Goal: Answer question/provide support: Share knowledge or assist other users

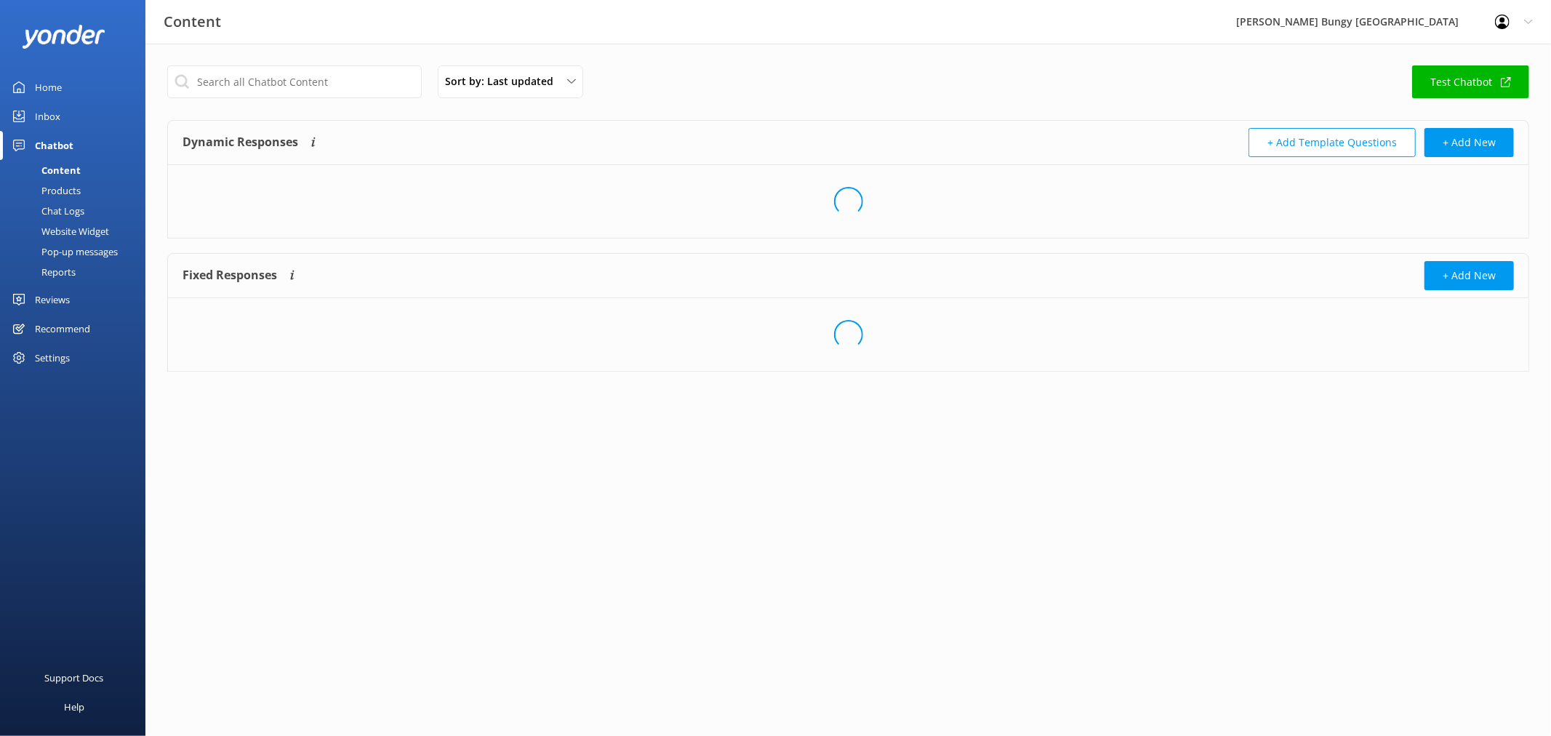
click at [62, 215] on div "Chat Logs" at bounding box center [47, 211] width 76 height 20
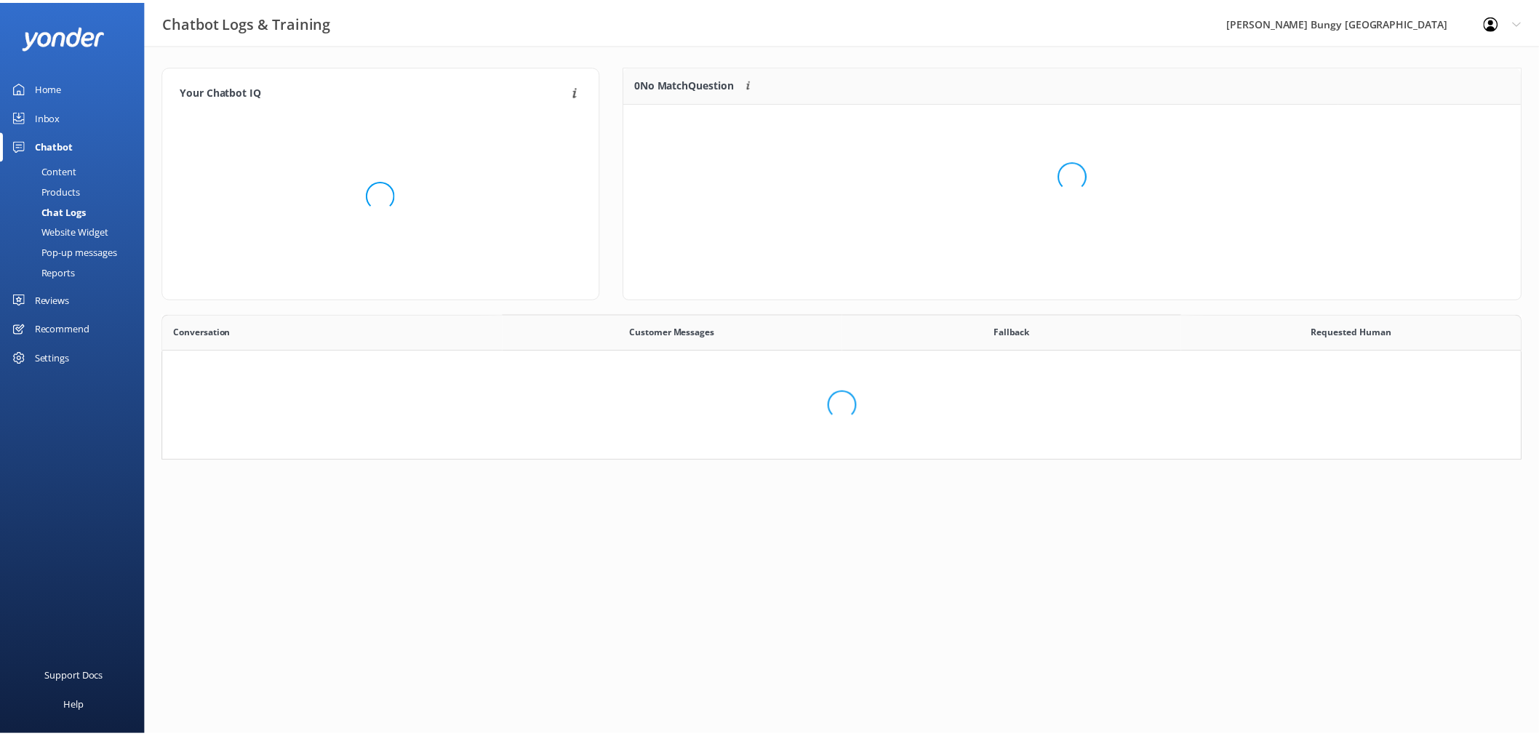
scroll to position [497, 1345]
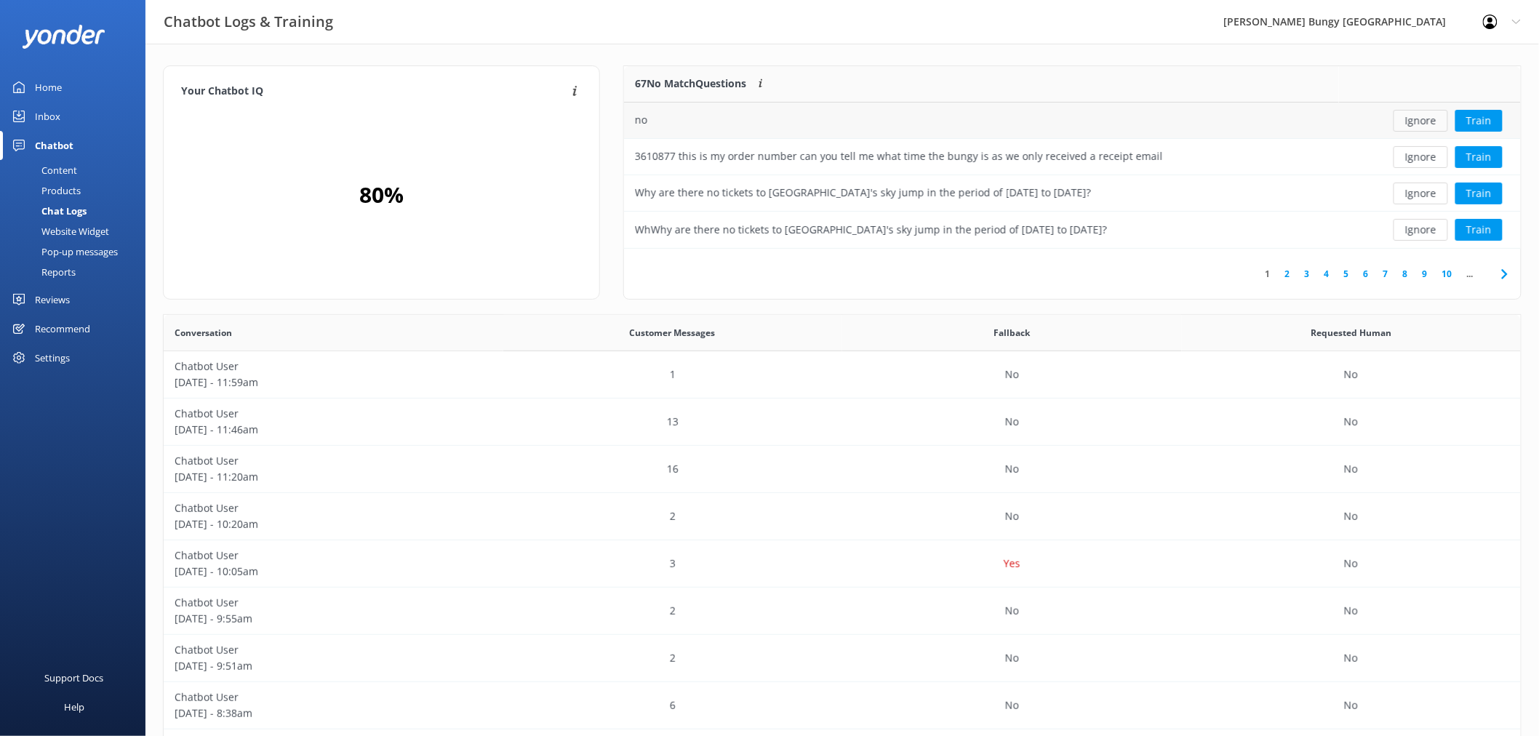
click at [1418, 116] on button "Ignore" at bounding box center [1420, 121] width 55 height 22
click at [1418, 116] on div "Ignore Train" at bounding box center [1430, 121] width 160 height 22
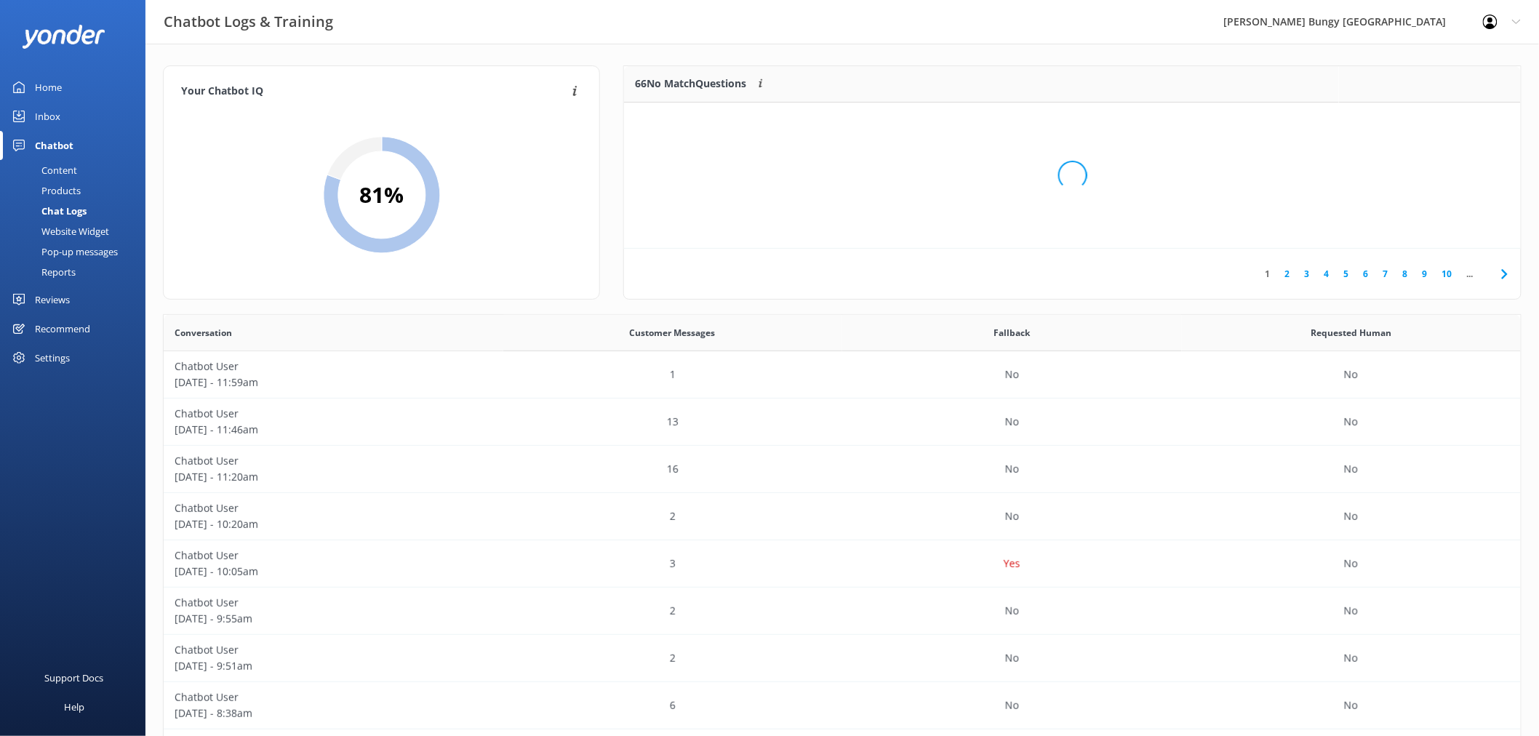
click at [1418, 116] on div "Loading.." at bounding box center [1073, 175] width 868 height 736
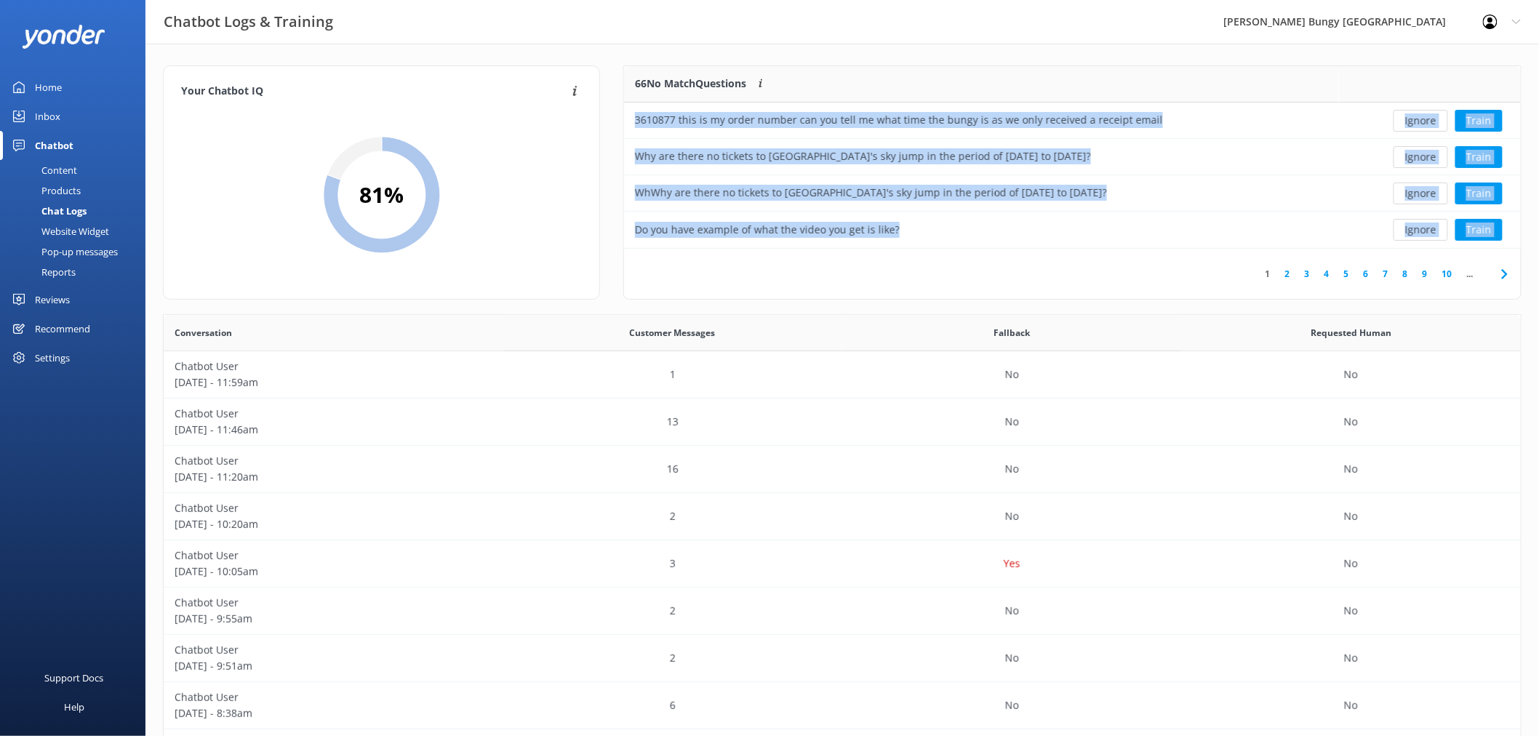
click at [1418, 116] on button "Ignore" at bounding box center [1420, 121] width 55 height 22
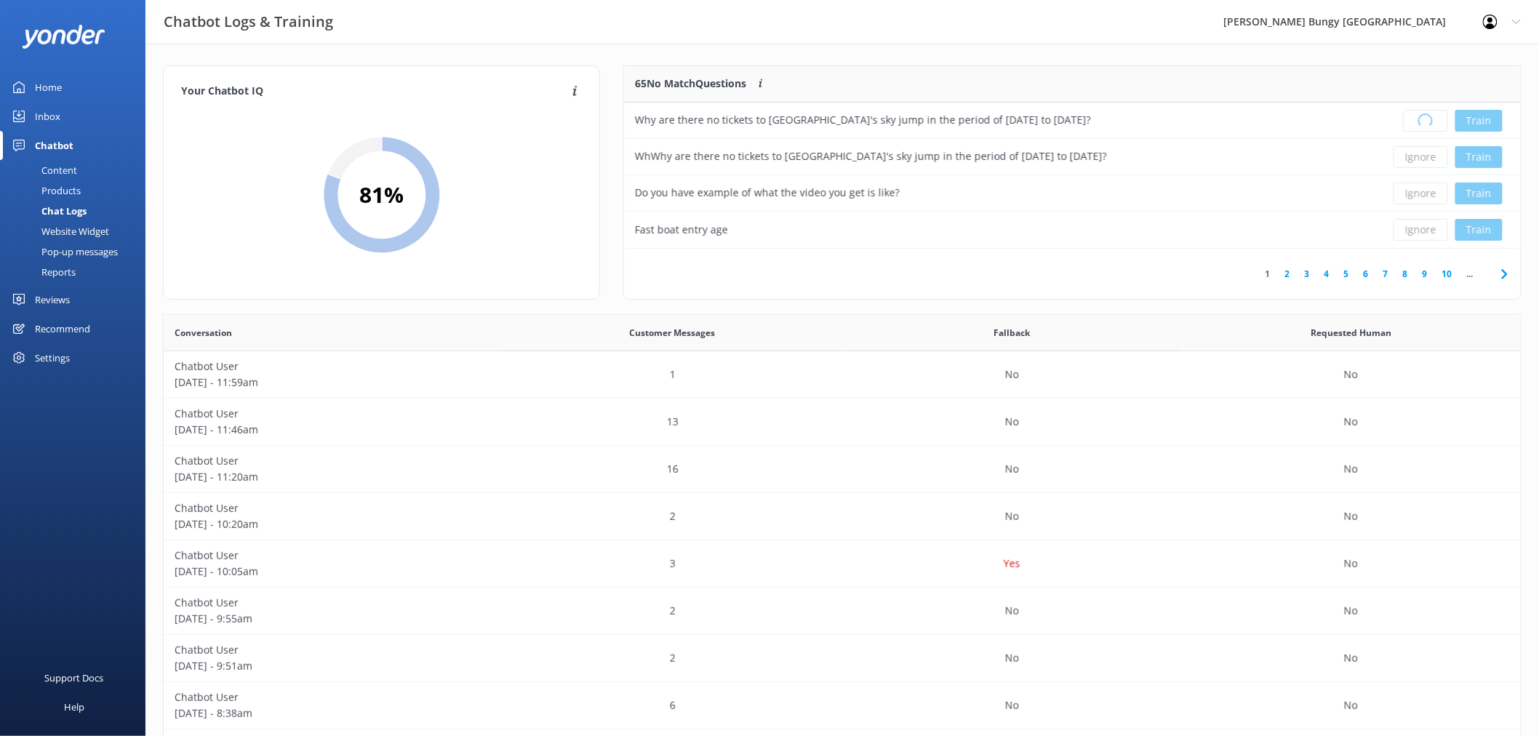
click at [1418, 116] on div "Loading.. Train" at bounding box center [1430, 121] width 160 height 22
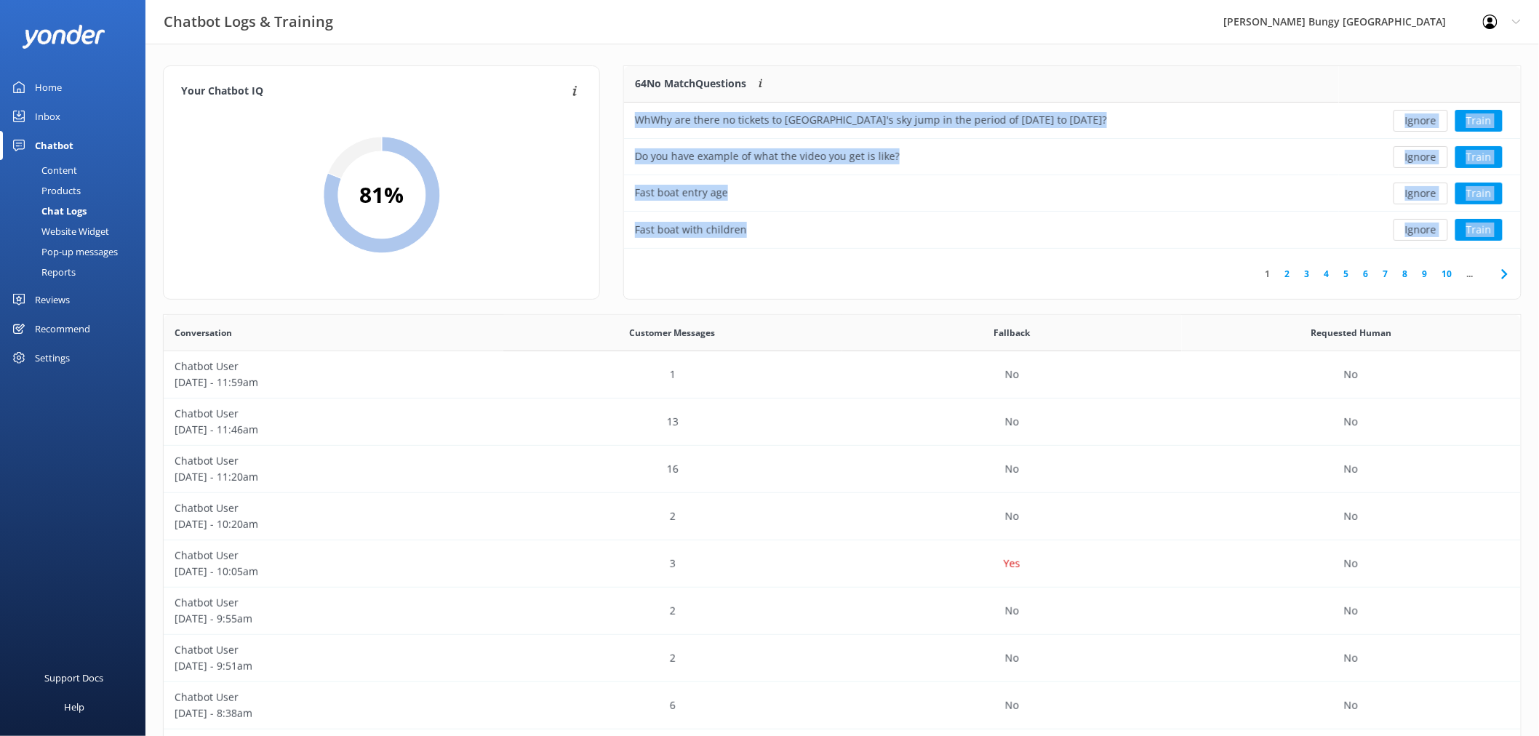
click at [1418, 116] on button "Ignore" at bounding box center [1420, 121] width 55 height 22
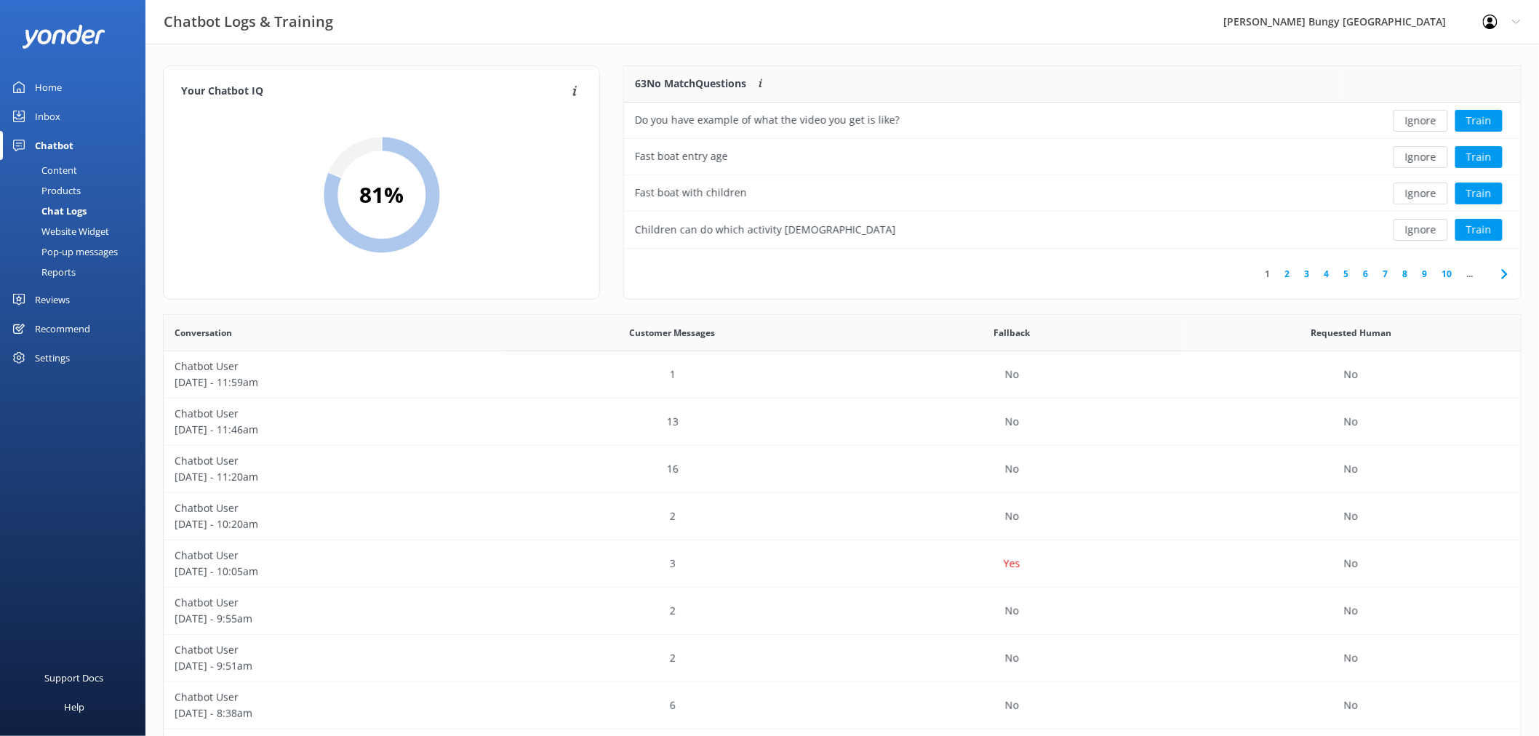
click at [1418, 116] on button "Ignore" at bounding box center [1420, 121] width 55 height 22
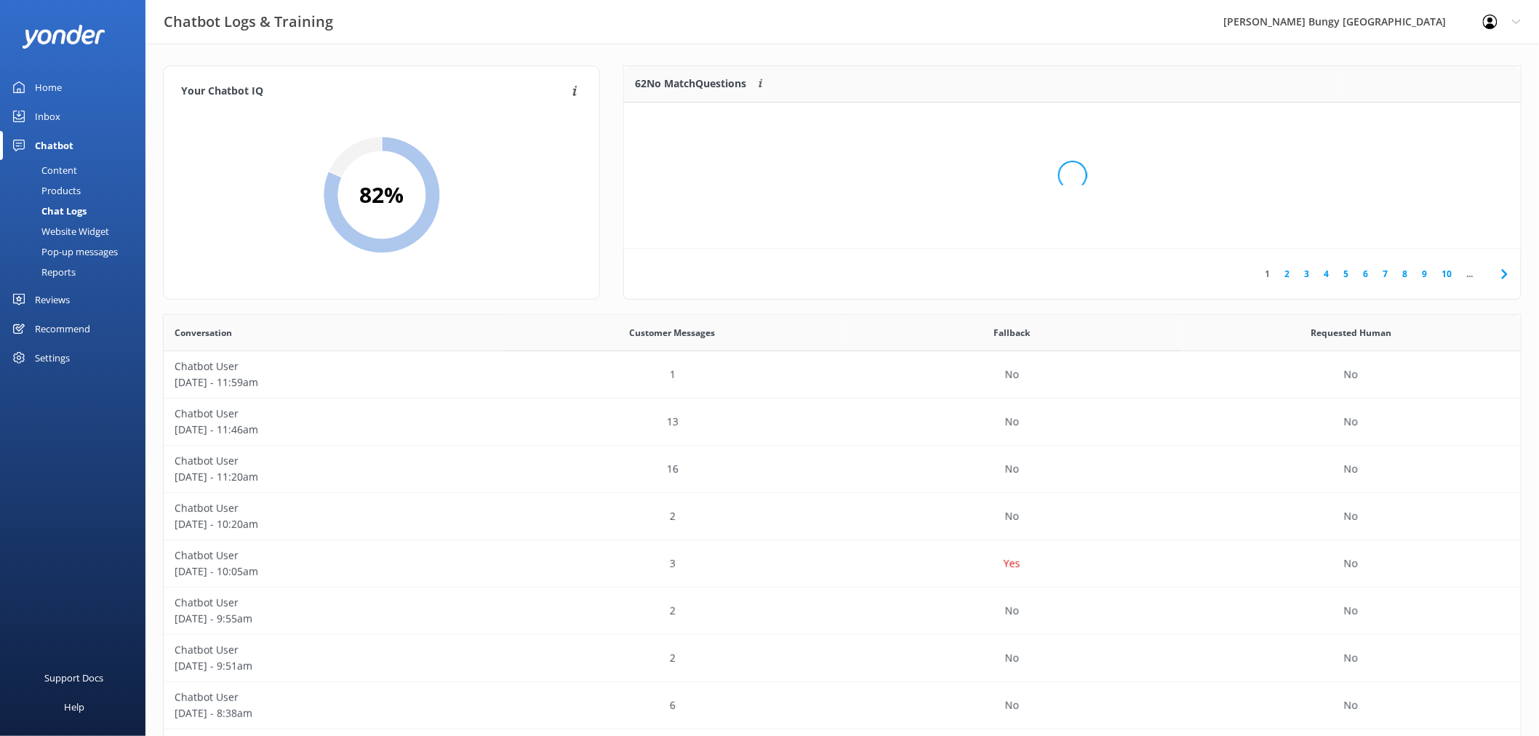
click at [1418, 116] on div "Loading.." at bounding box center [1073, 175] width 868 height 736
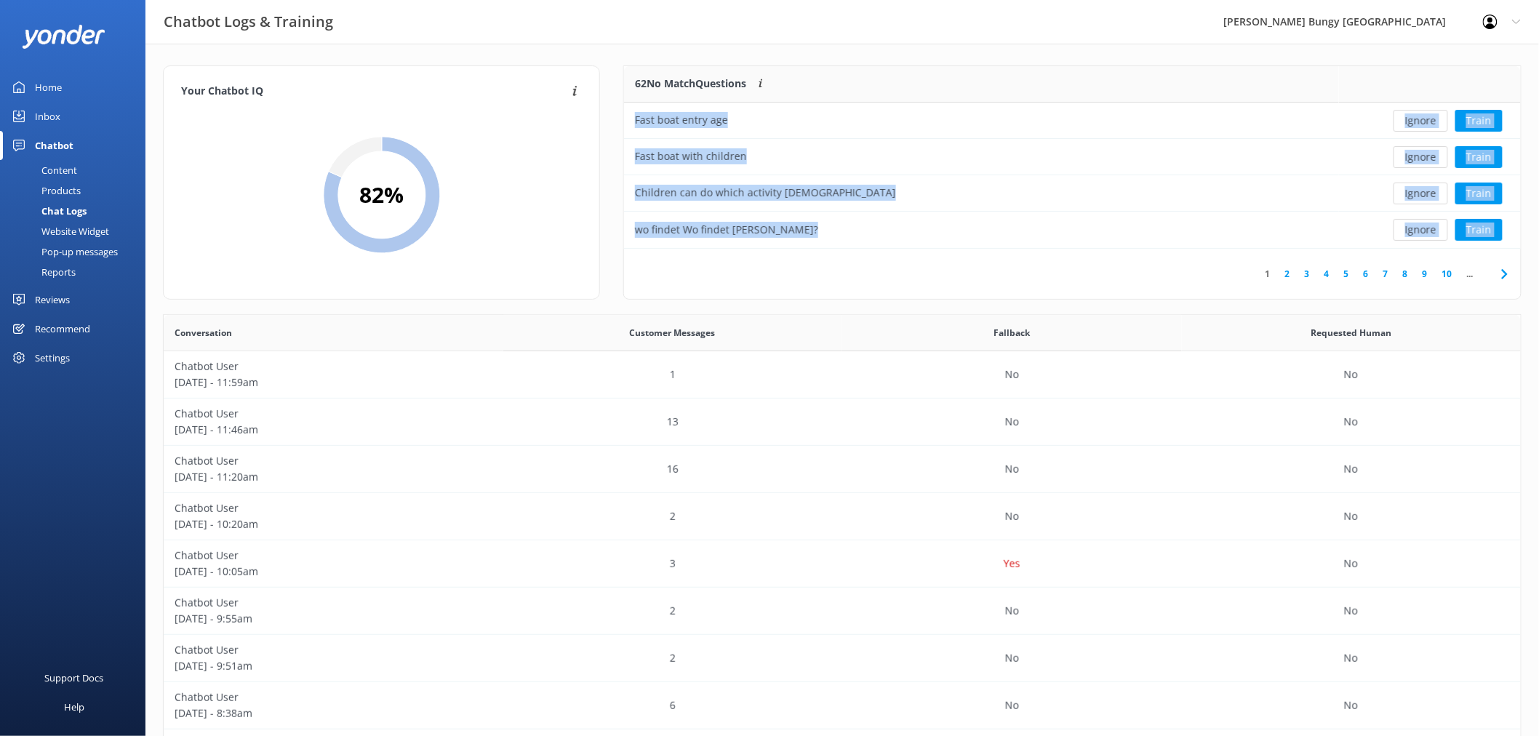
click at [1418, 116] on button "Ignore" at bounding box center [1420, 121] width 55 height 22
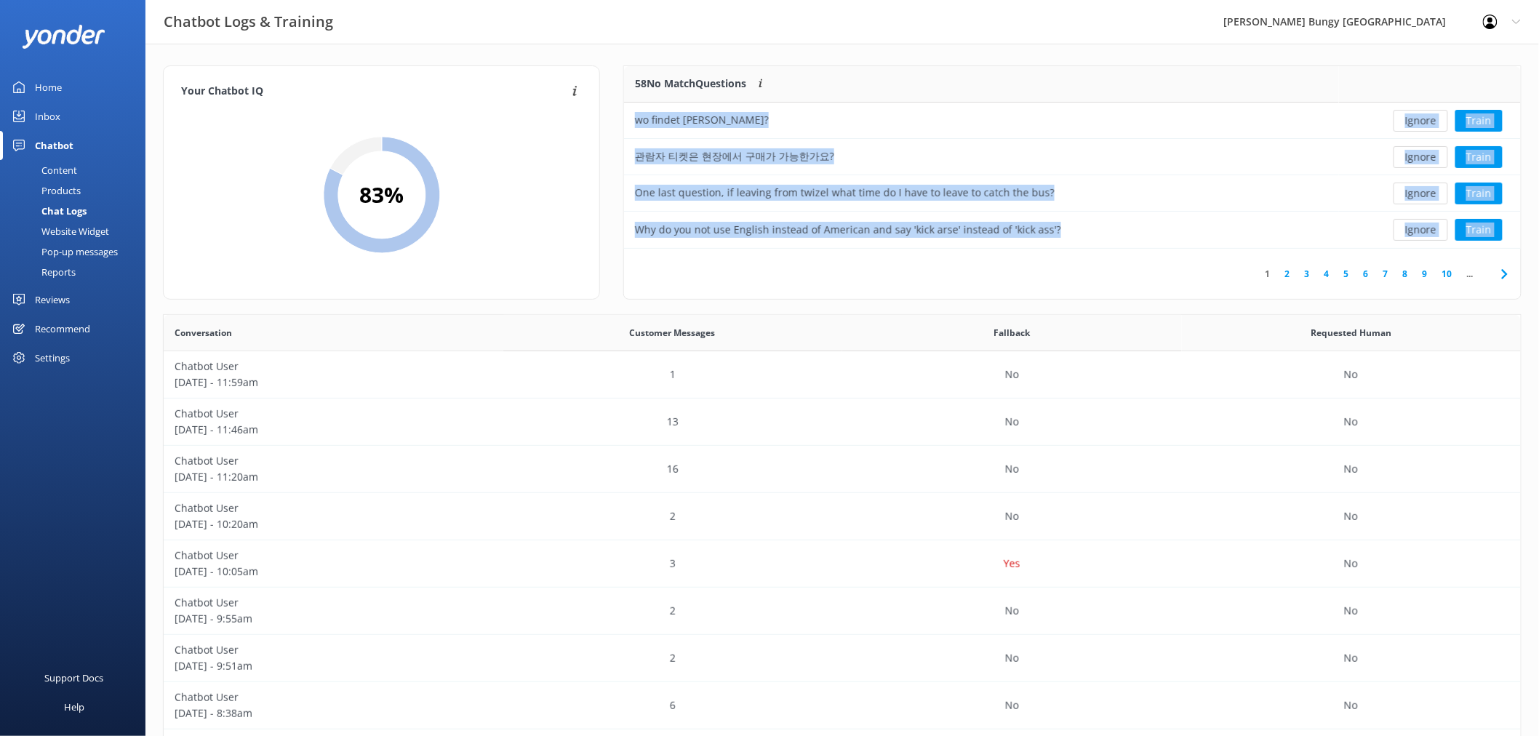
click at [1418, 116] on button "Ignore" at bounding box center [1420, 121] width 55 height 22
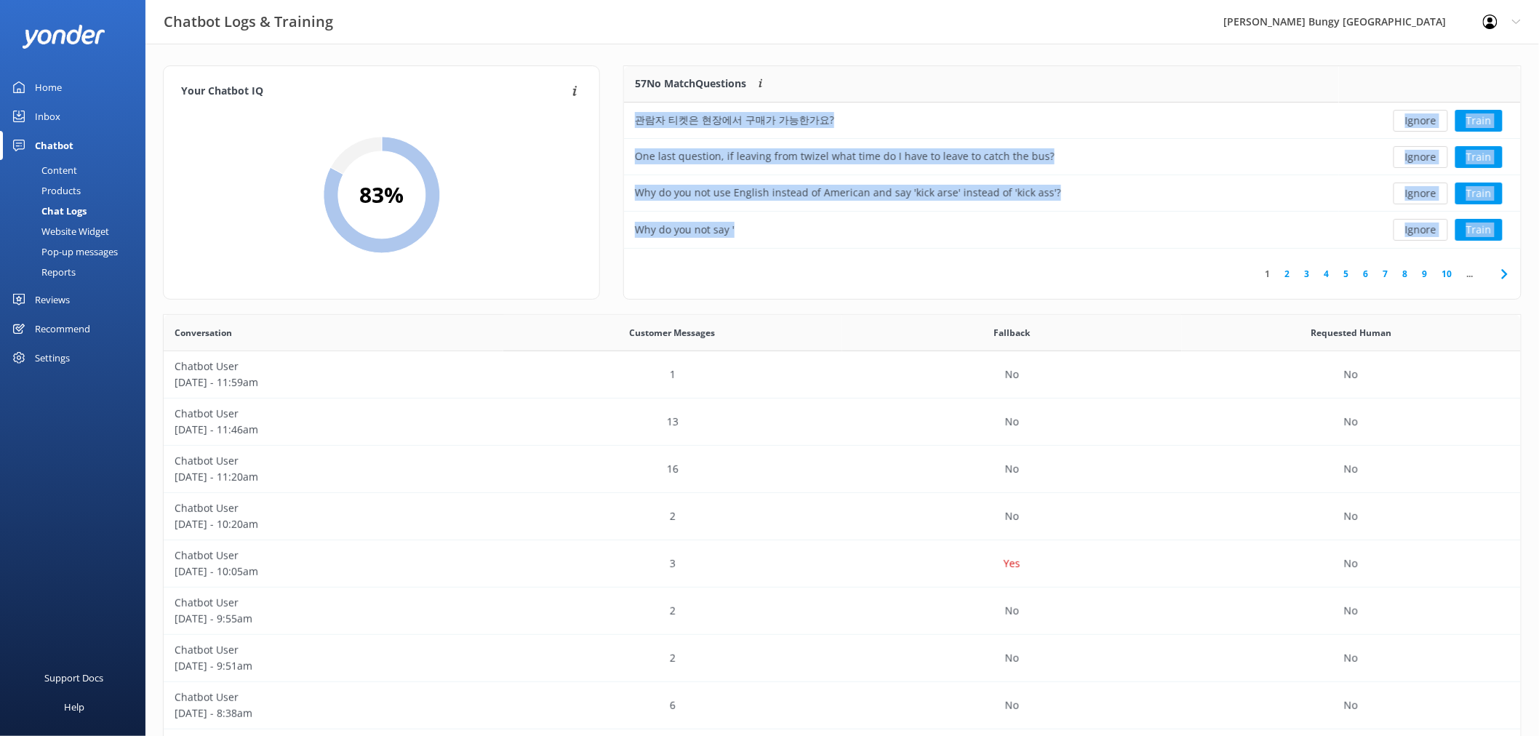
click at [1418, 116] on button "Ignore" at bounding box center [1420, 121] width 55 height 22
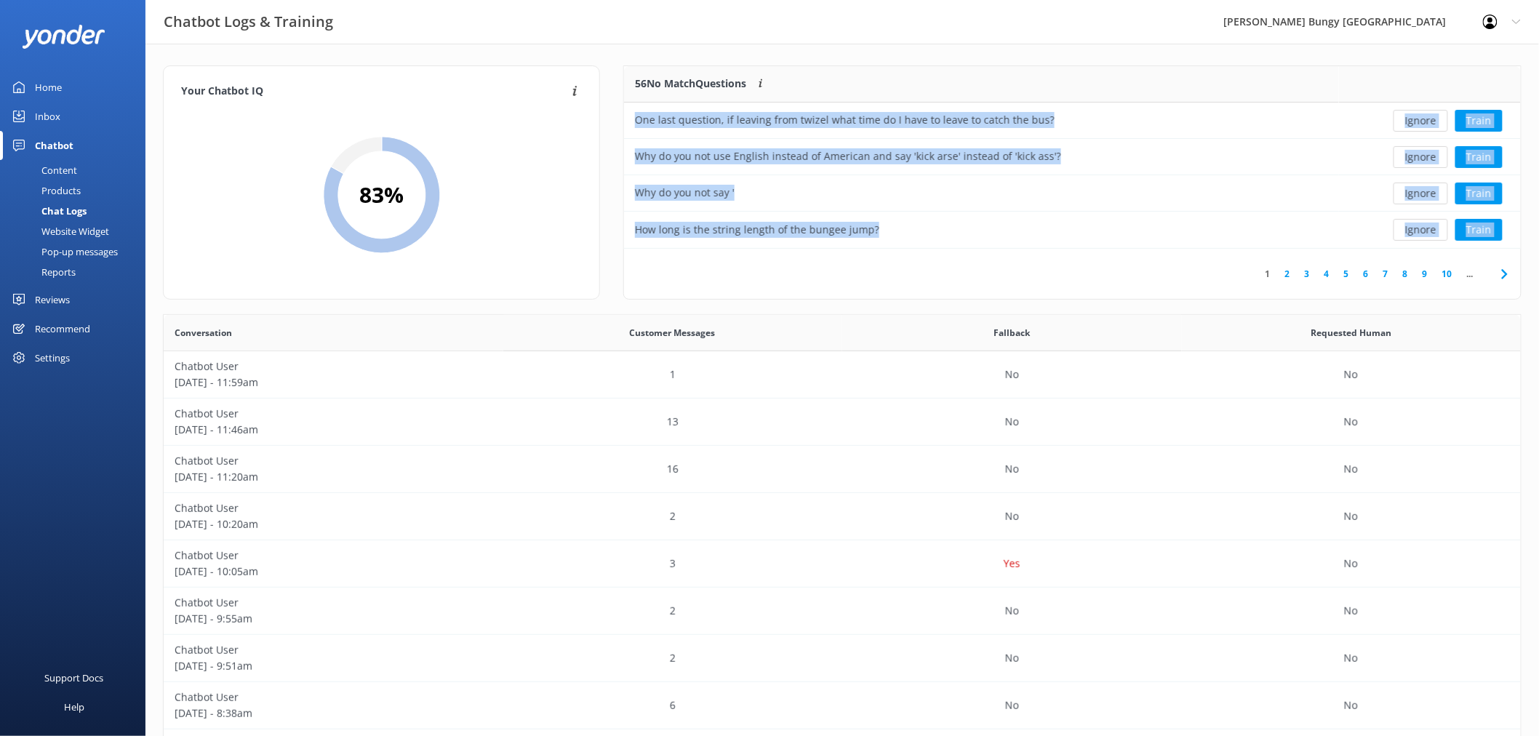
click at [1418, 116] on button "Ignore" at bounding box center [1420, 121] width 55 height 22
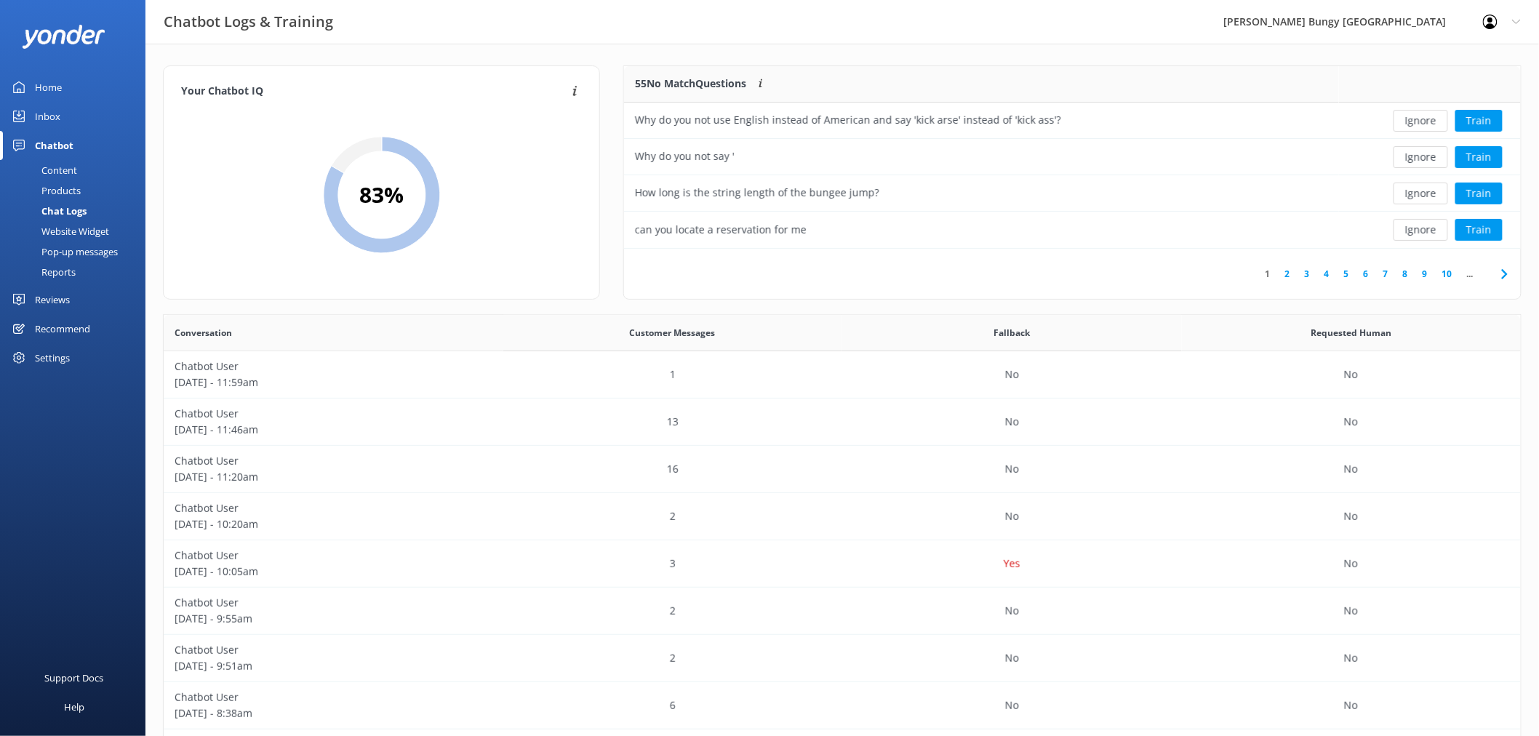
click at [1418, 116] on button "Ignore" at bounding box center [1420, 121] width 55 height 22
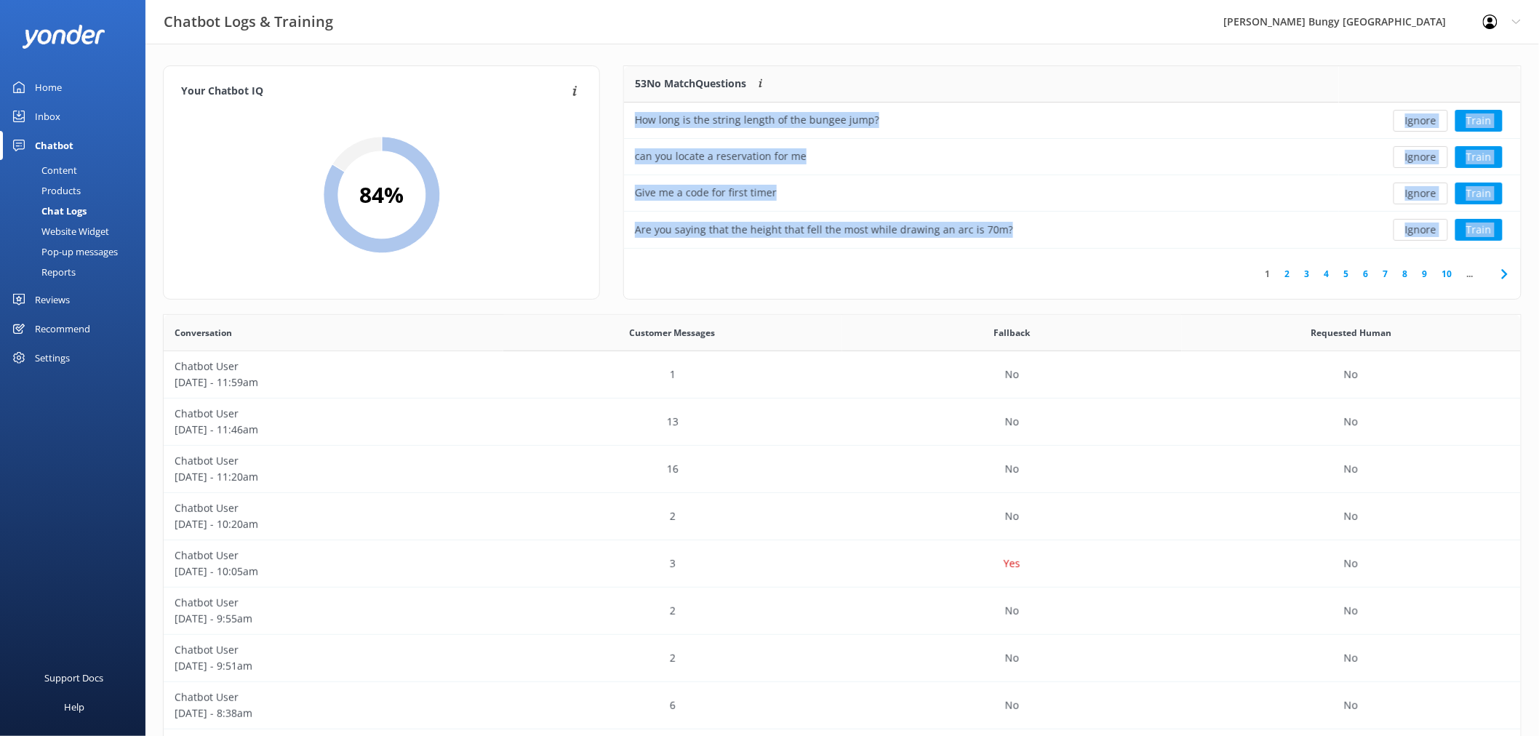
click at [1418, 116] on button "Ignore" at bounding box center [1420, 121] width 55 height 22
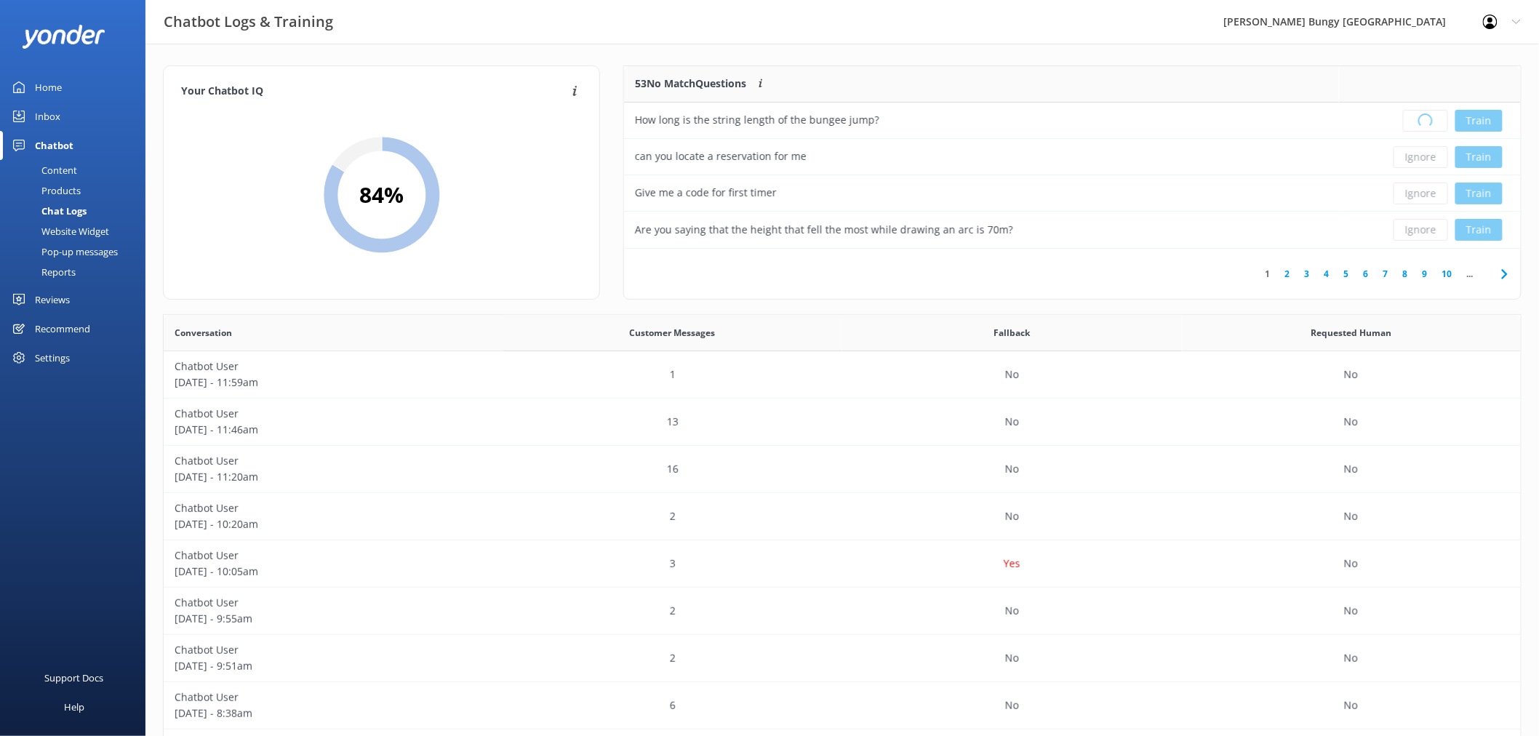
click at [1418, 116] on div "Loading.. Train" at bounding box center [1430, 121] width 160 height 22
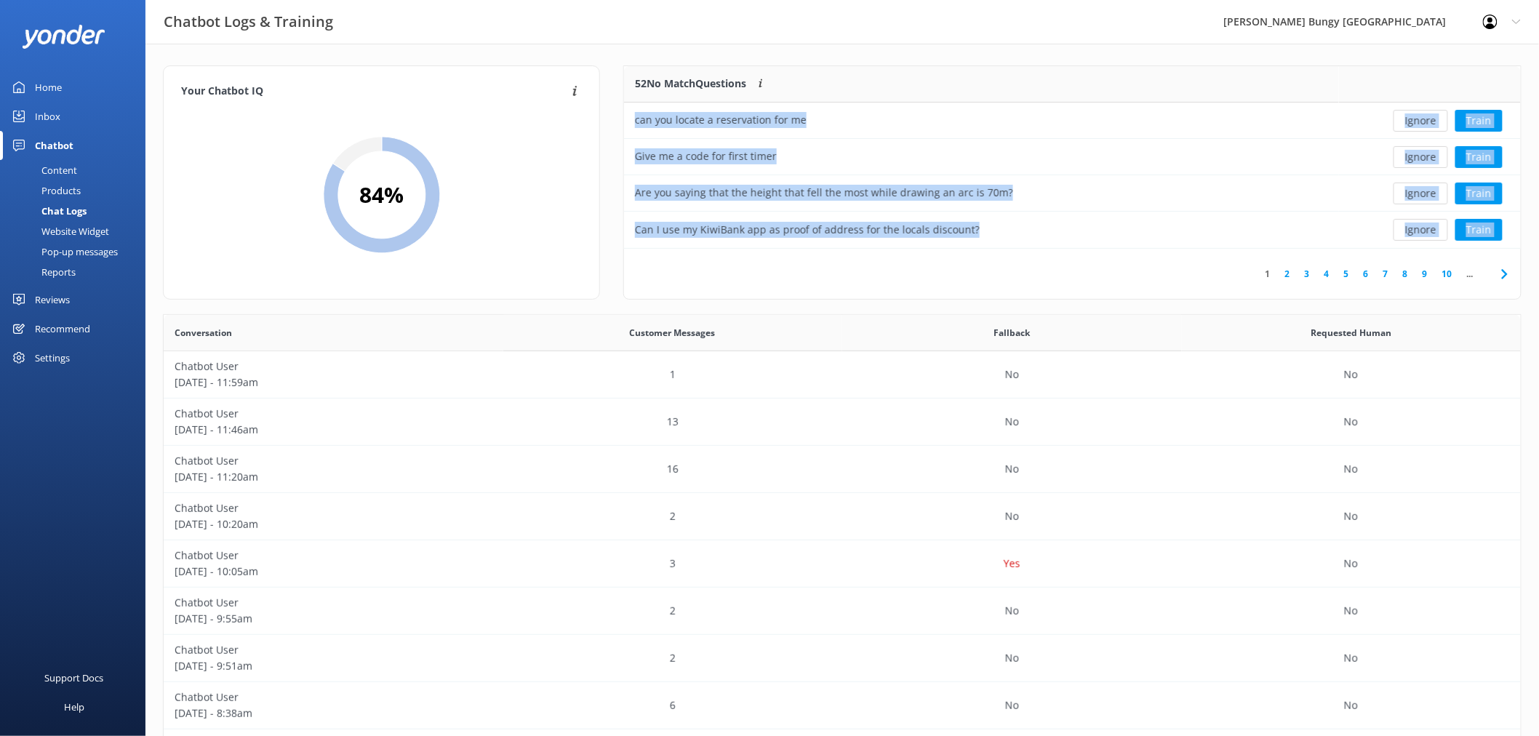
click at [1418, 116] on button "Ignore" at bounding box center [1420, 121] width 55 height 22
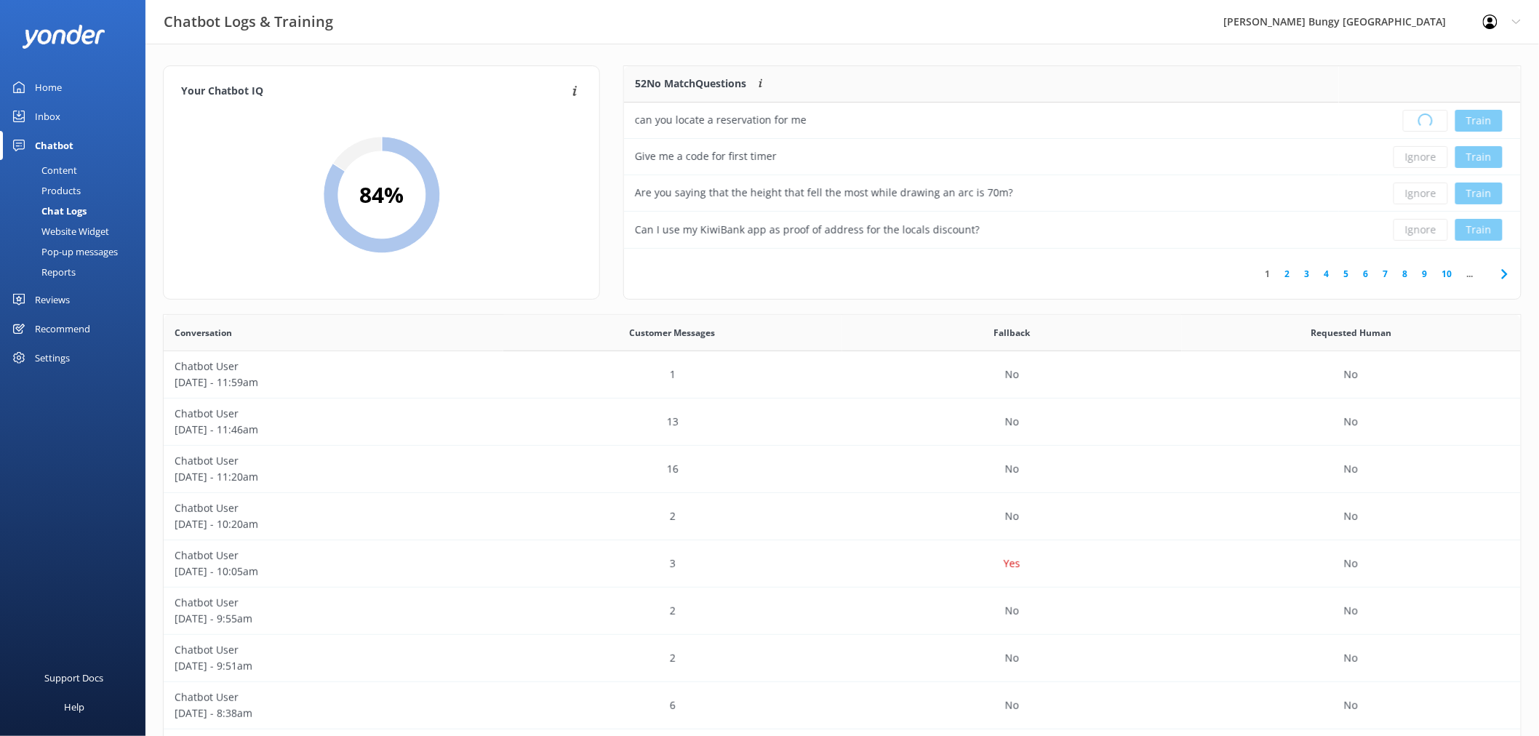
click at [1418, 116] on div "Loading.. Train" at bounding box center [1430, 121] width 160 height 22
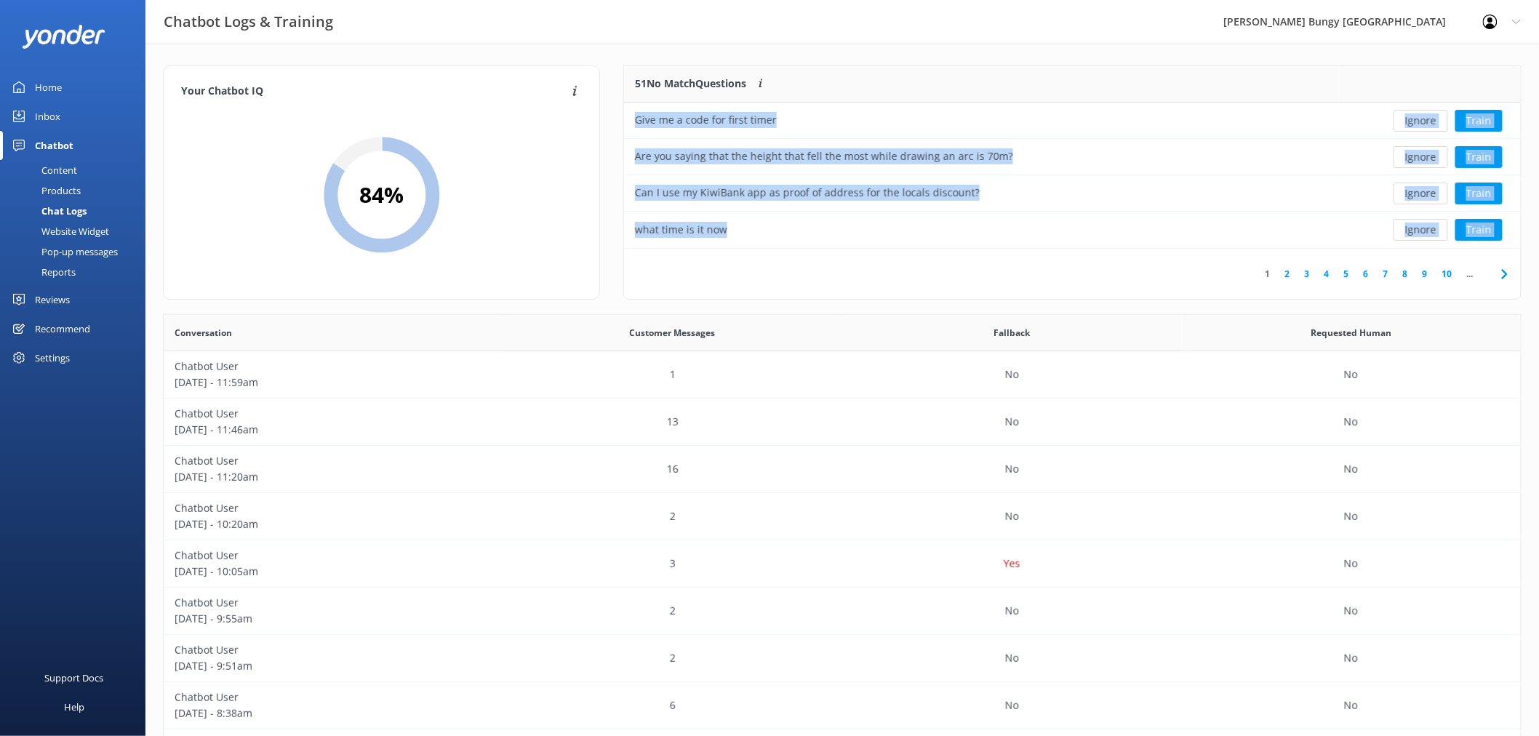
click at [1418, 116] on button "Ignore" at bounding box center [1420, 121] width 55 height 22
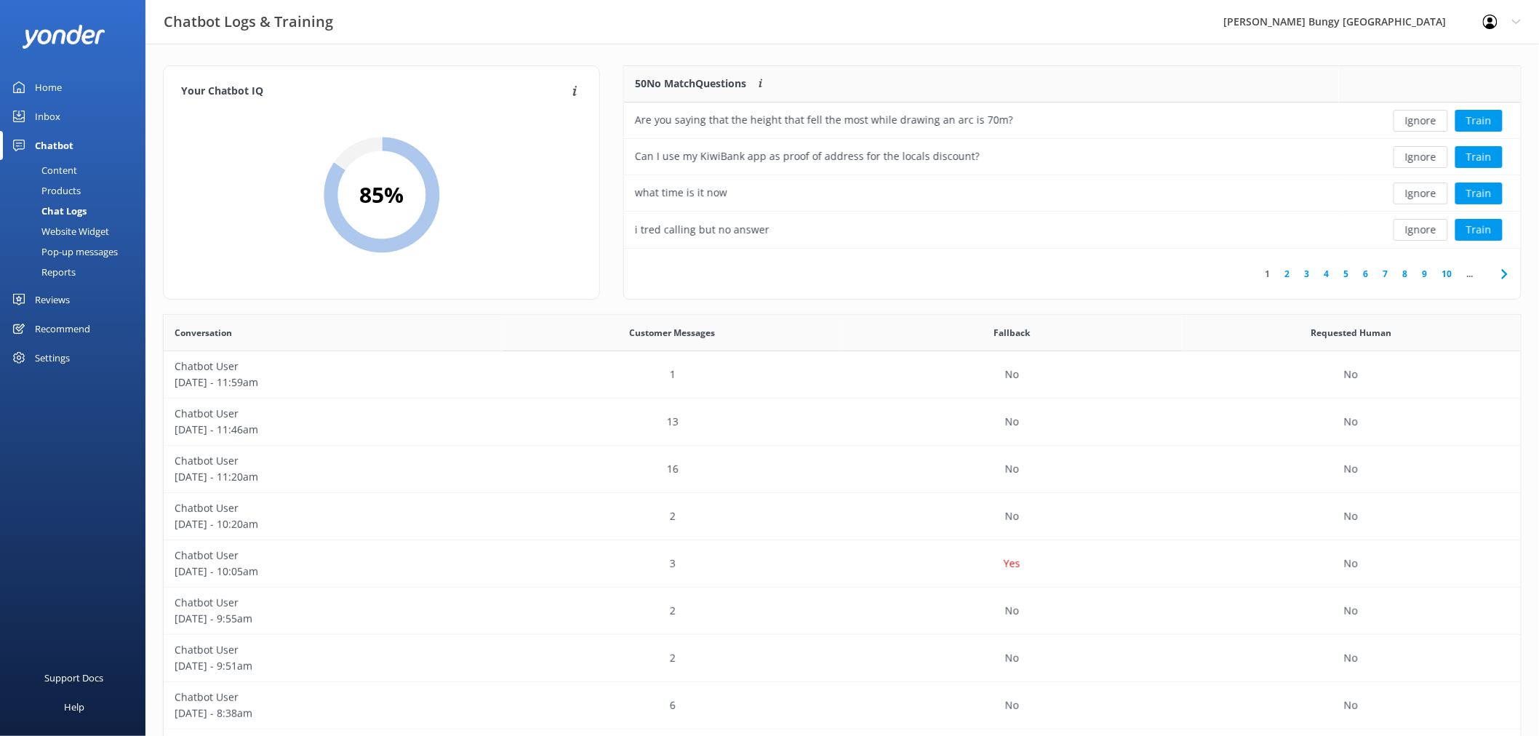
click at [1418, 116] on button "Ignore" at bounding box center [1420, 121] width 55 height 22
click at [1418, 116] on div "Loading.. Train" at bounding box center [1430, 121] width 160 height 22
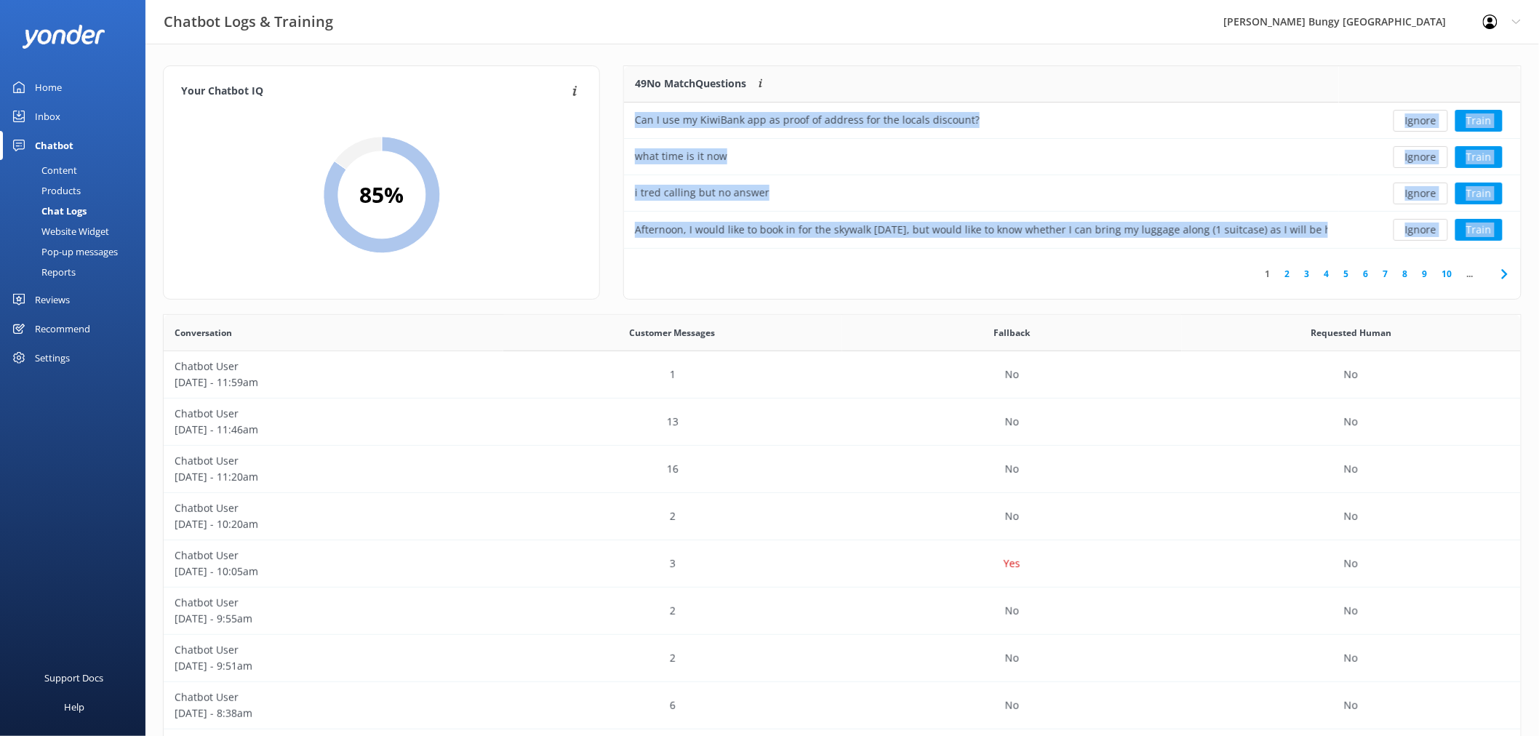
click at [1418, 116] on button "Ignore" at bounding box center [1420, 121] width 55 height 22
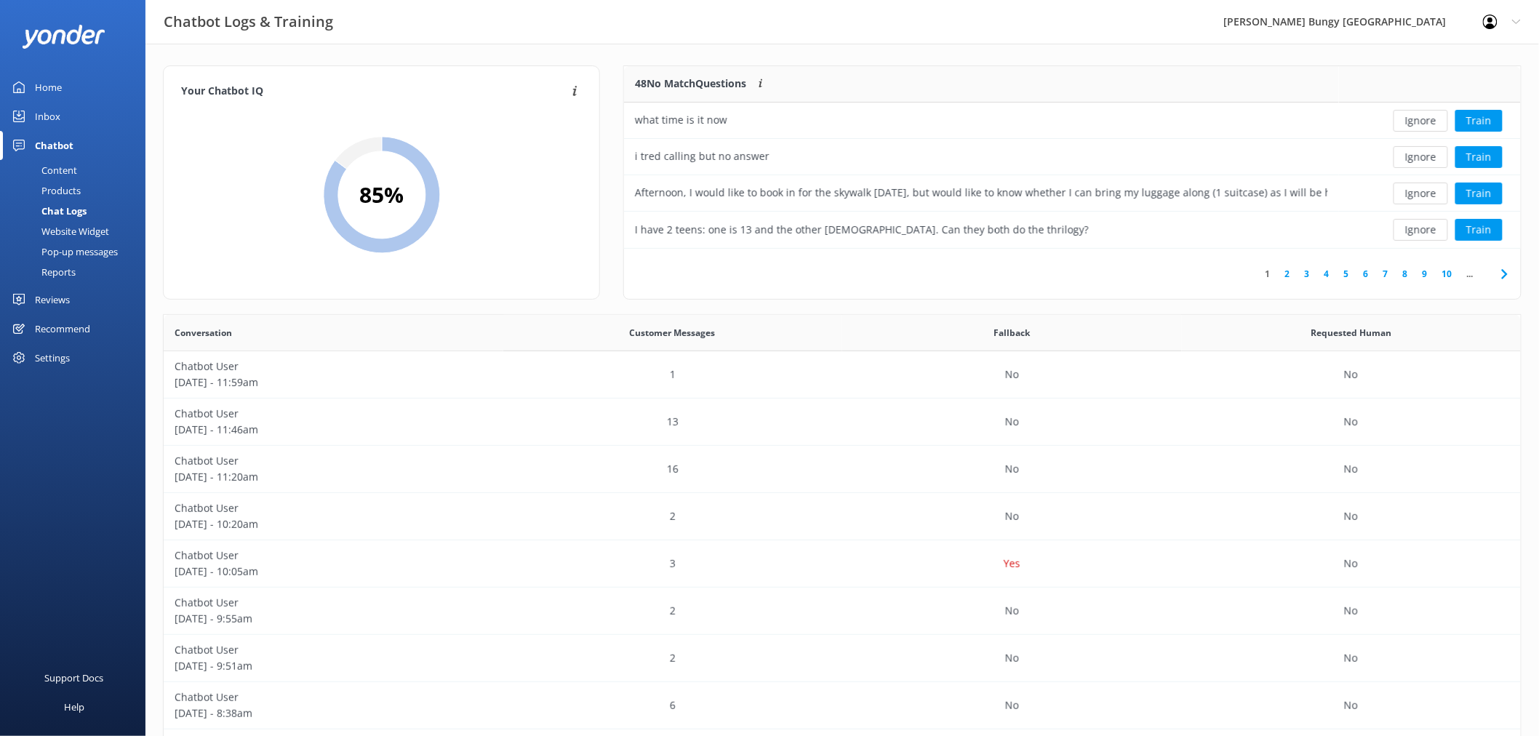
click at [1418, 116] on button "Ignore" at bounding box center [1420, 121] width 55 height 22
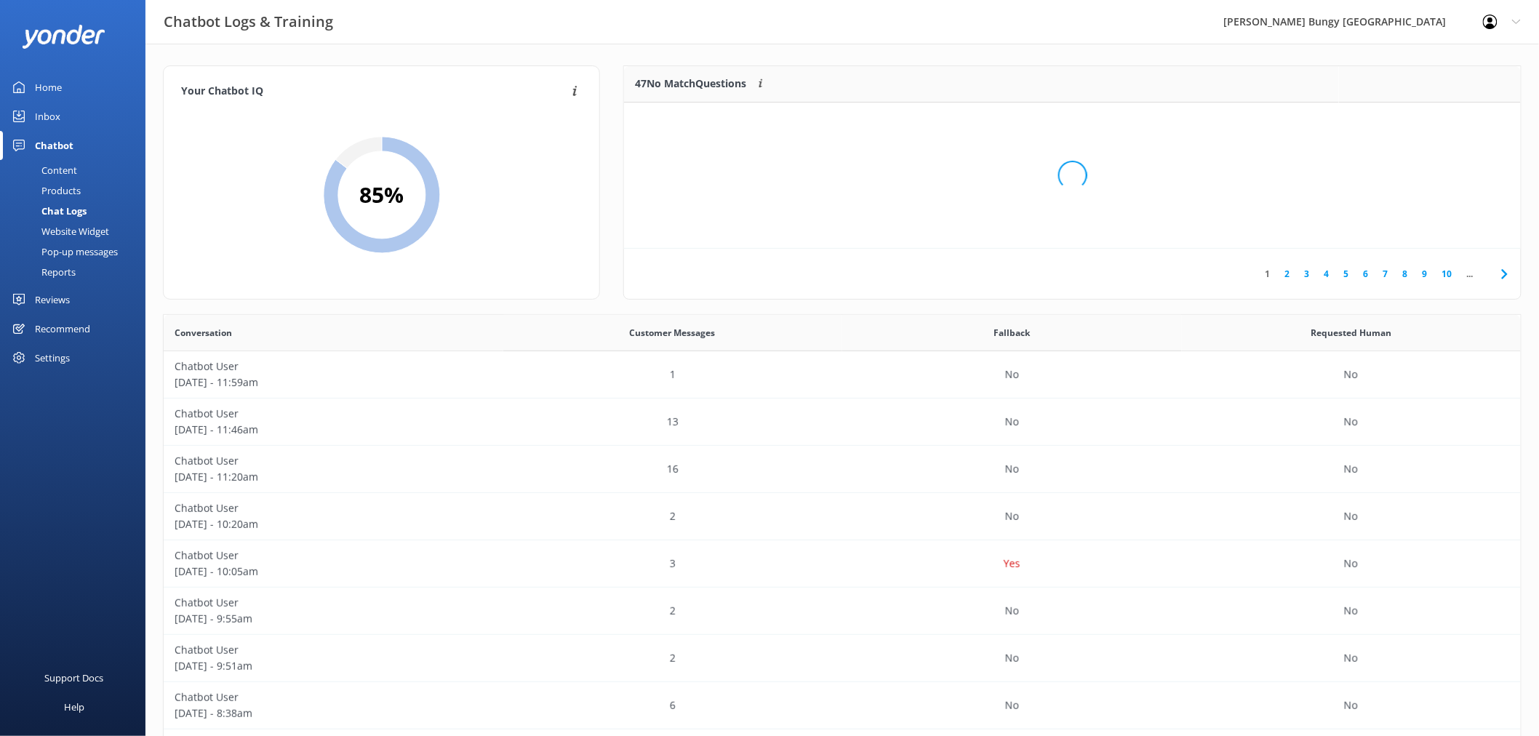
click at [1418, 116] on div "Loading.." at bounding box center [1073, 175] width 868 height 736
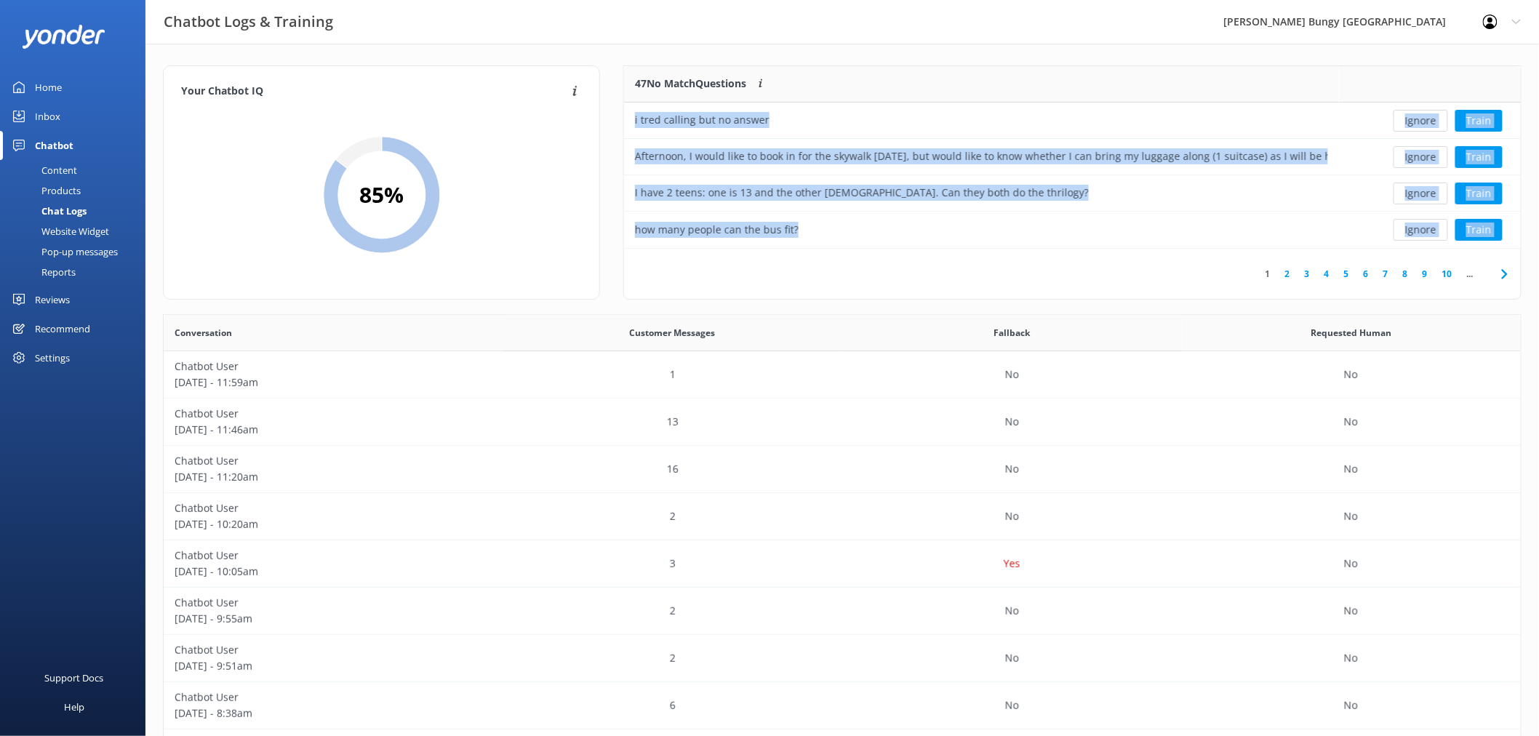
click at [1418, 116] on button "Ignore" at bounding box center [1420, 121] width 55 height 22
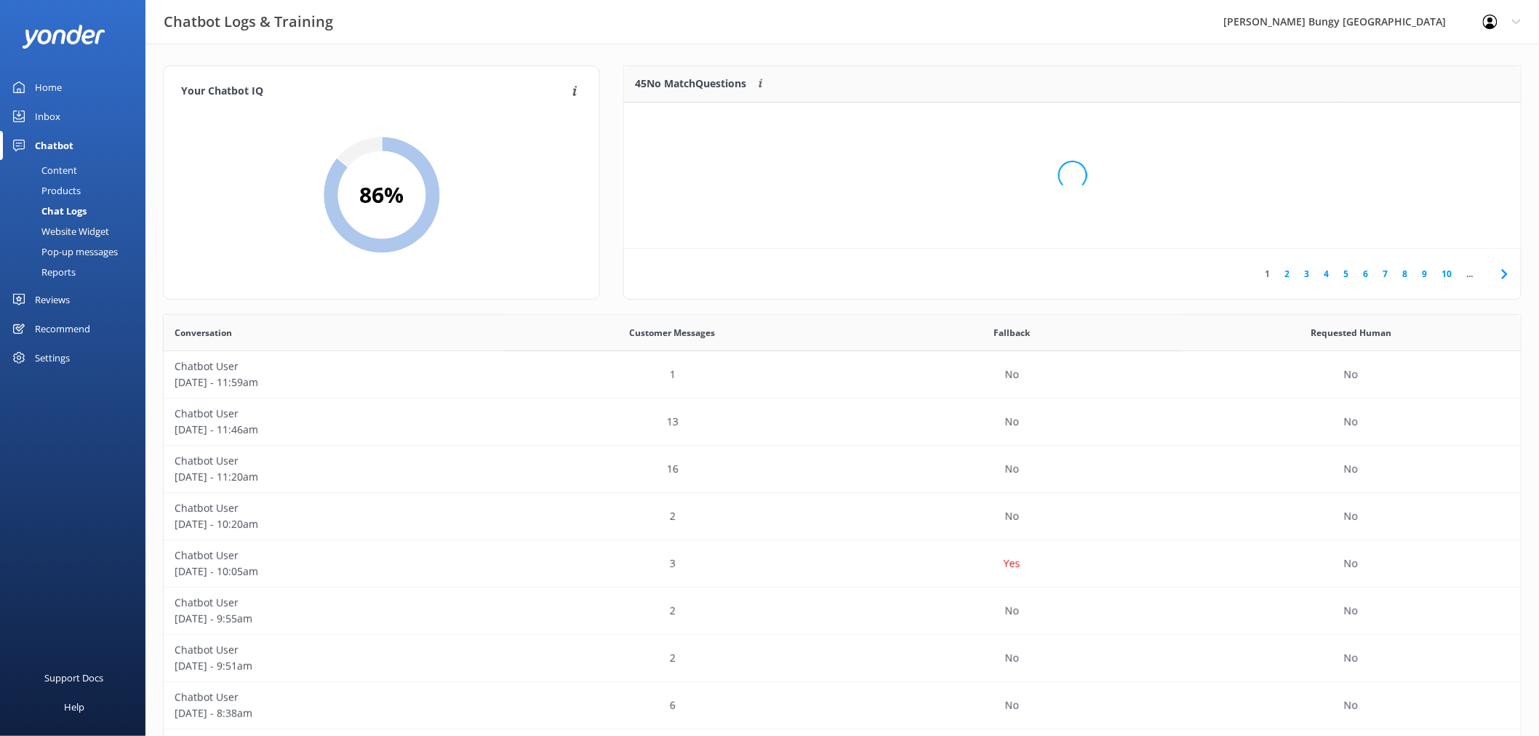
click at [1418, 116] on div "Loading.." at bounding box center [1073, 175] width 868 height 736
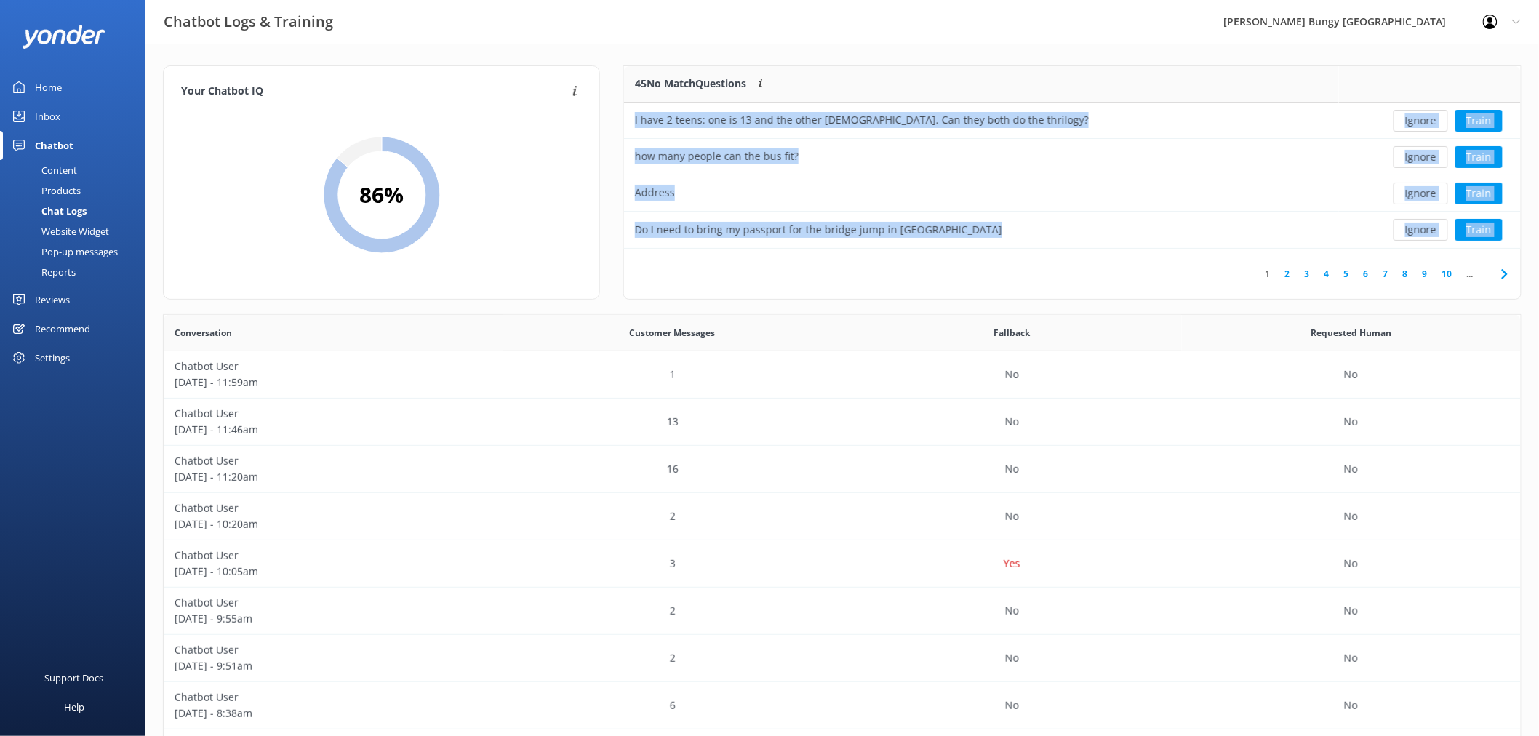
click at [1418, 116] on button "Ignore" at bounding box center [1420, 121] width 55 height 22
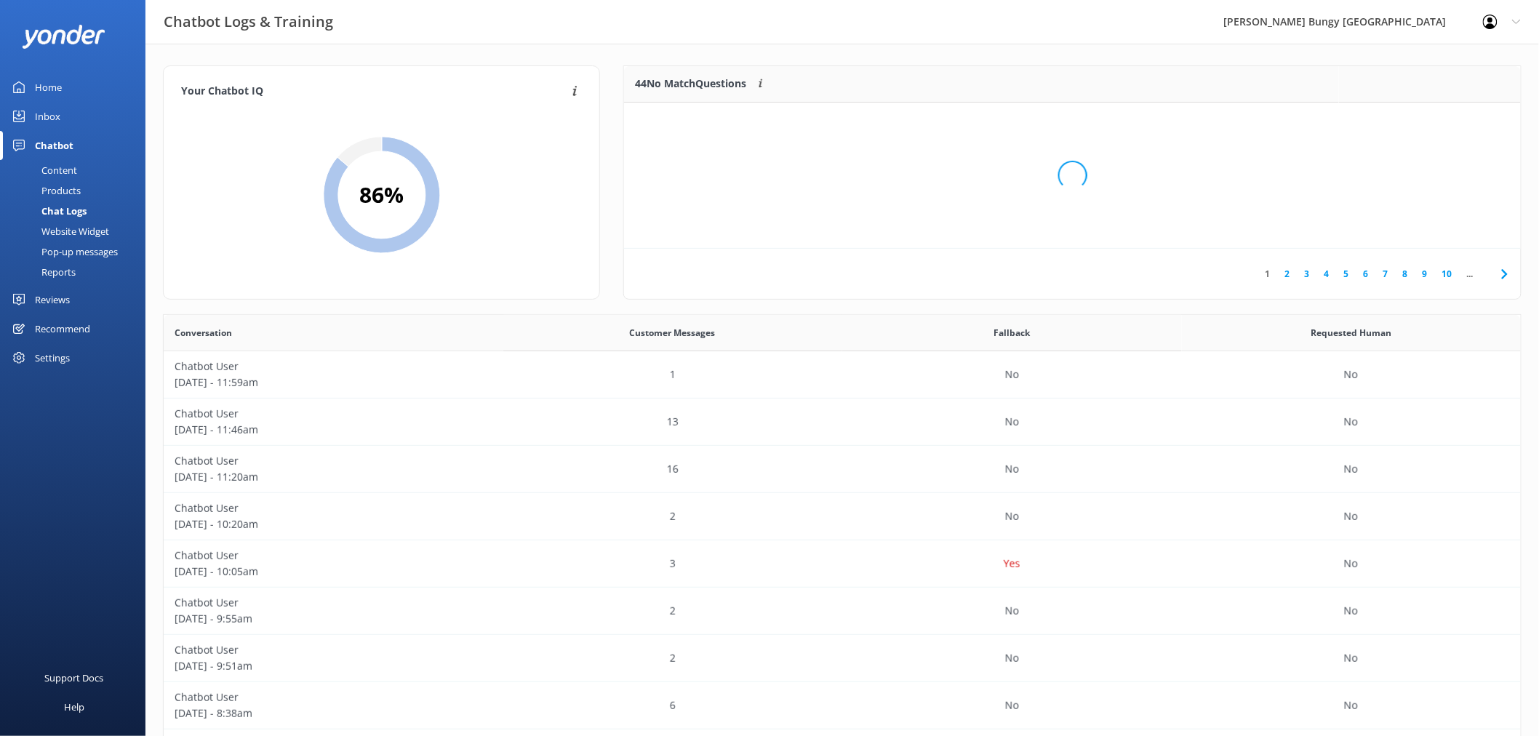
click at [1418, 116] on div "Loading.." at bounding box center [1073, 175] width 868 height 736
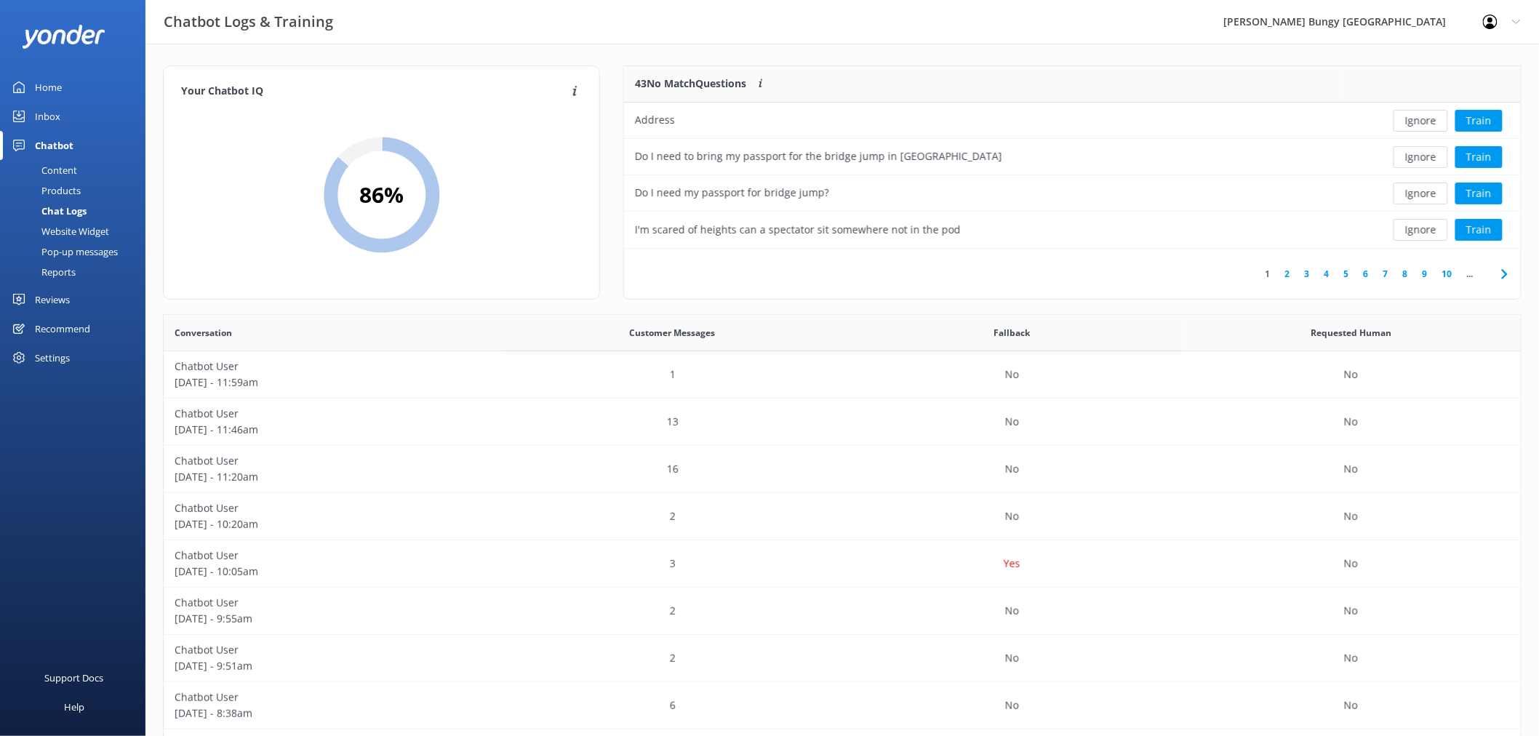
click at [1418, 116] on button "Ignore" at bounding box center [1420, 121] width 55 height 22
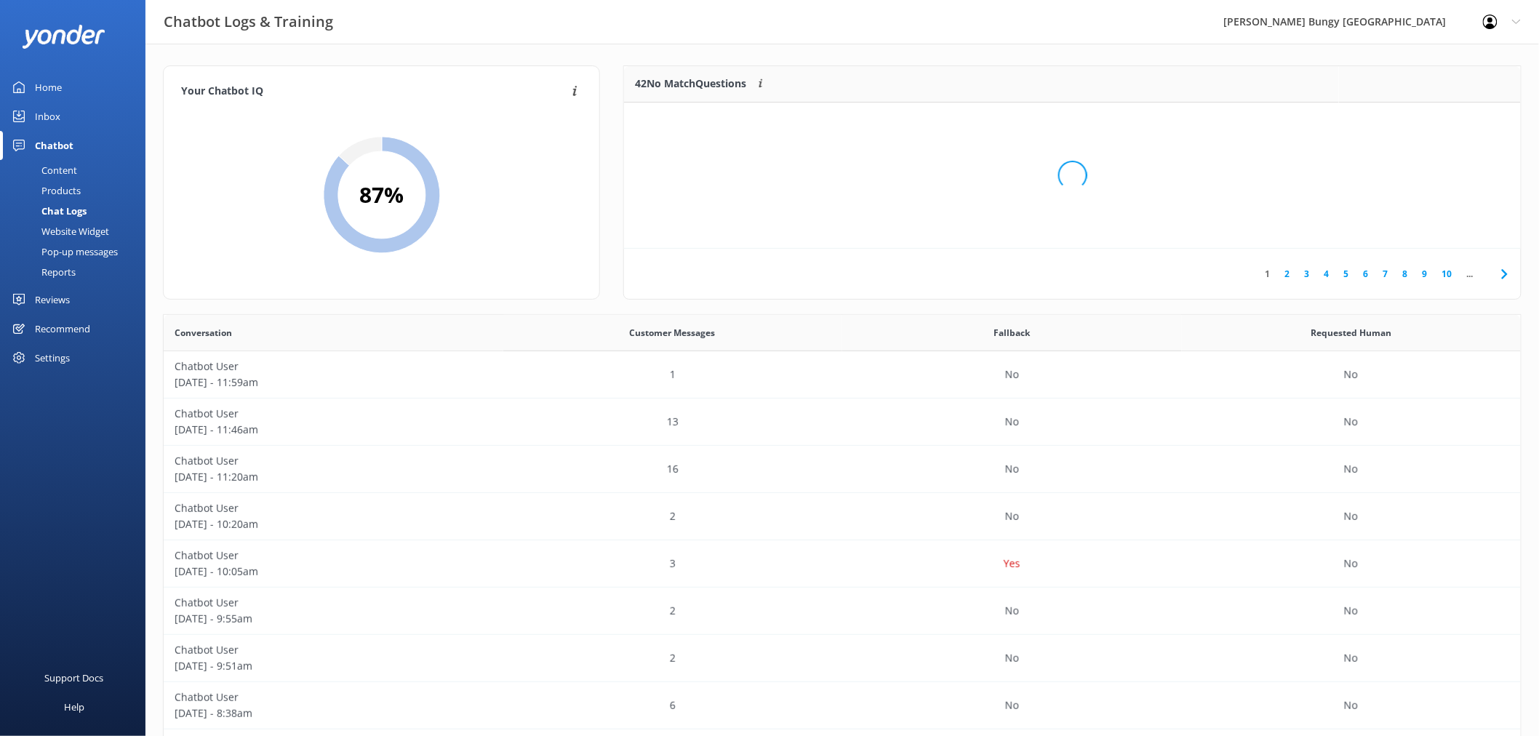
click at [1418, 116] on div "Loading.." at bounding box center [1073, 175] width 868 height 736
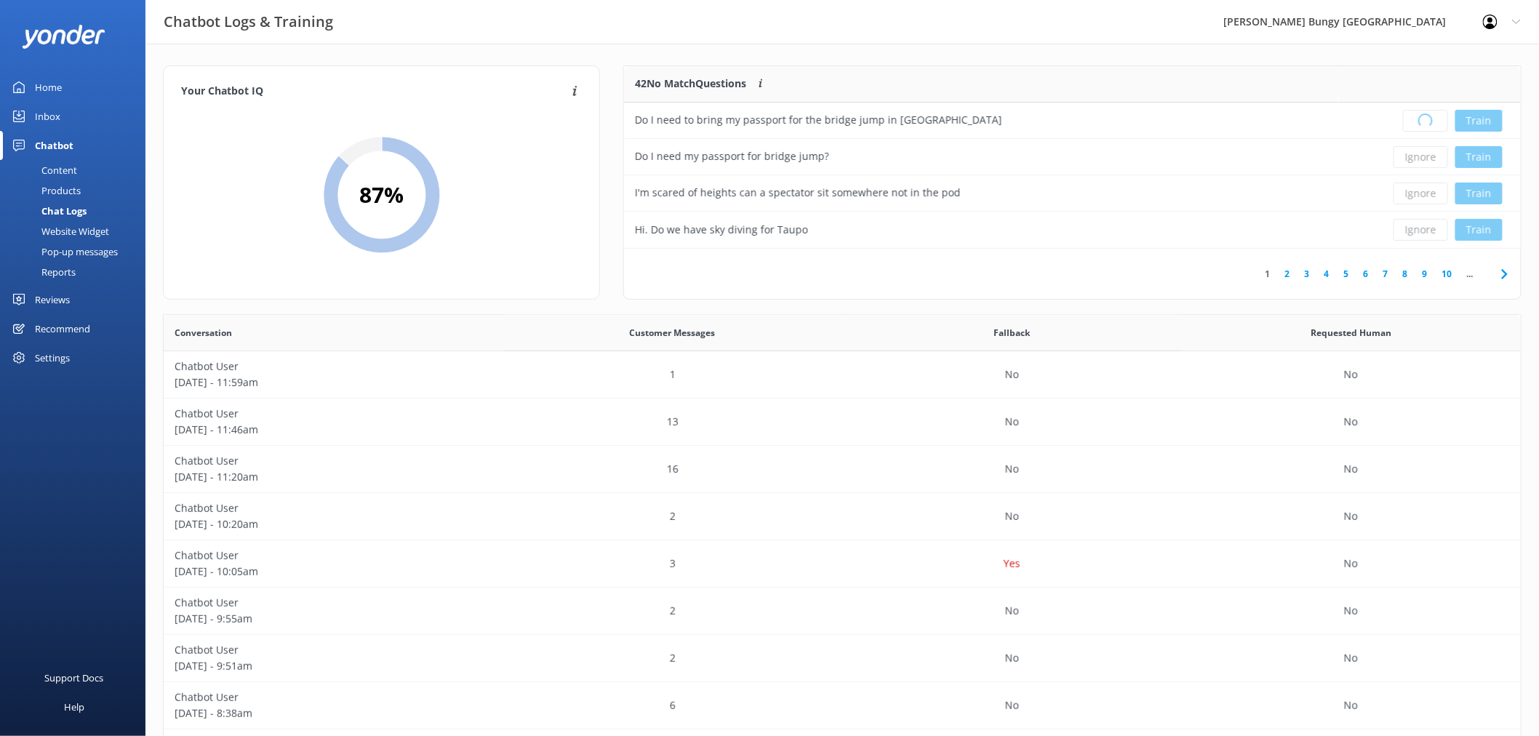
click at [1418, 116] on div "Loading.. Train" at bounding box center [1430, 121] width 160 height 22
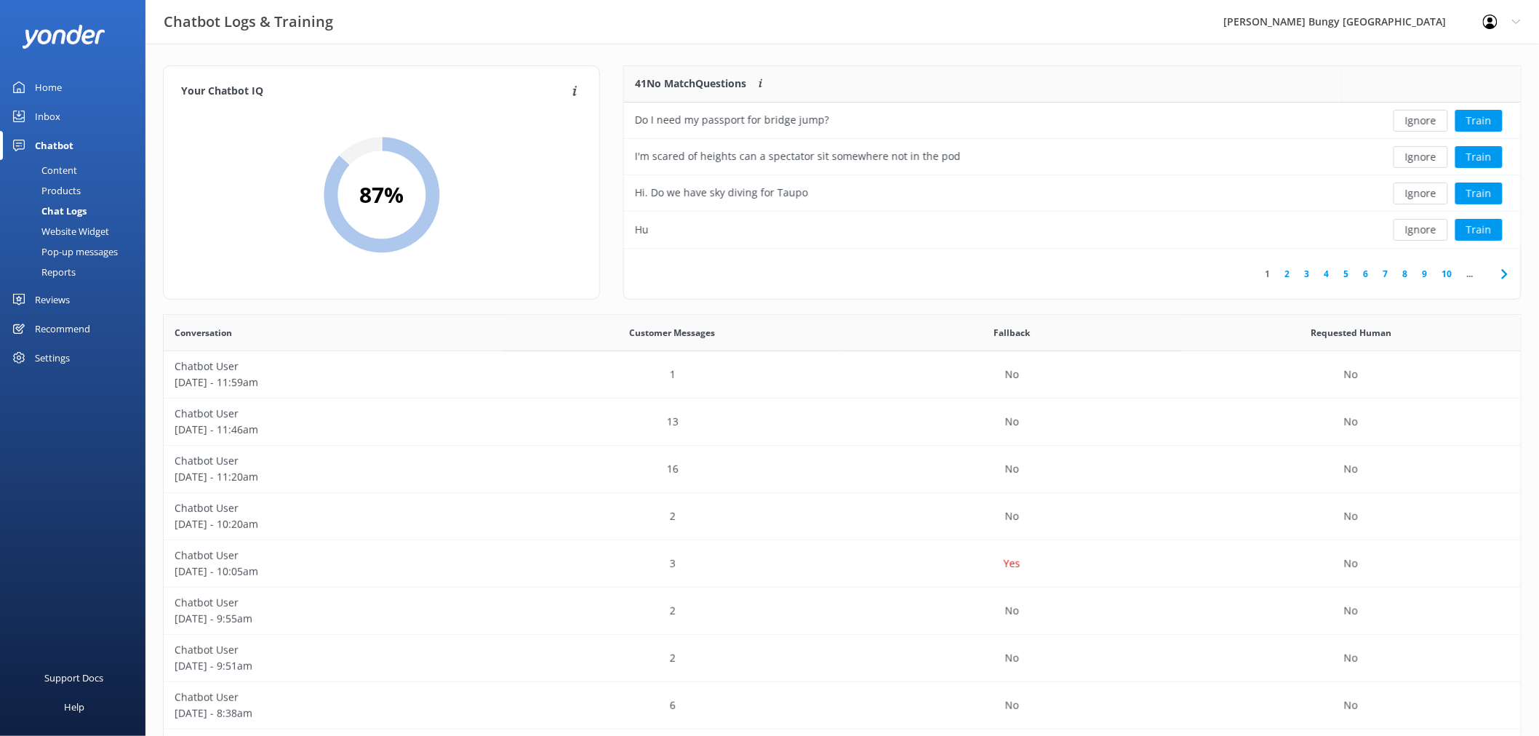
click at [1418, 116] on button "Ignore" at bounding box center [1420, 121] width 55 height 22
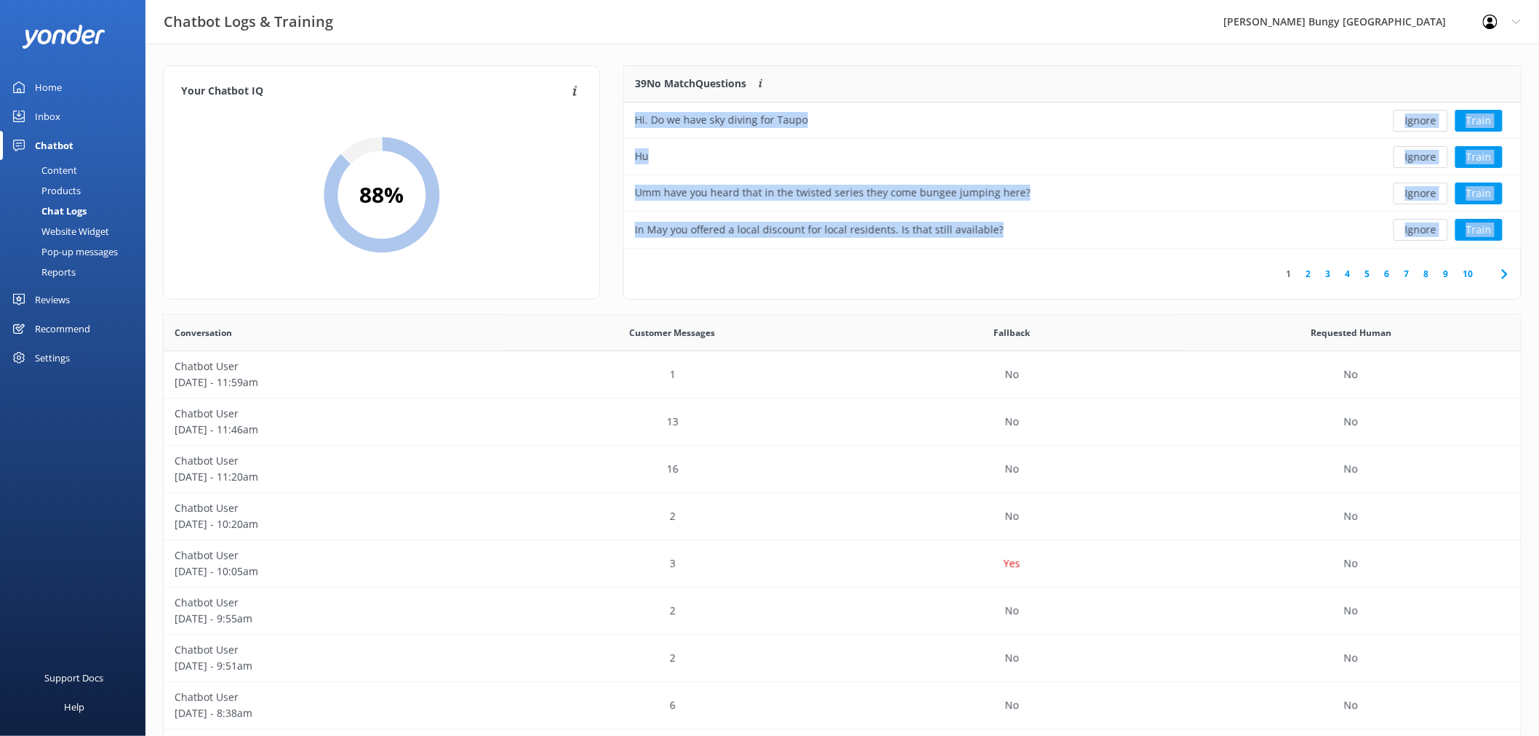
click at [1418, 116] on button "Ignore" at bounding box center [1420, 121] width 55 height 22
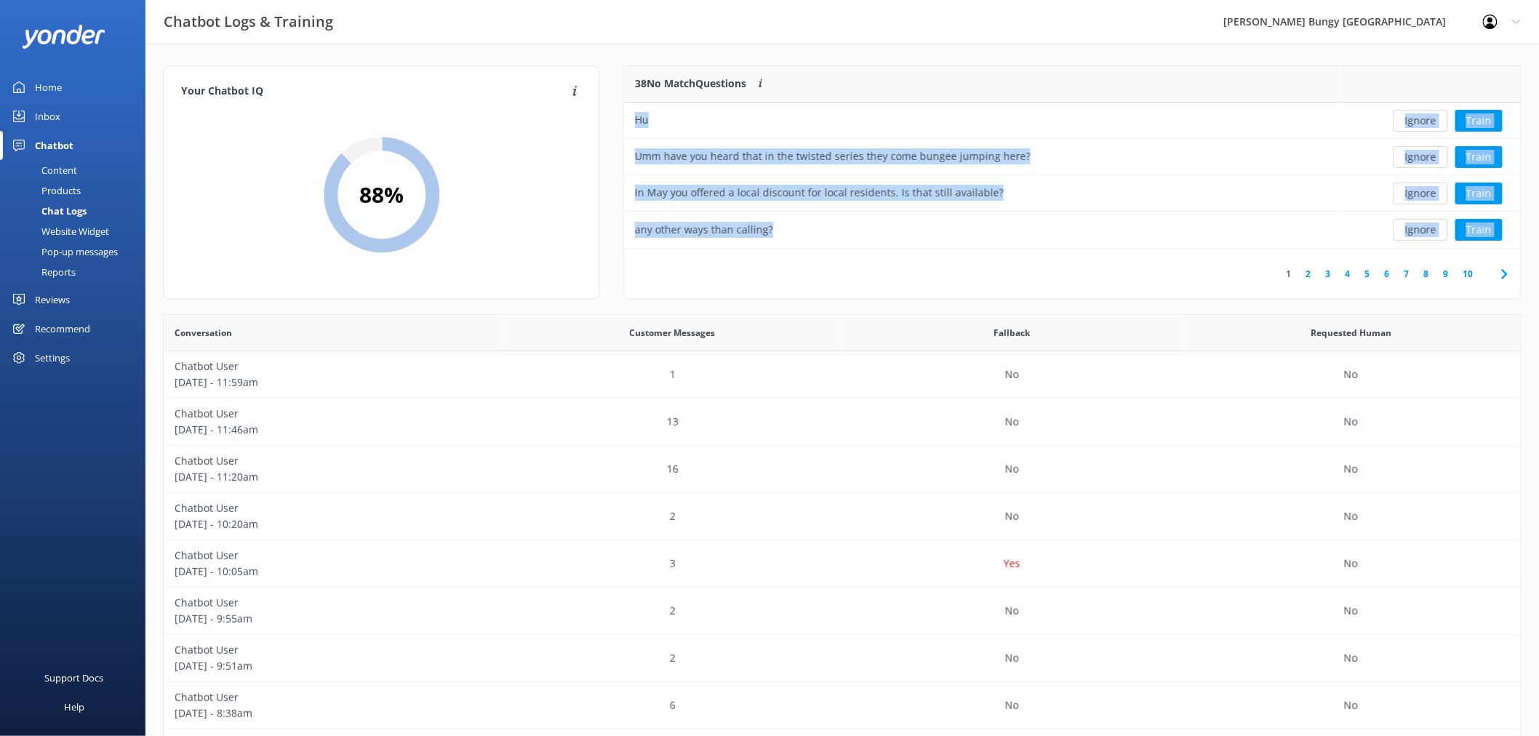
click at [1418, 116] on button "Ignore" at bounding box center [1420, 121] width 55 height 22
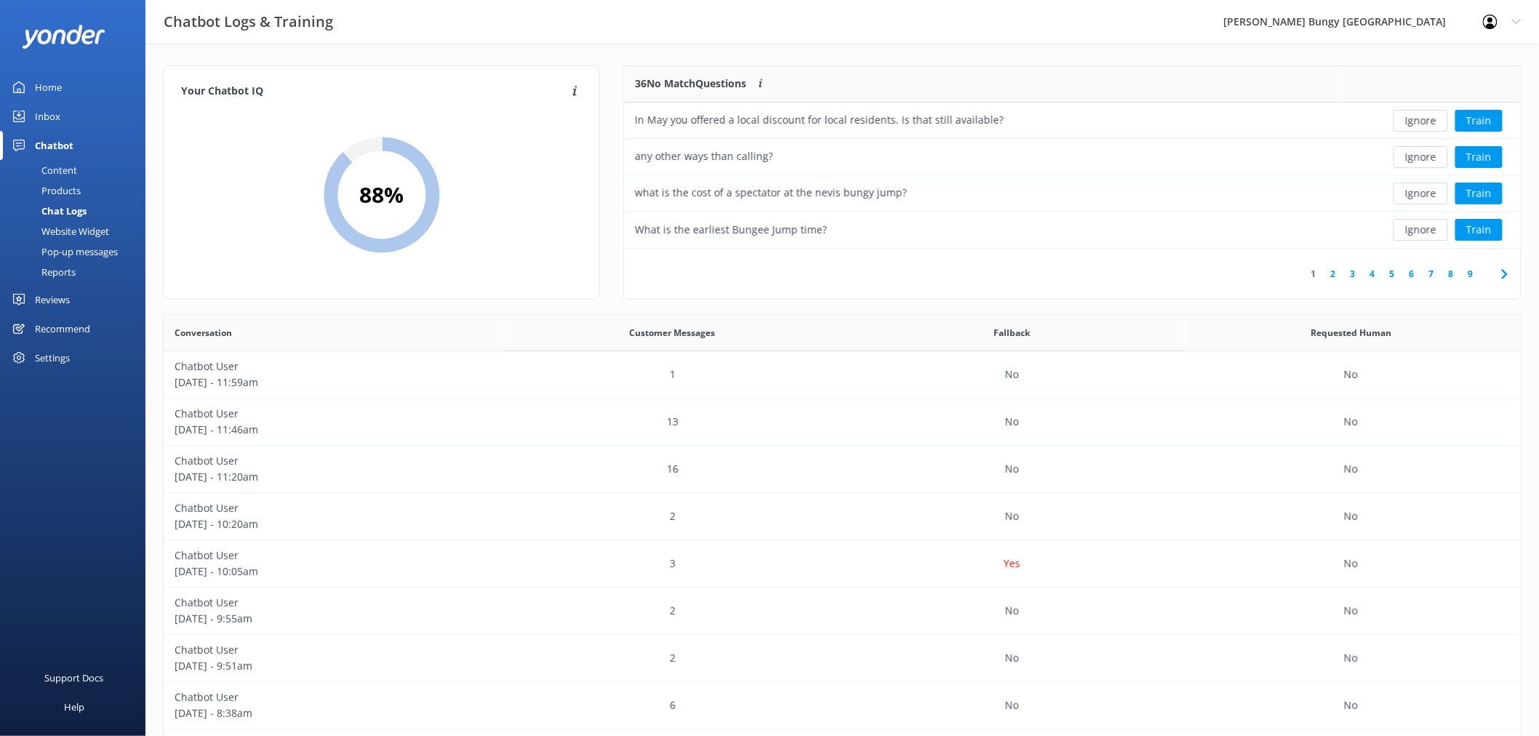
click at [1418, 116] on button "Ignore" at bounding box center [1420, 121] width 55 height 22
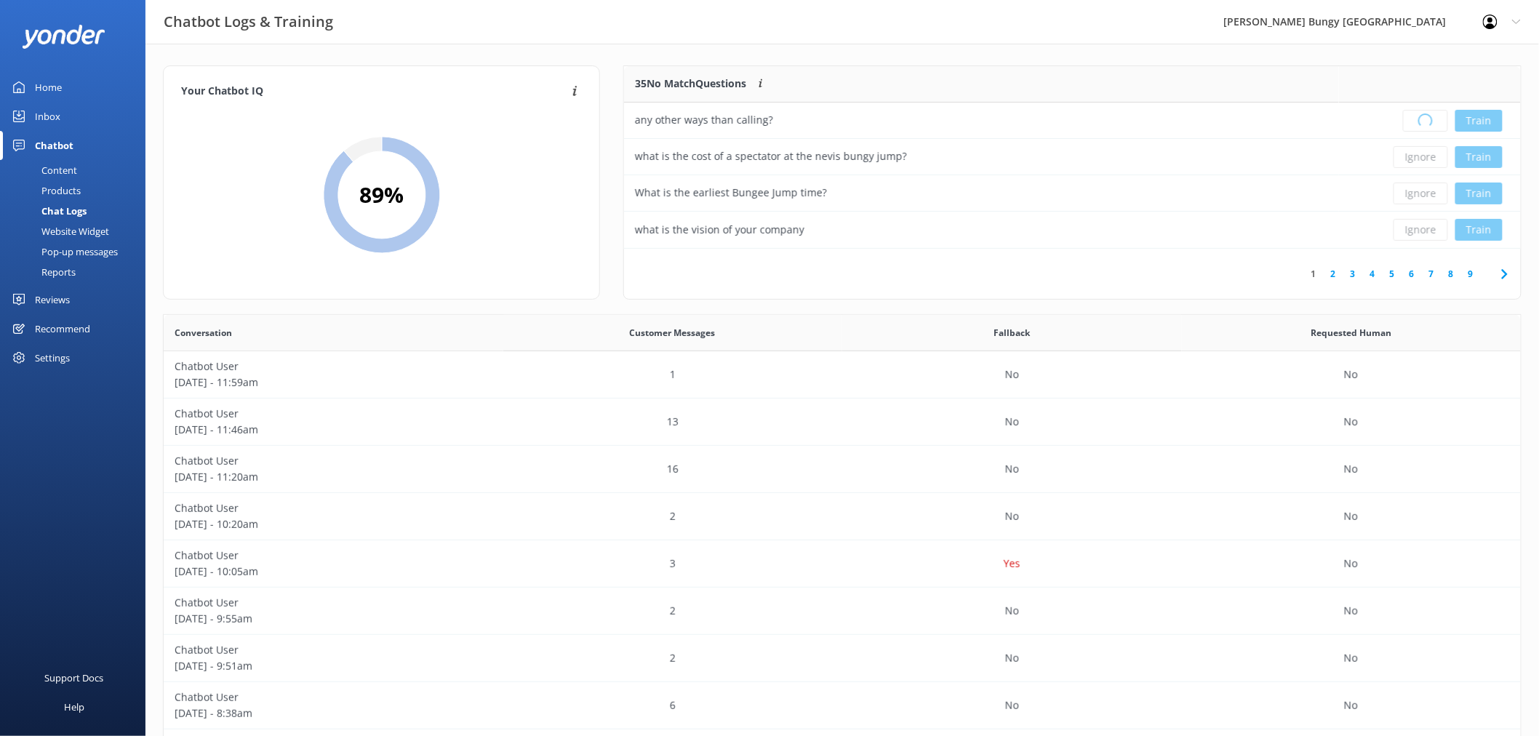
click at [1418, 116] on div "Loading.. Train" at bounding box center [1430, 121] width 160 height 22
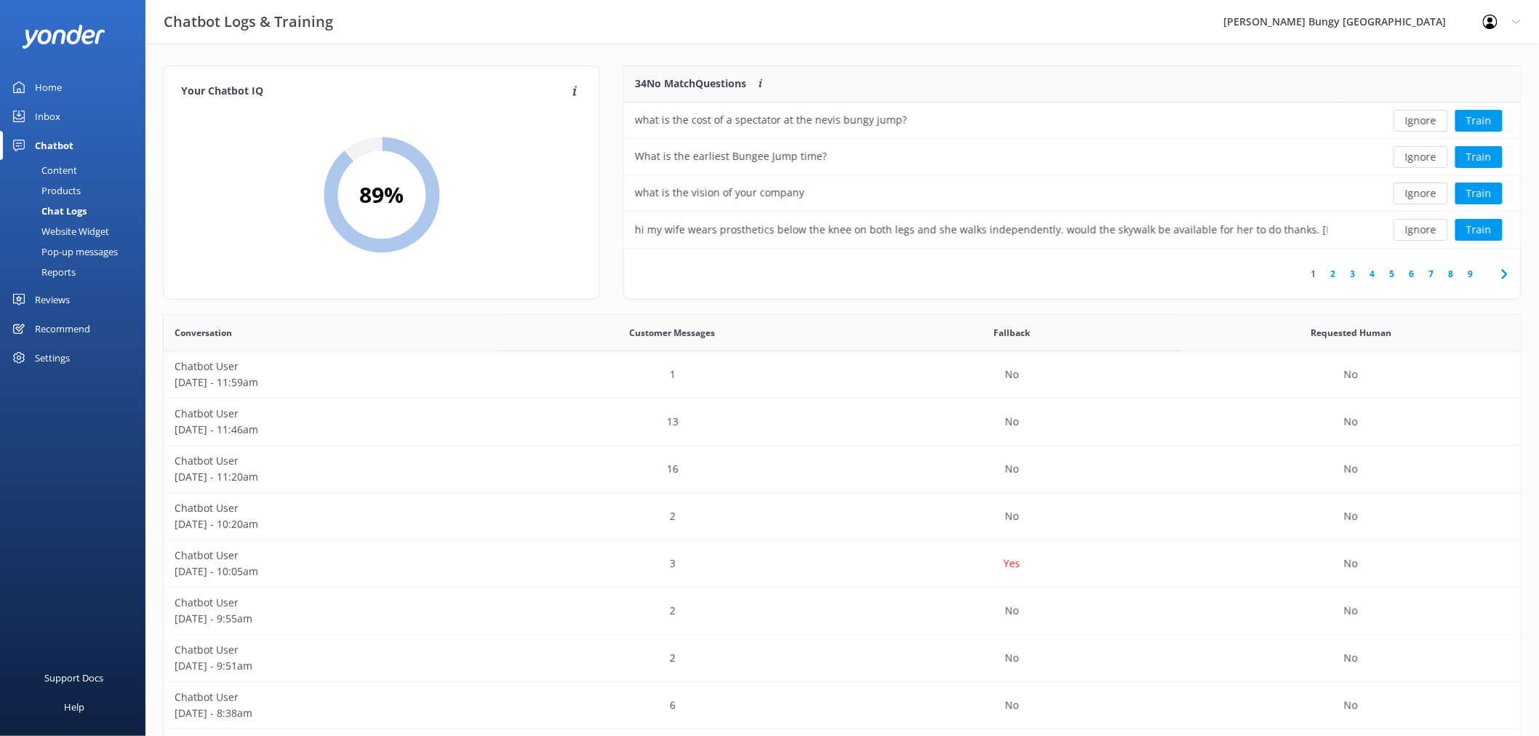
click at [1418, 116] on button "Ignore" at bounding box center [1420, 121] width 55 height 22
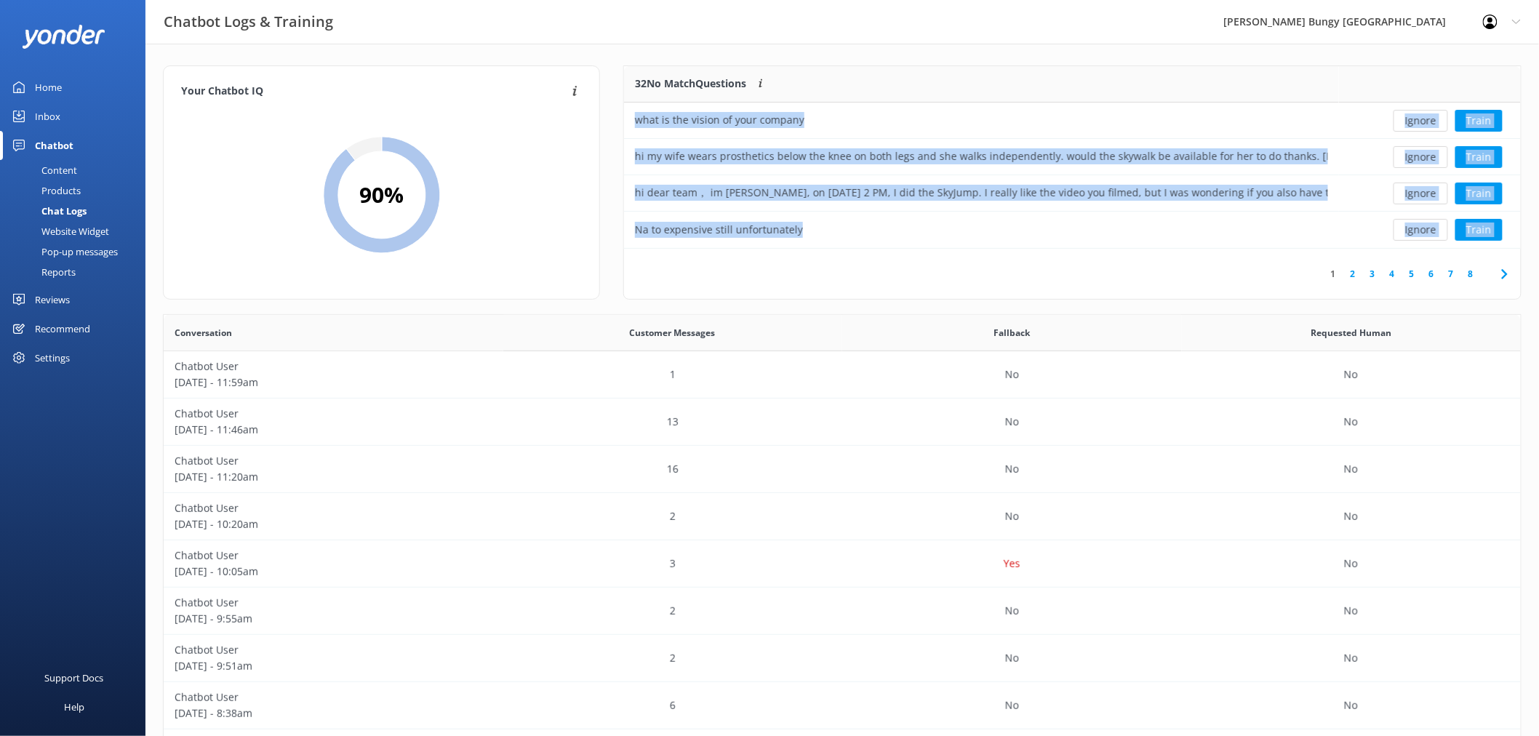
click at [1418, 116] on button "Ignore" at bounding box center [1420, 121] width 55 height 22
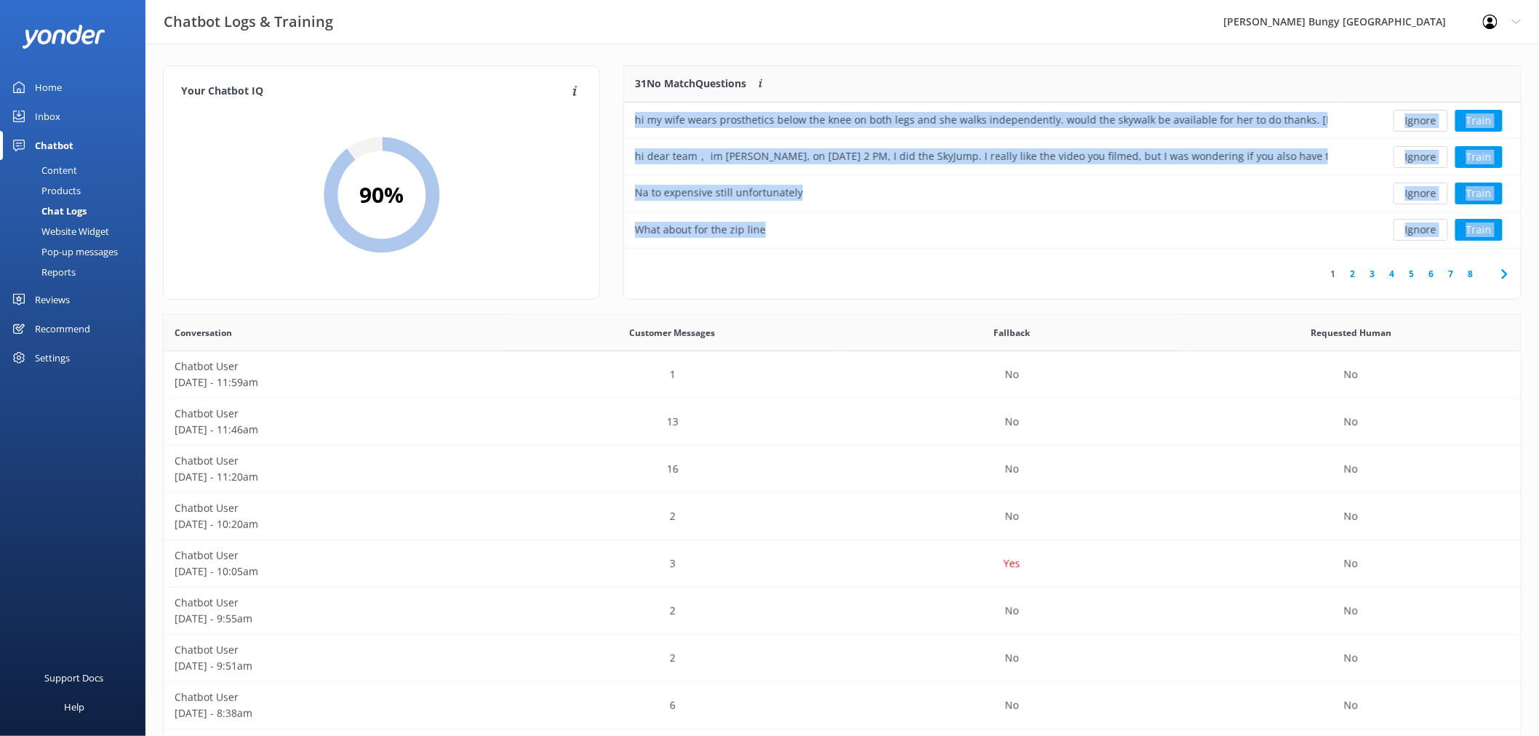
click at [1418, 116] on button "Ignore" at bounding box center [1420, 121] width 55 height 22
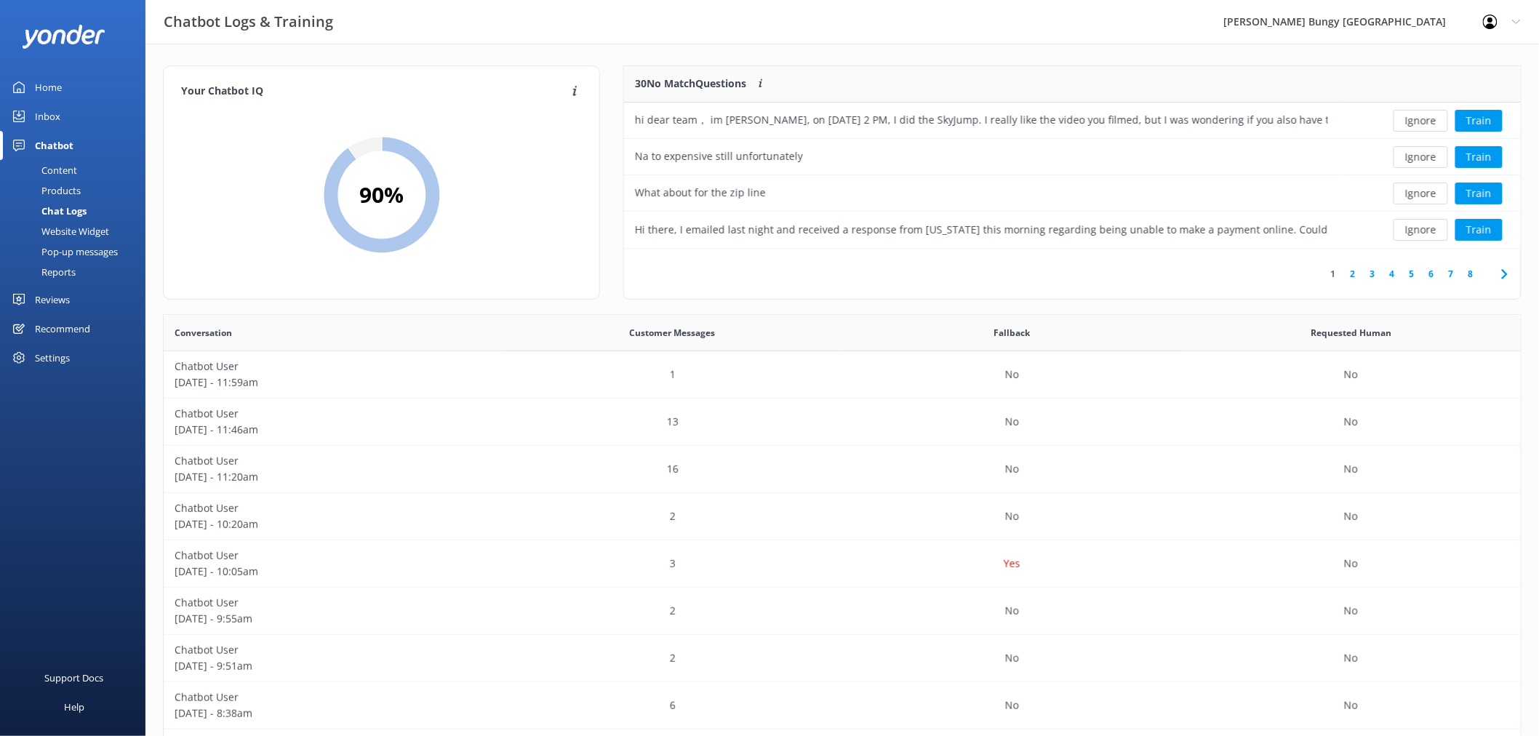
click at [1418, 116] on button "Ignore" at bounding box center [1420, 121] width 55 height 22
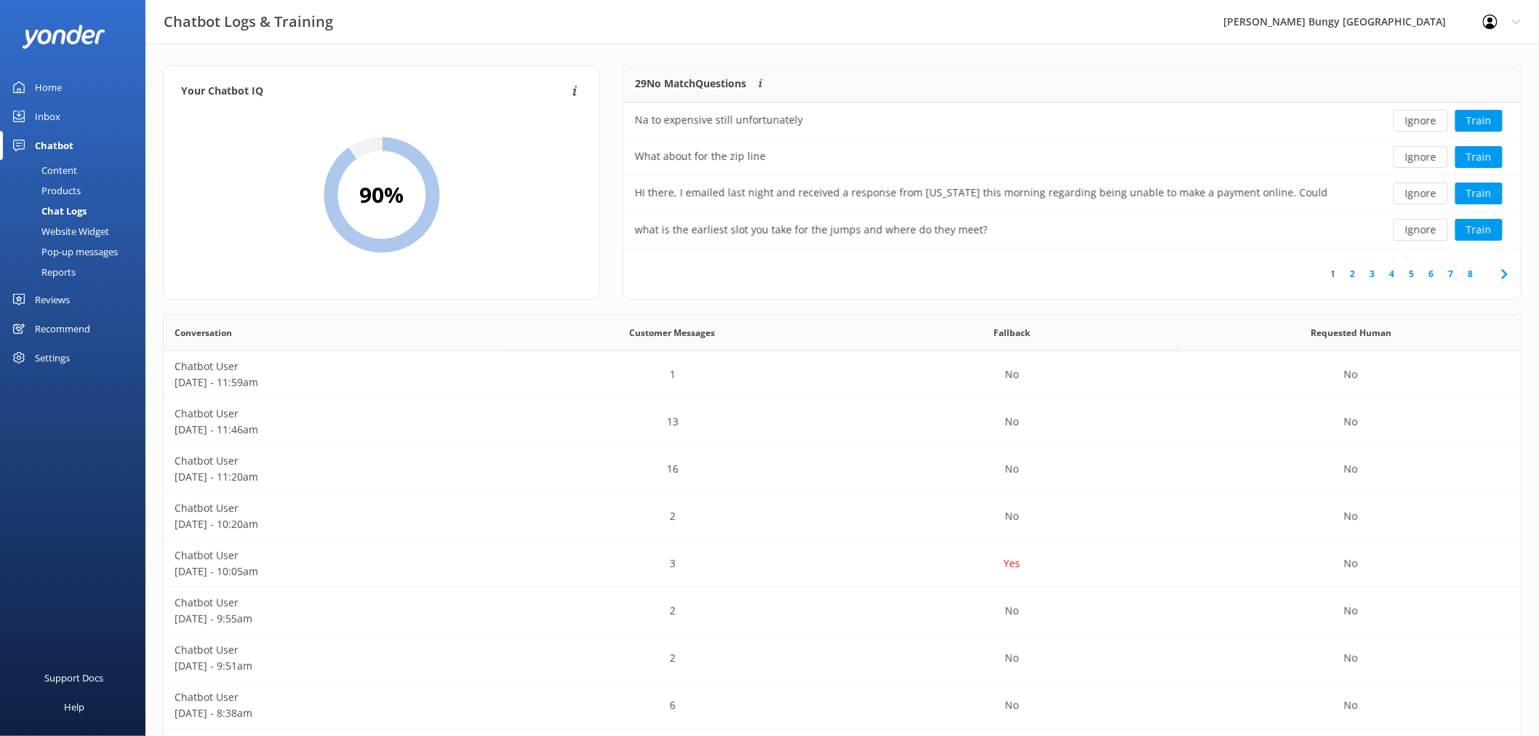
click at [1418, 116] on button "Ignore" at bounding box center [1420, 121] width 55 height 22
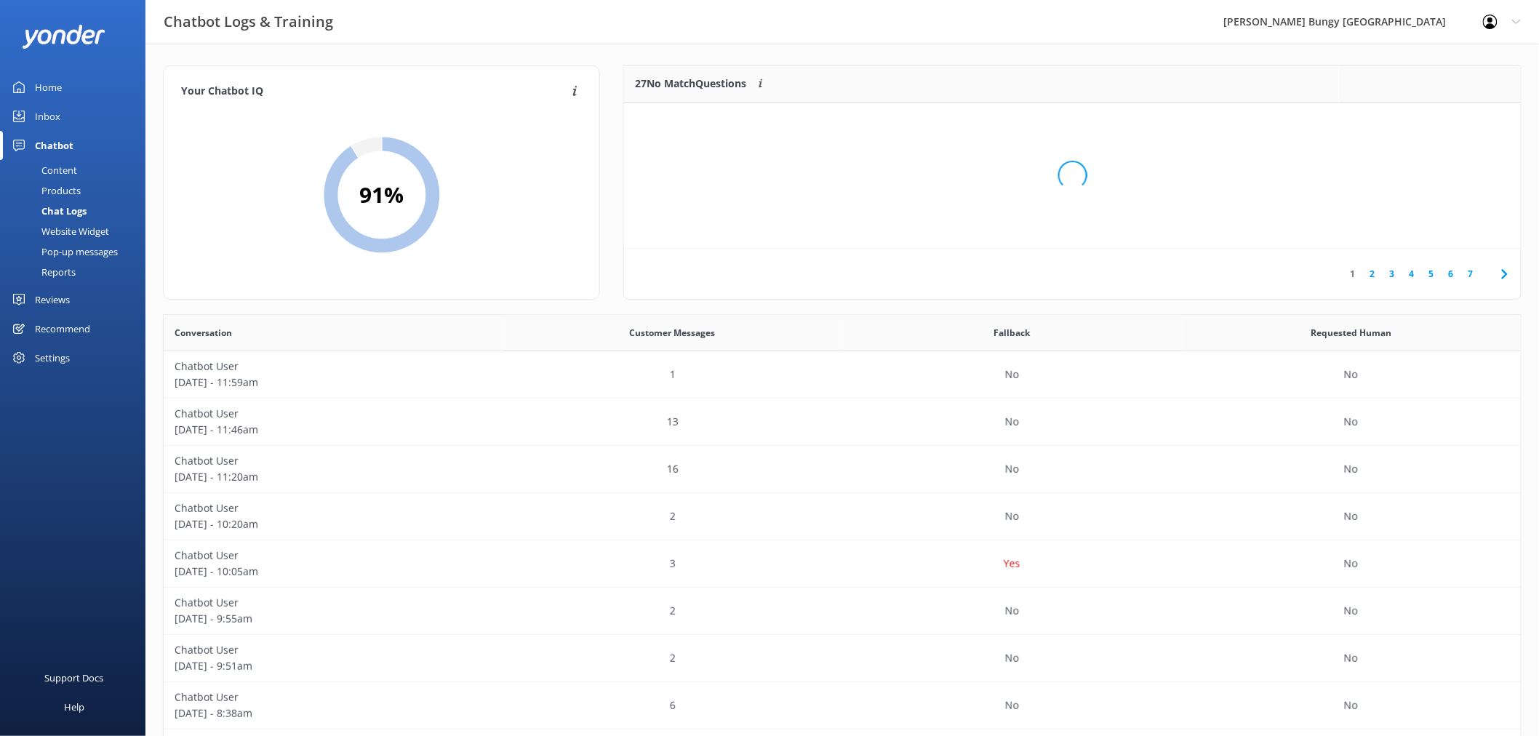
click at [1418, 116] on div "Loading.." at bounding box center [1073, 175] width 868 height 736
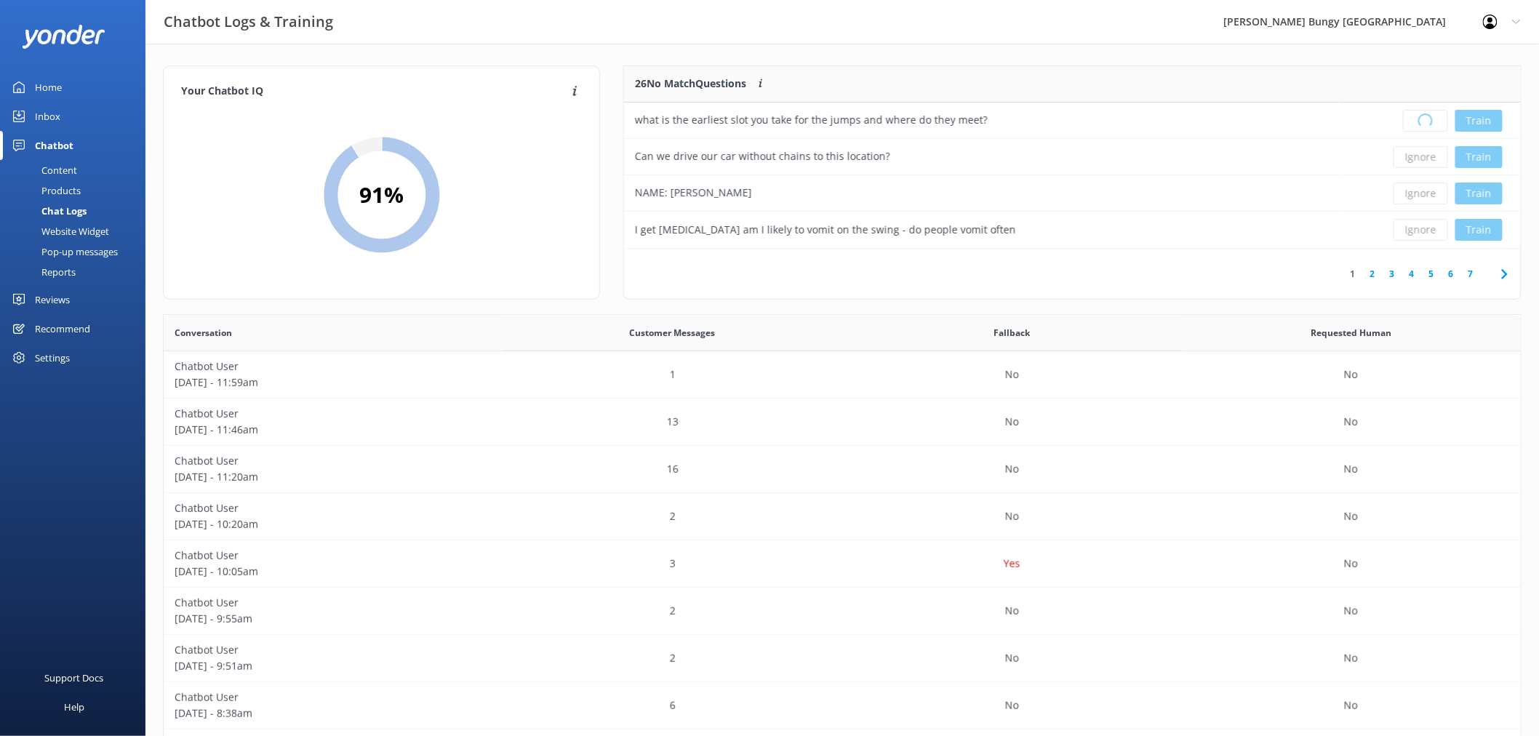
click at [1418, 116] on div "Loading.. Train" at bounding box center [1430, 121] width 160 height 22
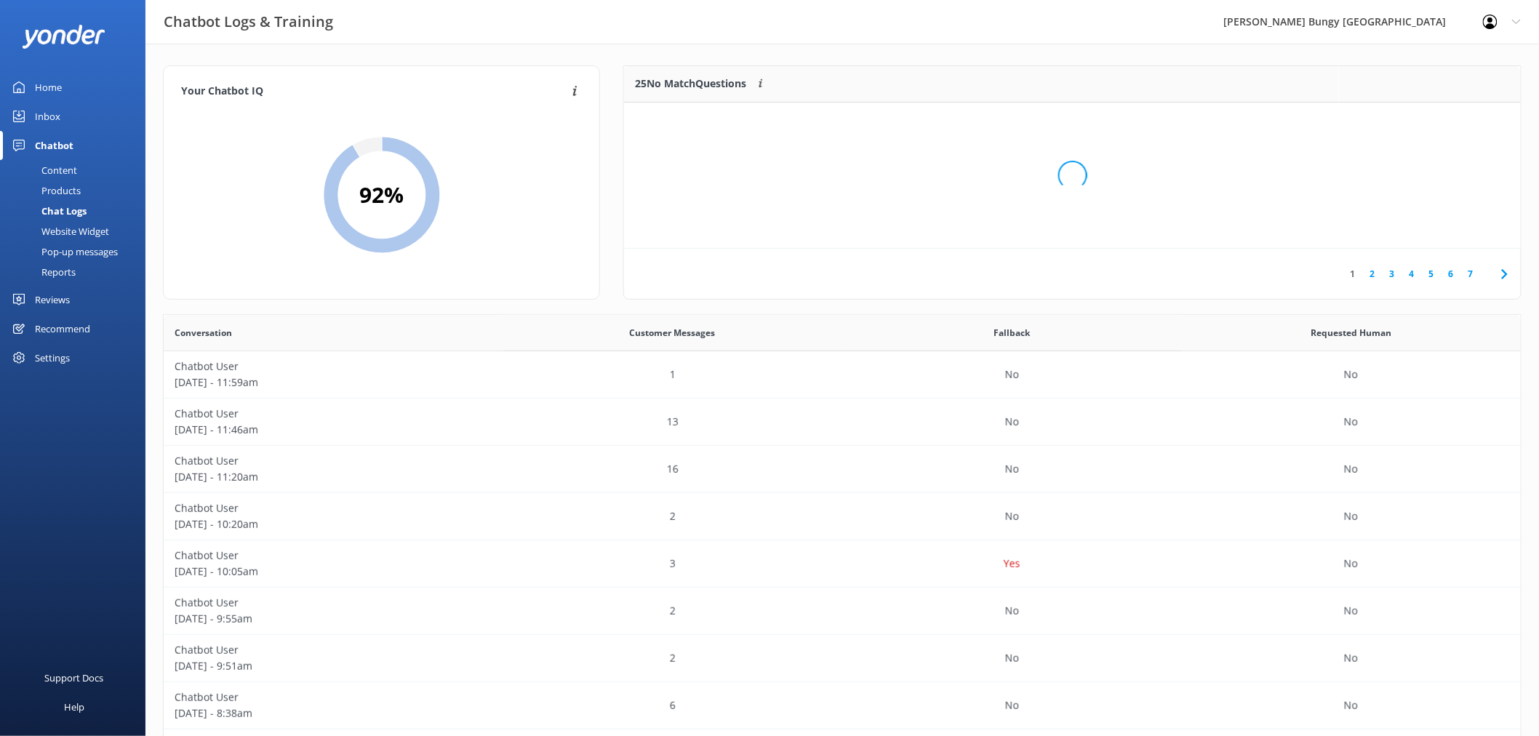
click at [1418, 116] on div "Loading.." at bounding box center [1073, 175] width 868 height 736
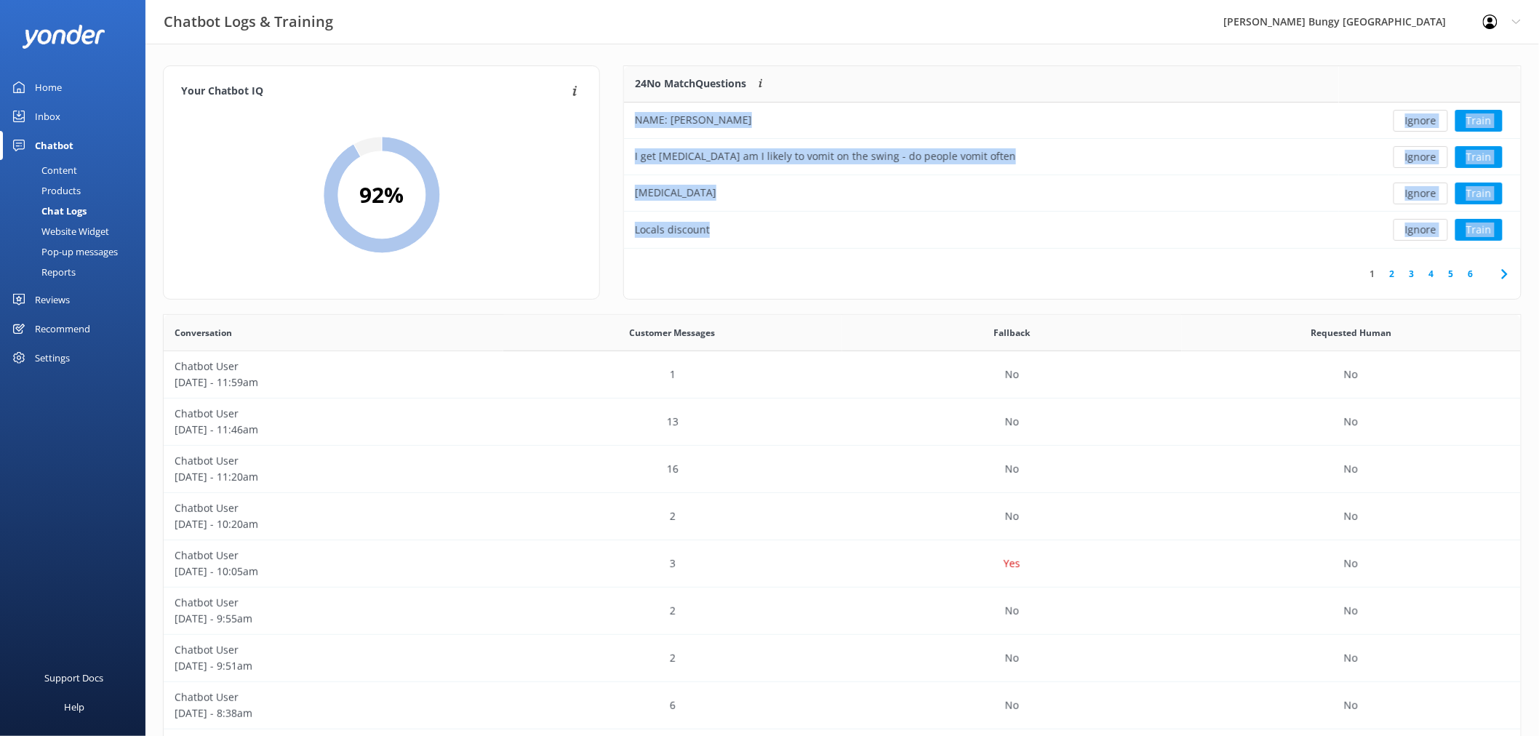
click at [1418, 116] on button "Ignore" at bounding box center [1420, 121] width 55 height 22
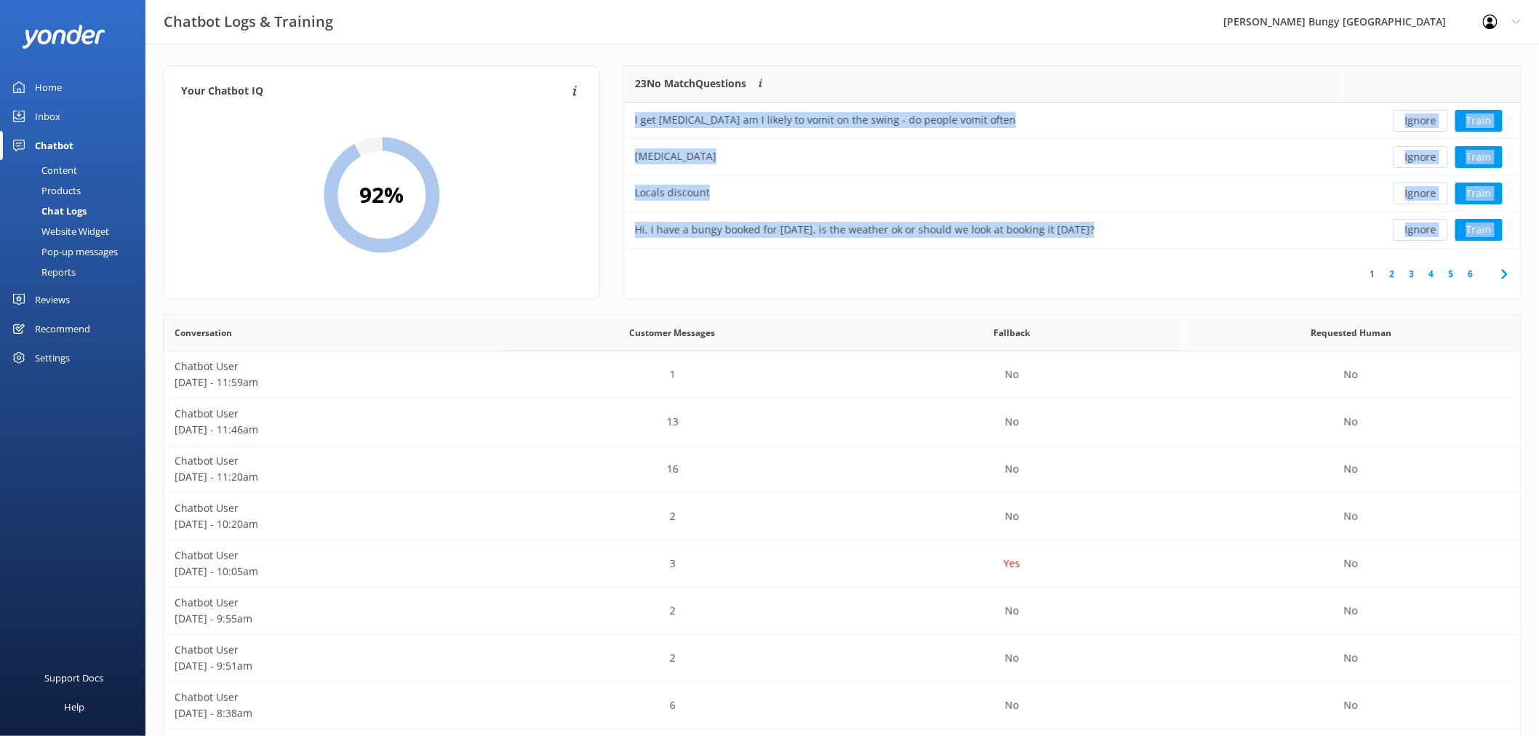
click at [1418, 116] on button "Ignore" at bounding box center [1420, 121] width 55 height 22
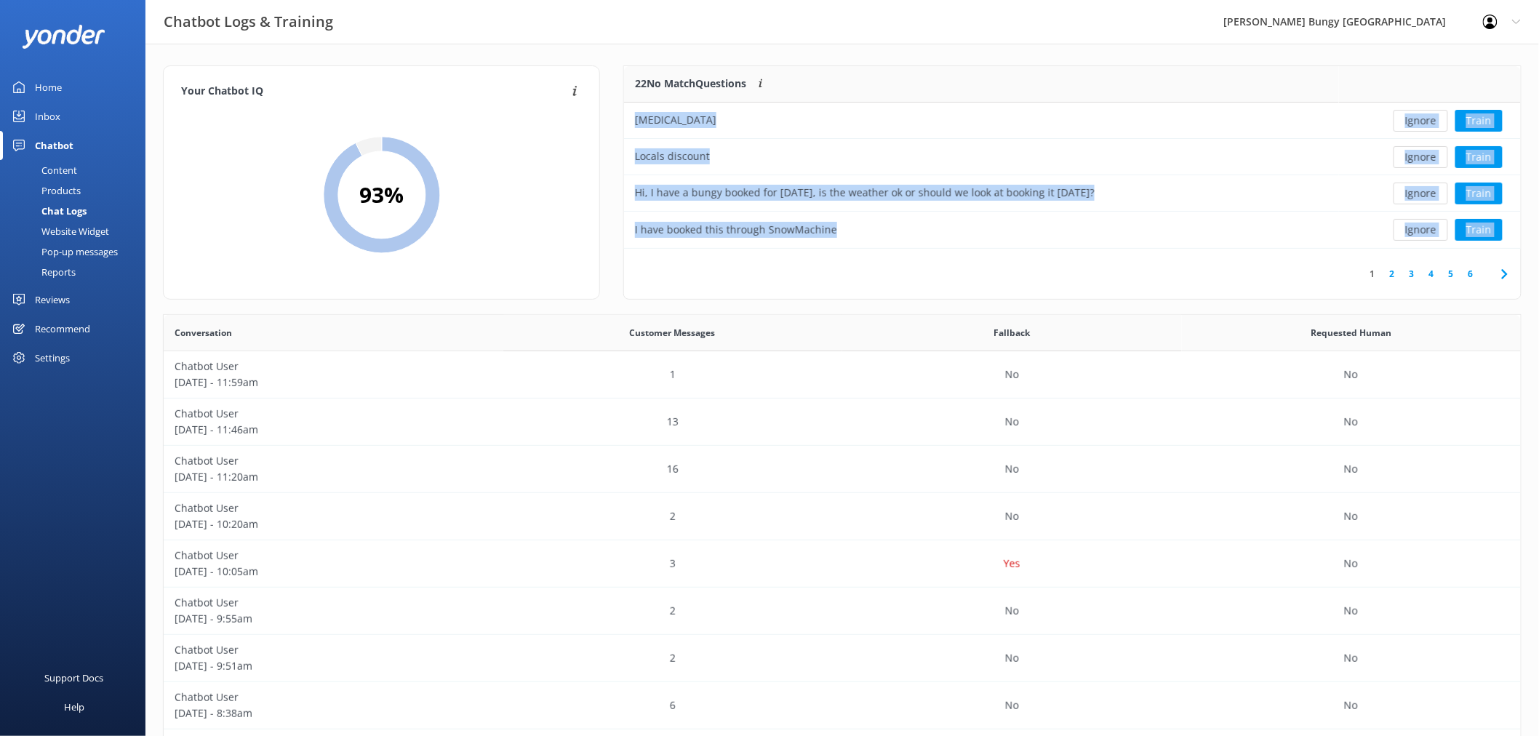
click at [1418, 116] on button "Ignore" at bounding box center [1420, 121] width 55 height 22
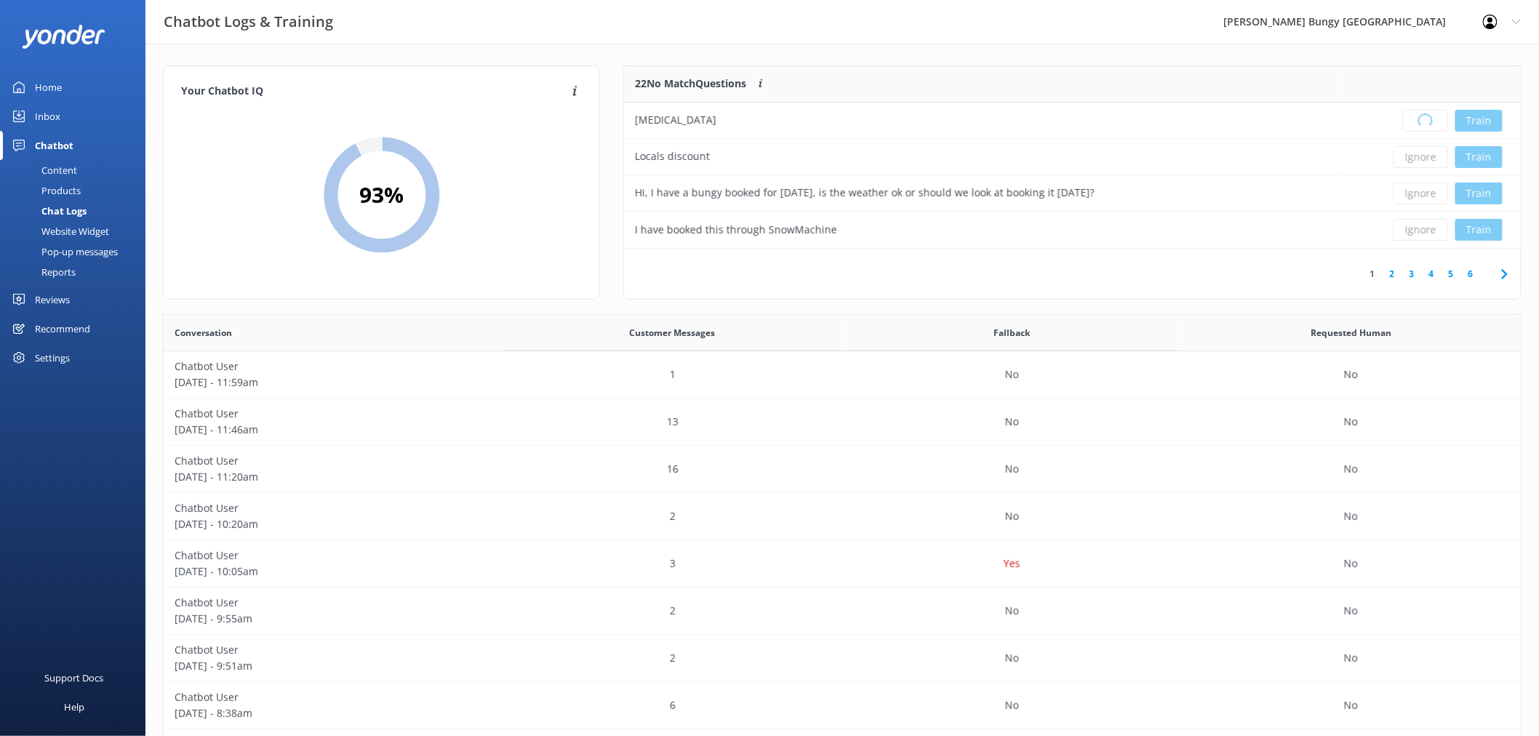
click at [1418, 116] on div "Loading.. Train" at bounding box center [1430, 121] width 160 height 22
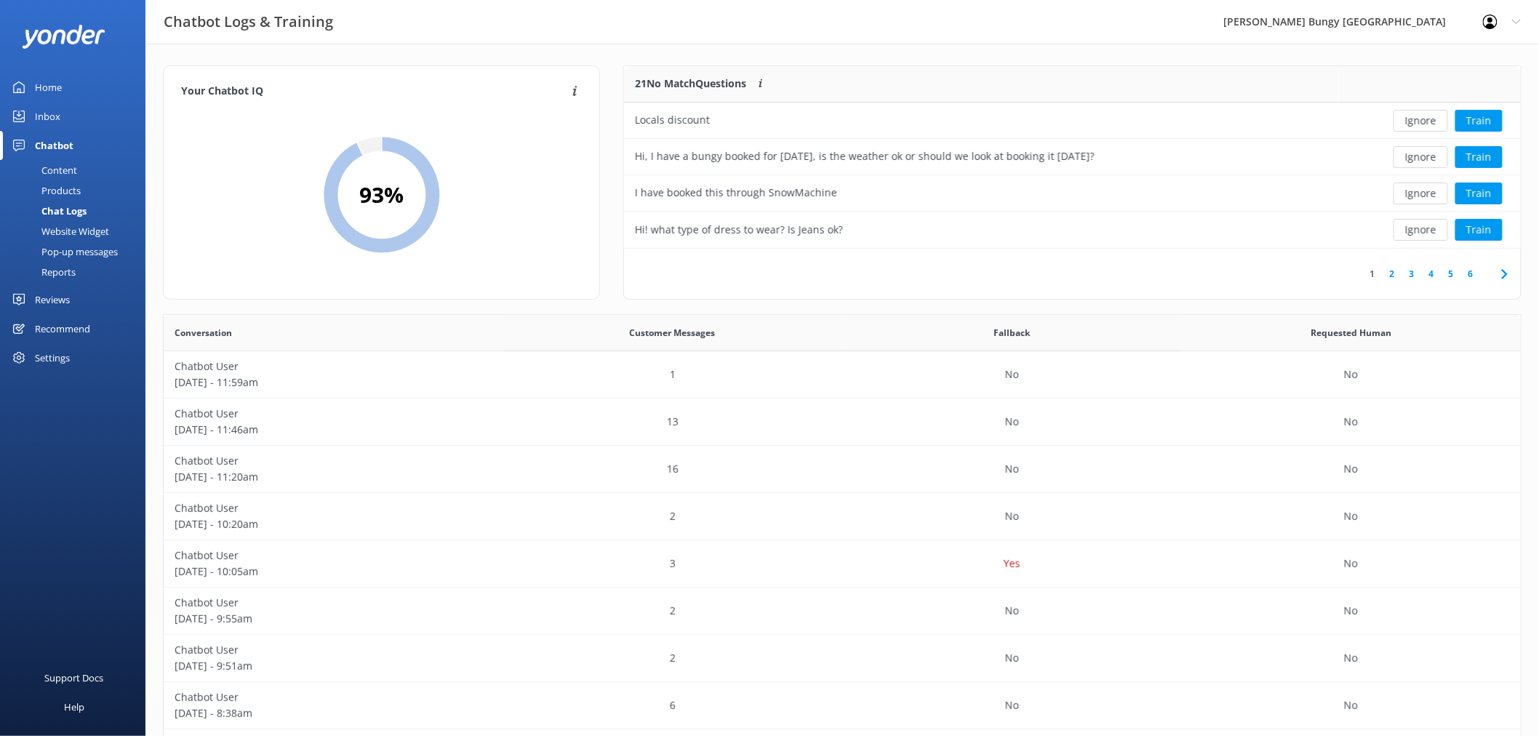
click at [1418, 116] on button "Ignore" at bounding box center [1420, 121] width 55 height 22
click at [1418, 116] on div "Loading.. Train" at bounding box center [1430, 121] width 160 height 22
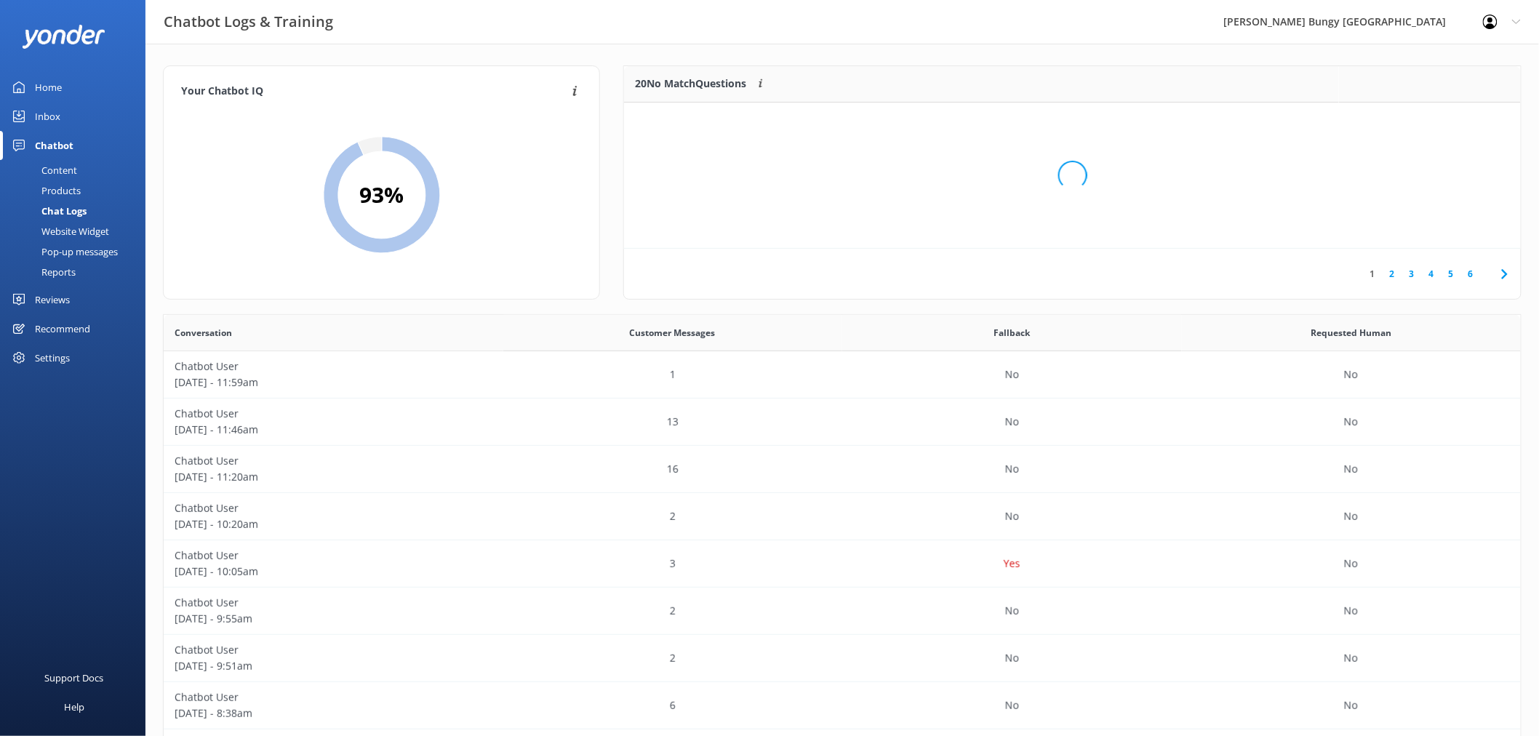
click at [1418, 116] on div "Loading.." at bounding box center [1073, 175] width 868 height 736
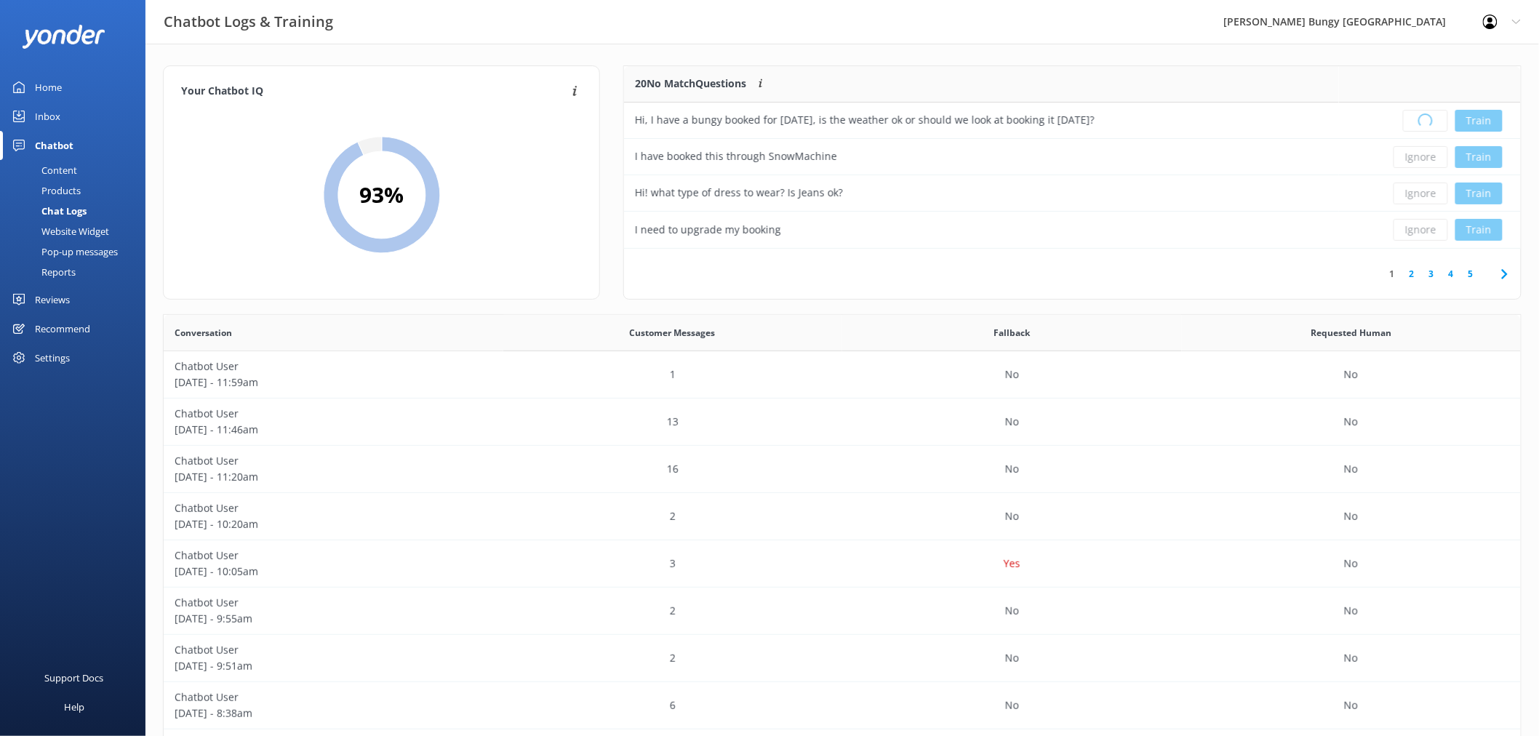
click at [1418, 116] on div "Loading.. Train" at bounding box center [1430, 121] width 160 height 22
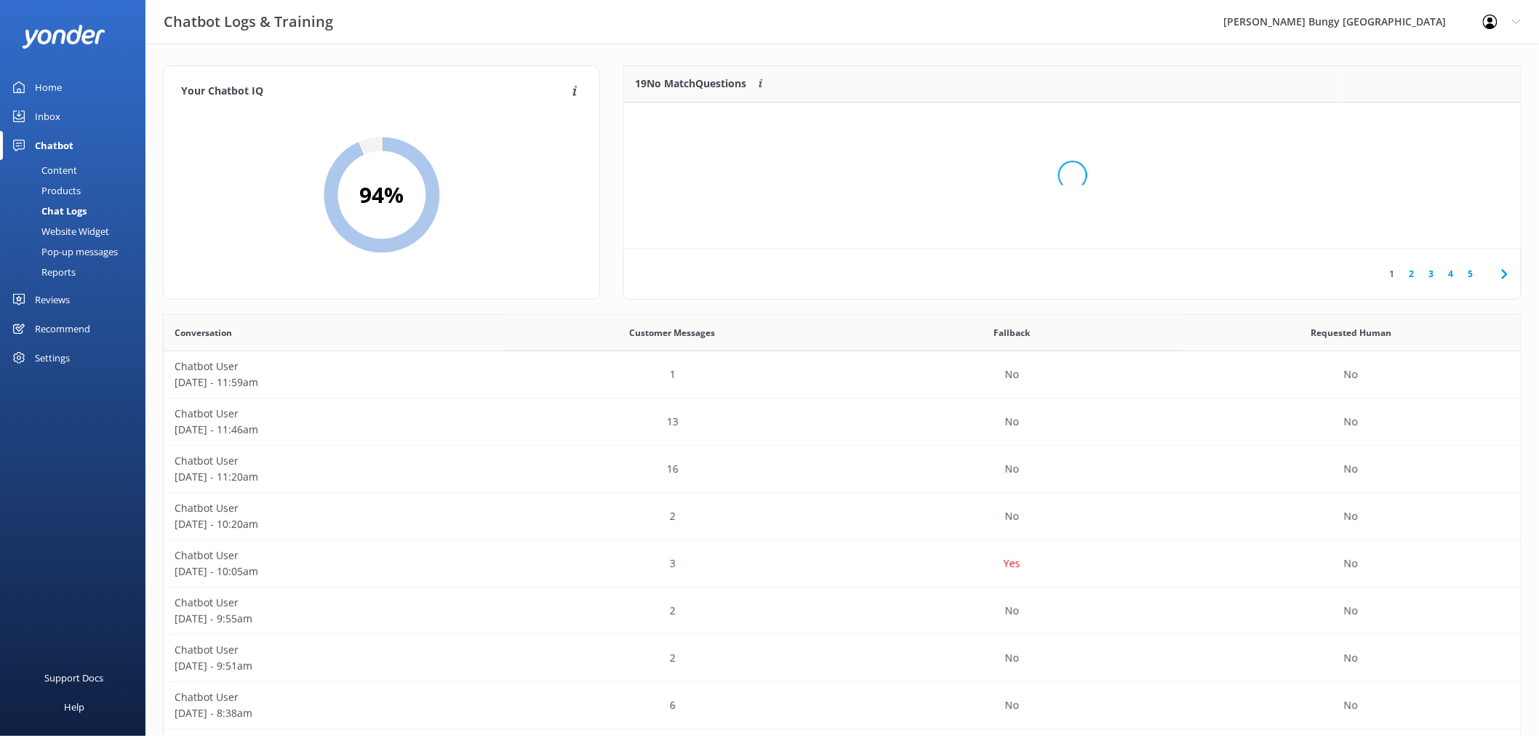
click at [1418, 116] on div "Loading.." at bounding box center [1073, 175] width 868 height 736
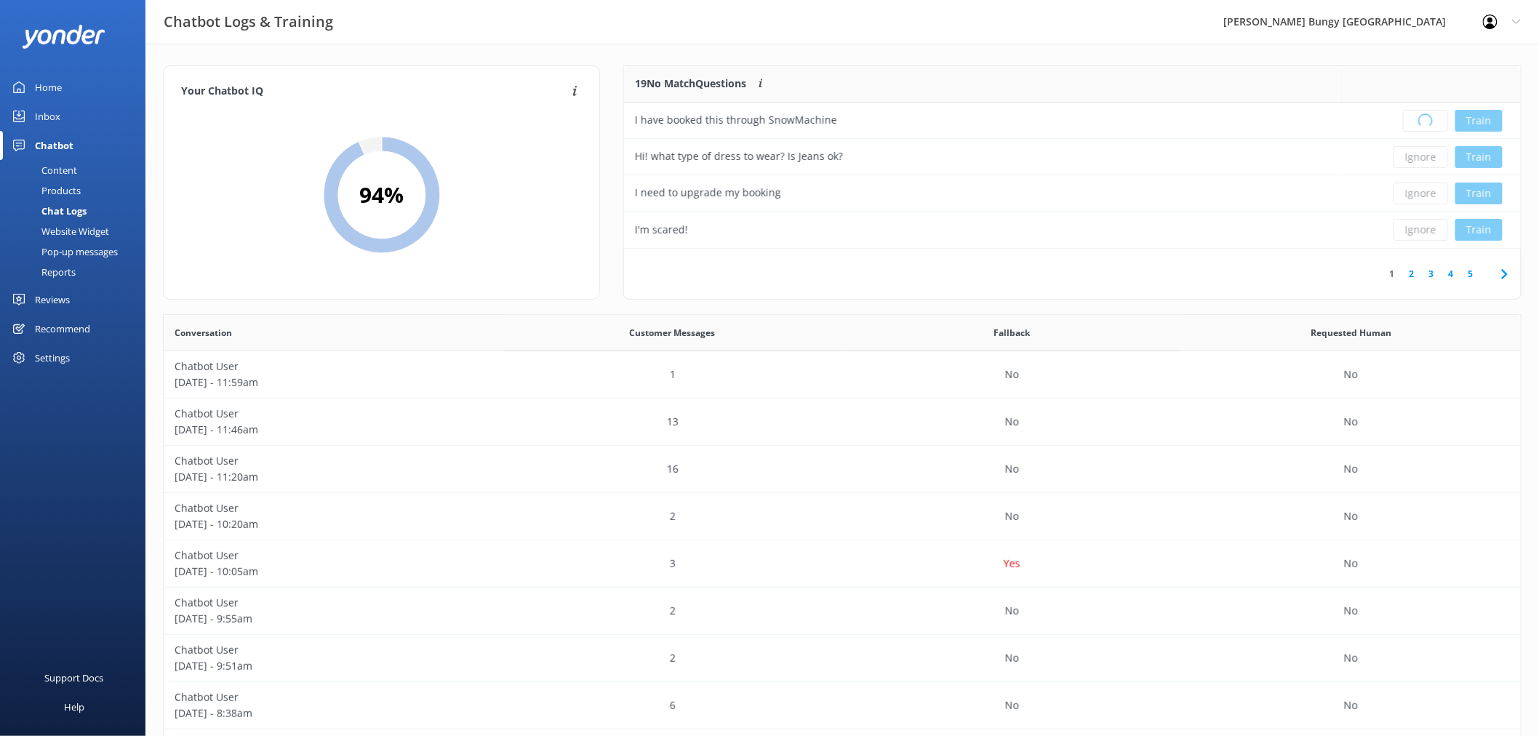
click at [1418, 116] on div "Loading.. Train" at bounding box center [1430, 121] width 160 height 22
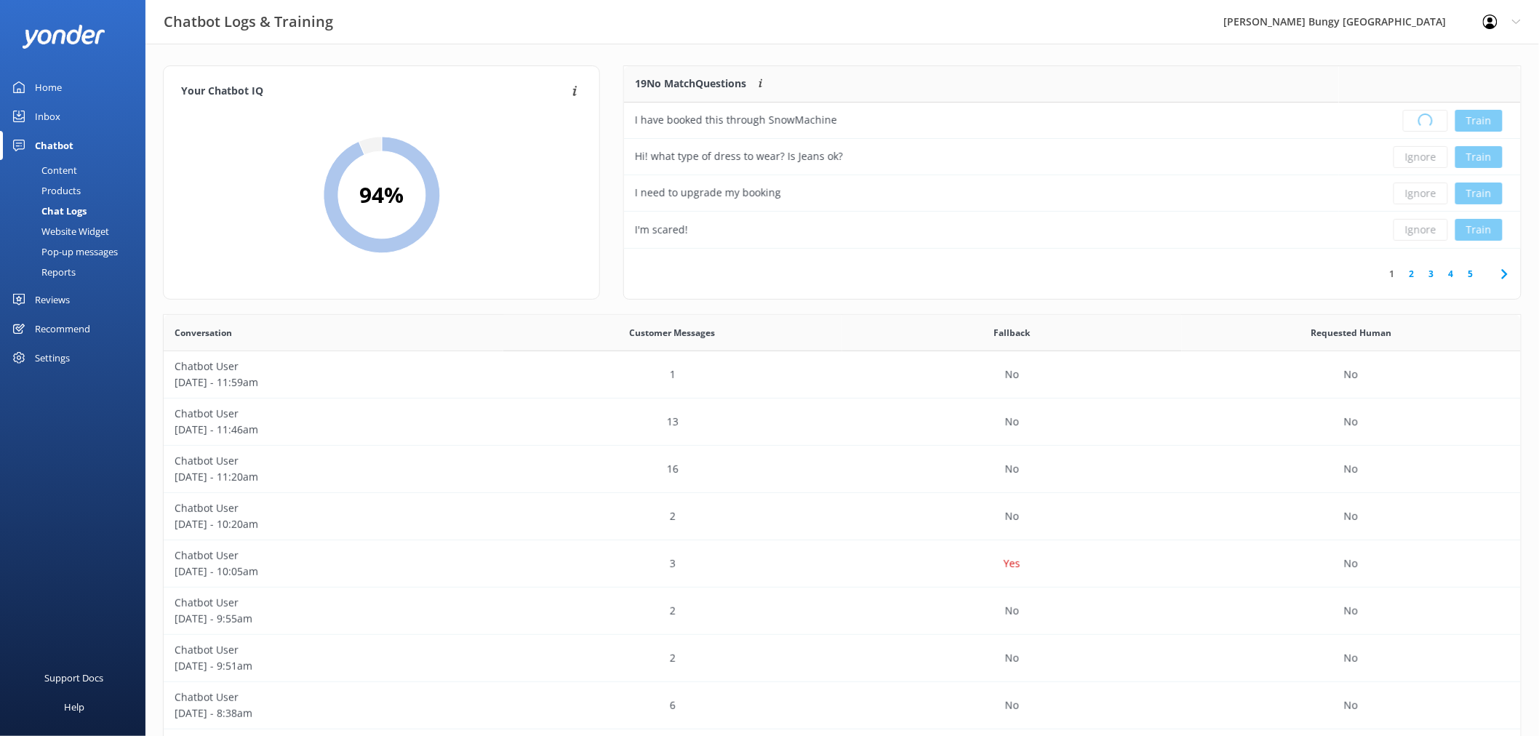
click at [1418, 116] on div "Loading.. Train" at bounding box center [1430, 121] width 160 height 22
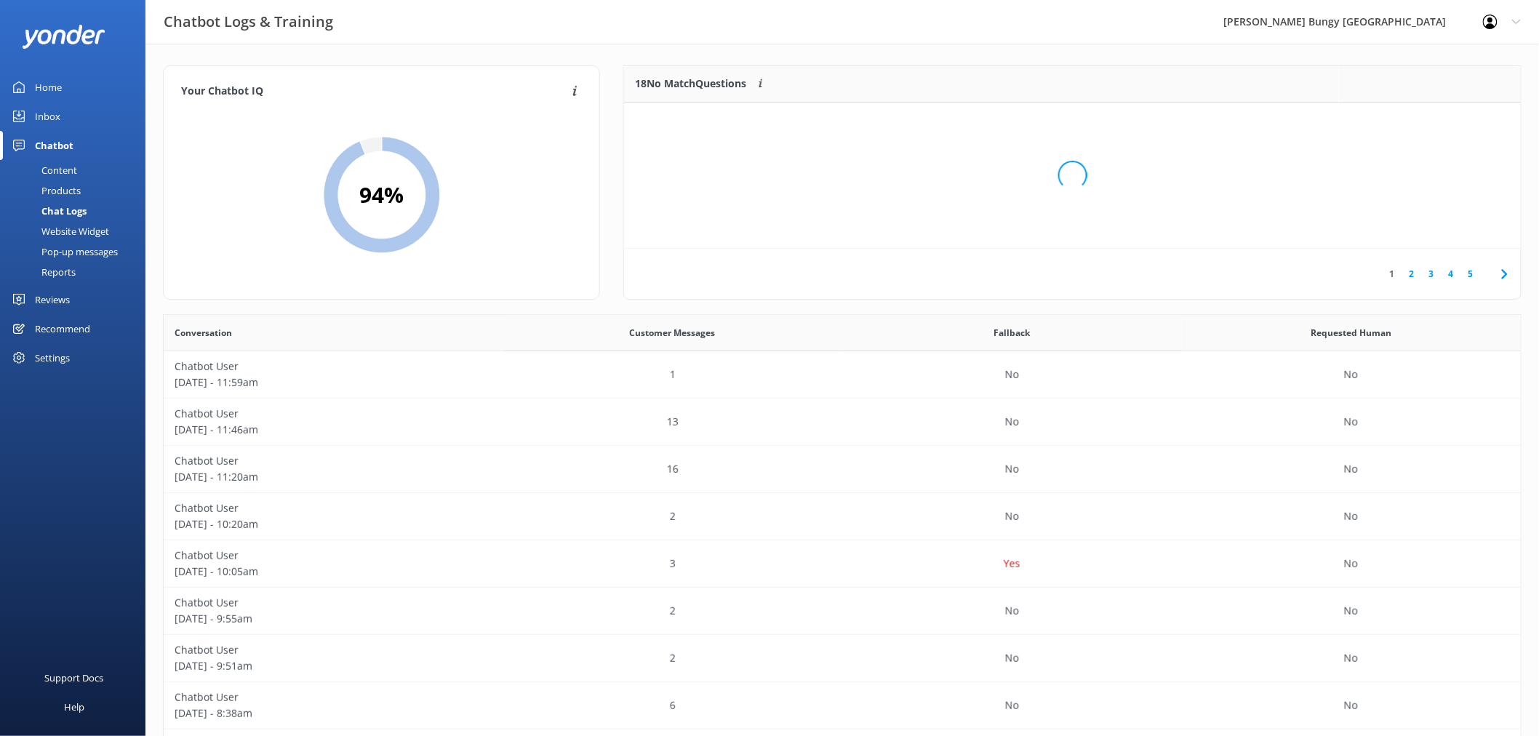
click at [1418, 116] on div "Loading.." at bounding box center [1073, 175] width 868 height 736
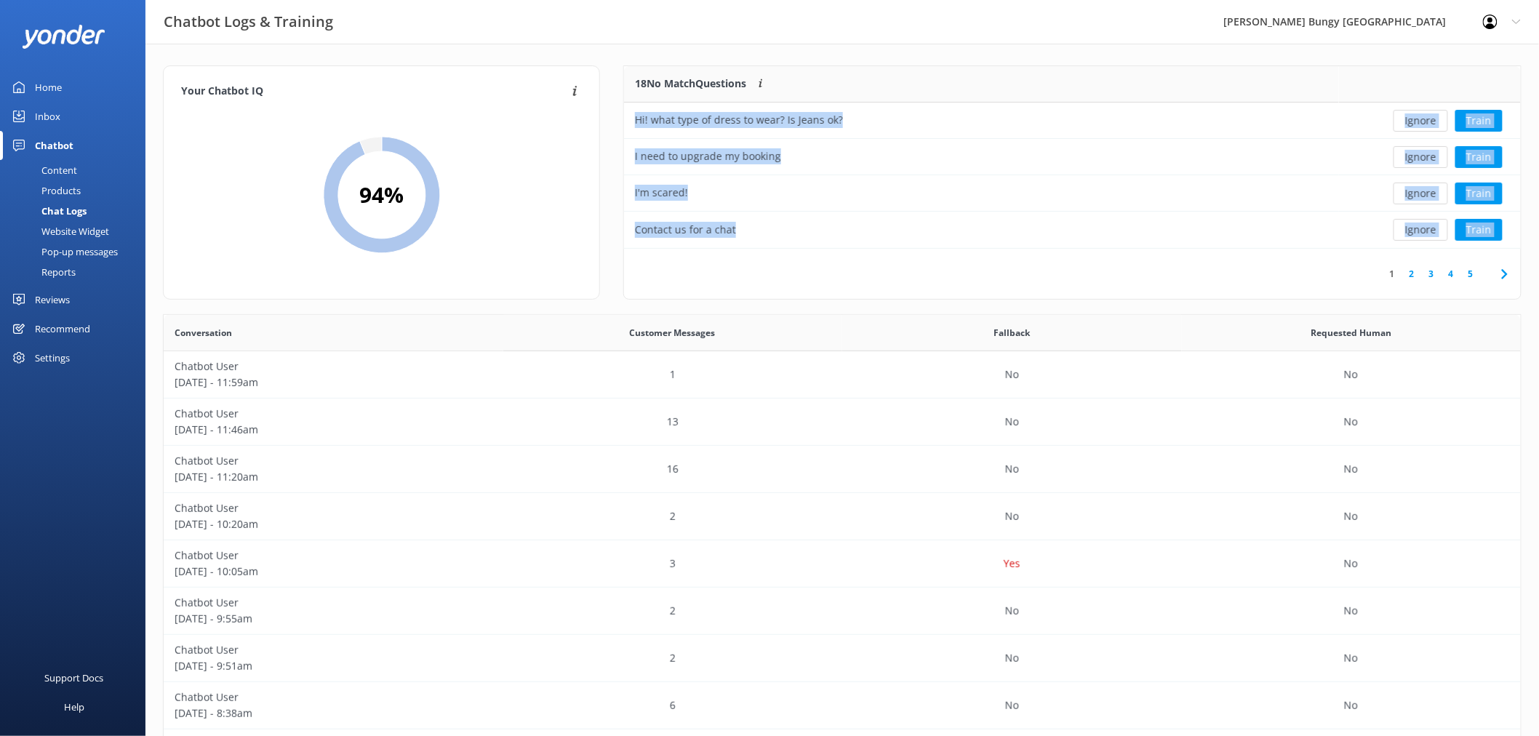
click at [1418, 116] on button "Ignore" at bounding box center [1420, 121] width 55 height 22
click at [1418, 119] on div "Ignore Train" at bounding box center [1430, 121] width 160 height 22
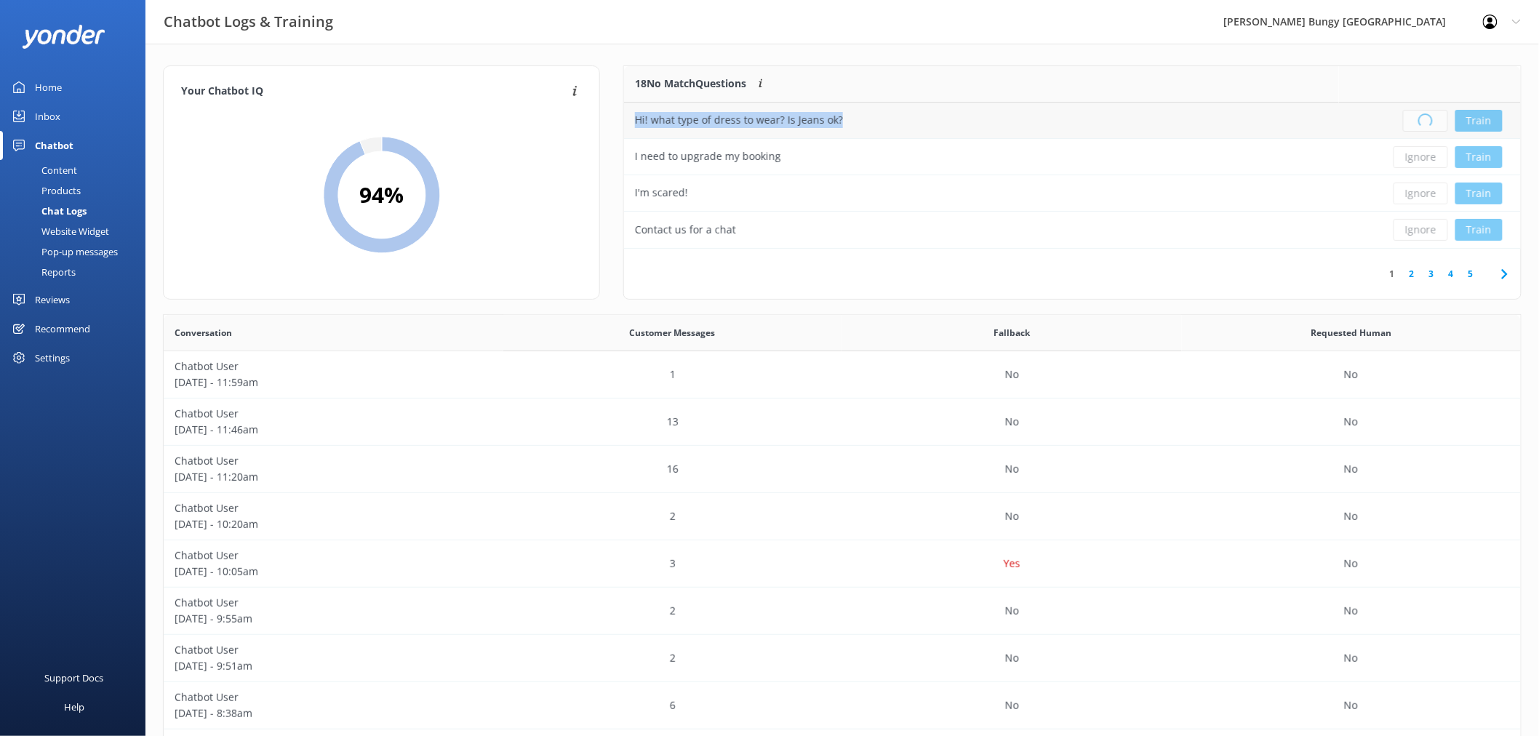
click at [1419, 119] on div "Loading.. Train" at bounding box center [1430, 121] width 160 height 22
click at [1419, 120] on div "Loading.. Train" at bounding box center [1430, 121] width 160 height 22
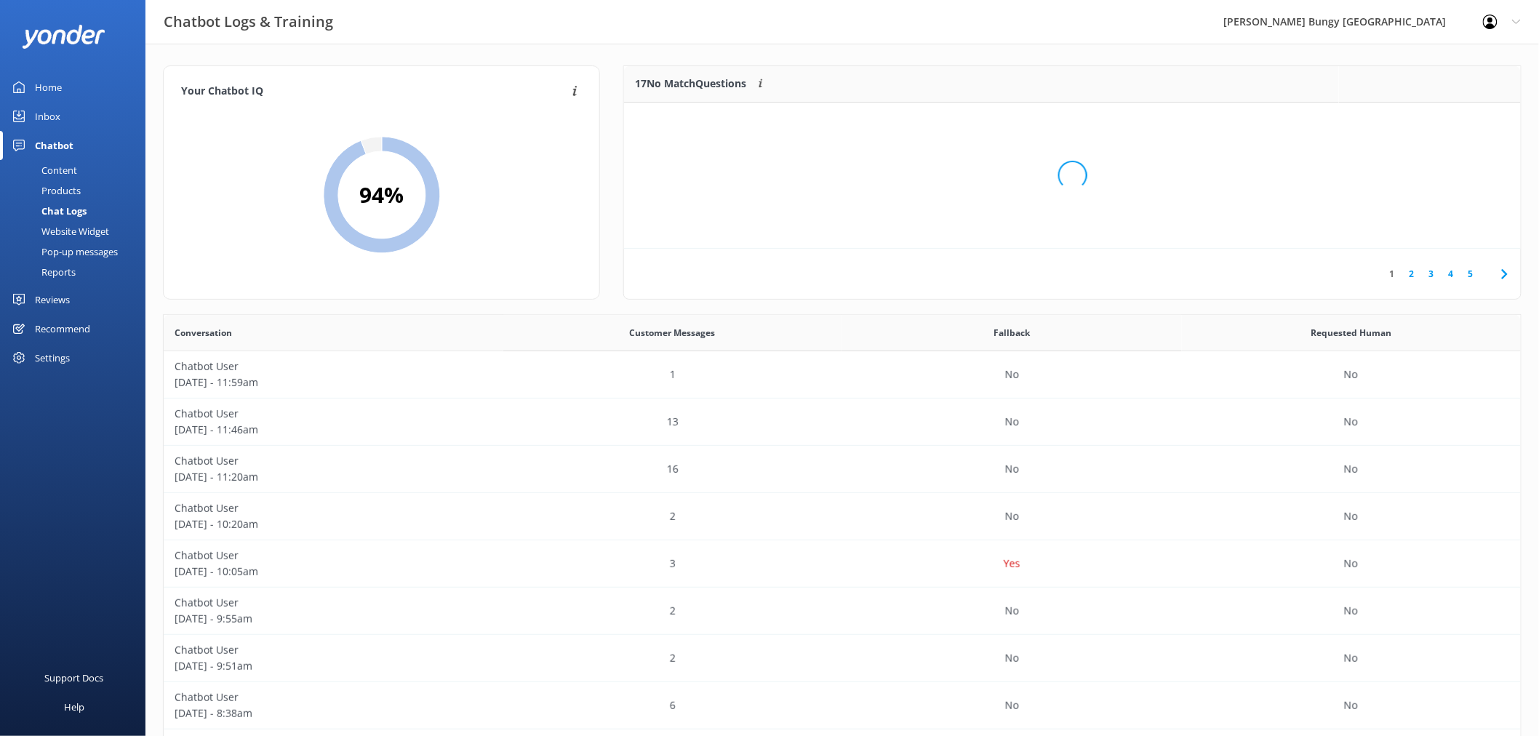
click at [1419, 120] on div "Loading.." at bounding box center [1073, 175] width 868 height 736
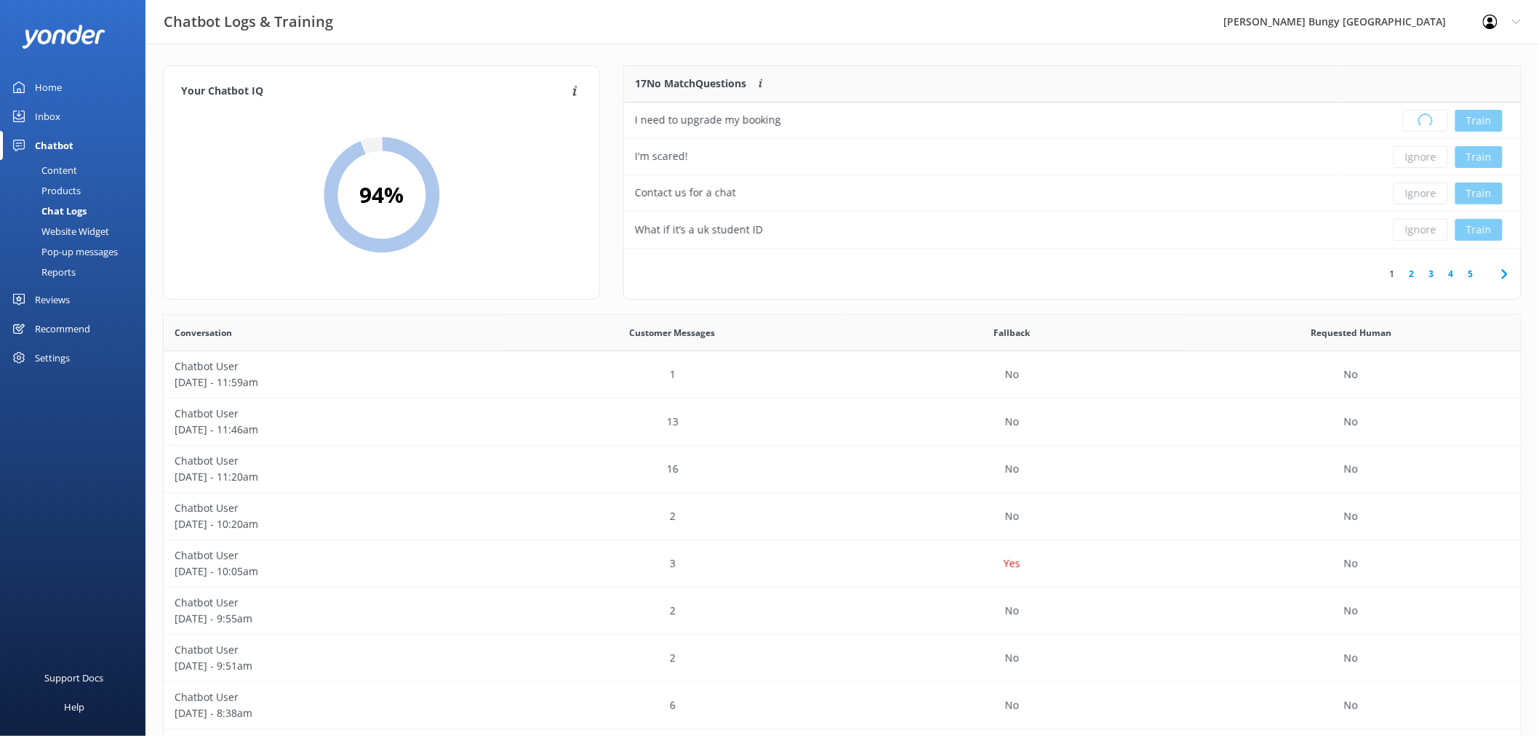
click at [1419, 120] on div "Loading.. Train" at bounding box center [1430, 121] width 160 height 22
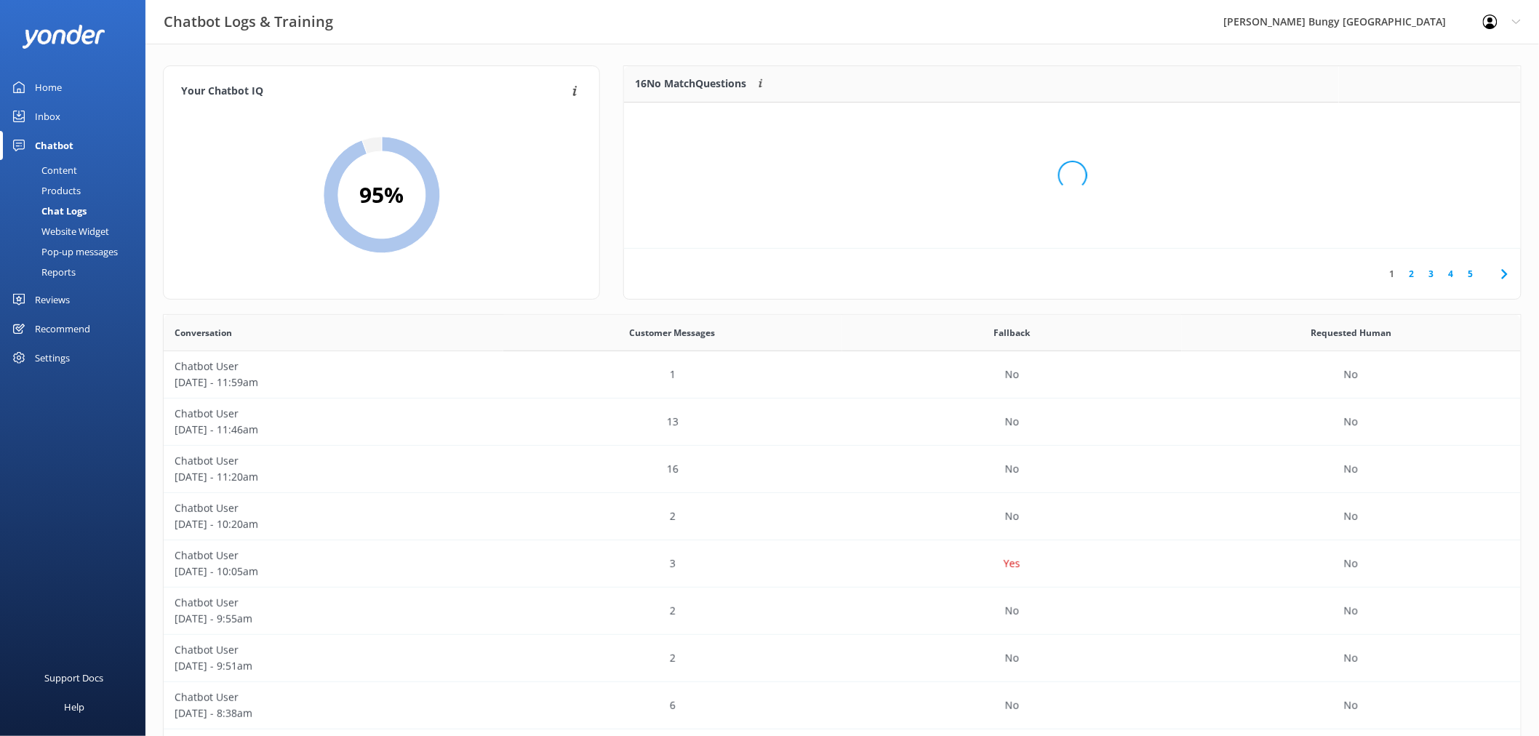
click at [1416, 120] on div "Loading.." at bounding box center [1073, 175] width 868 height 736
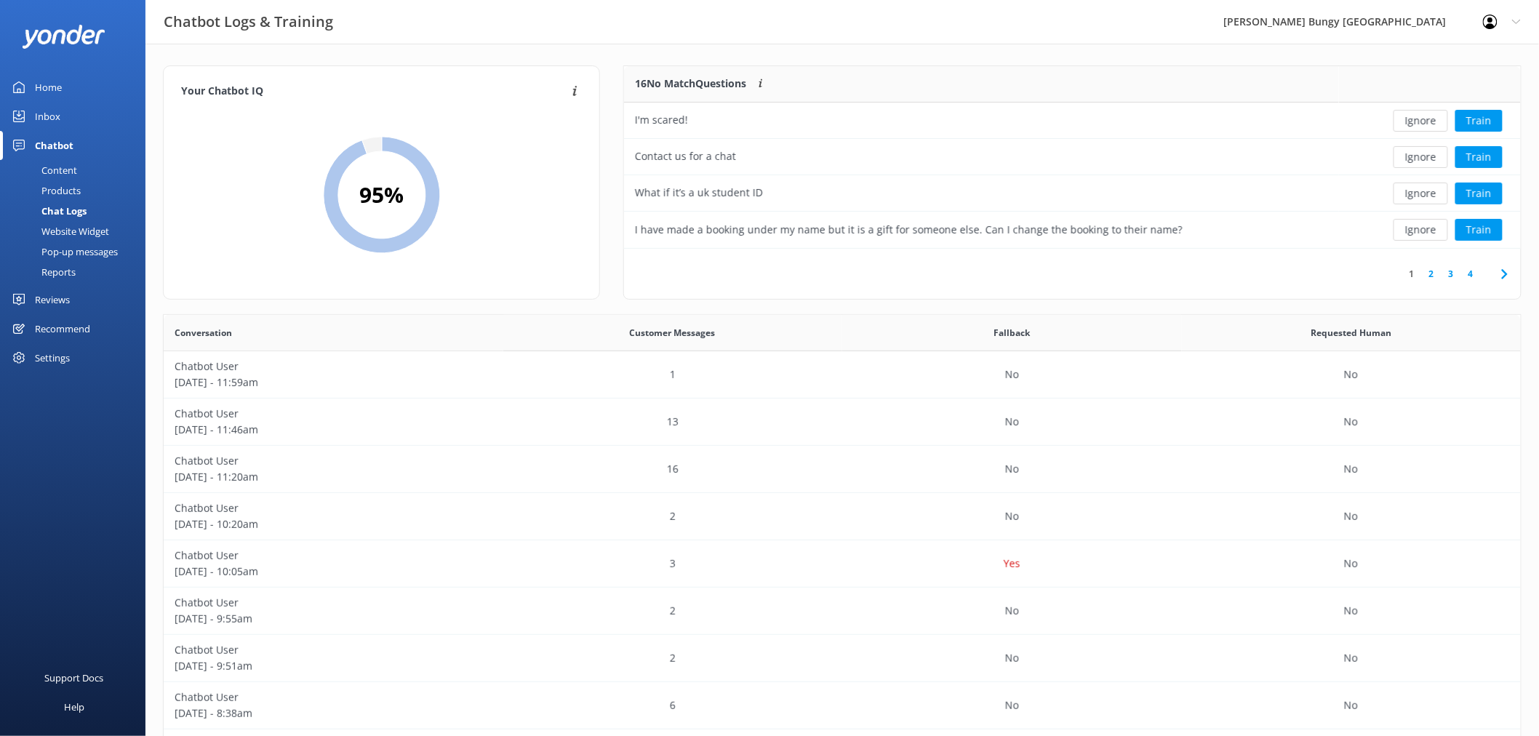
click at [1416, 120] on button "Ignore" at bounding box center [1420, 121] width 55 height 22
click at [1416, 121] on div "Loading.. Train" at bounding box center [1430, 121] width 160 height 22
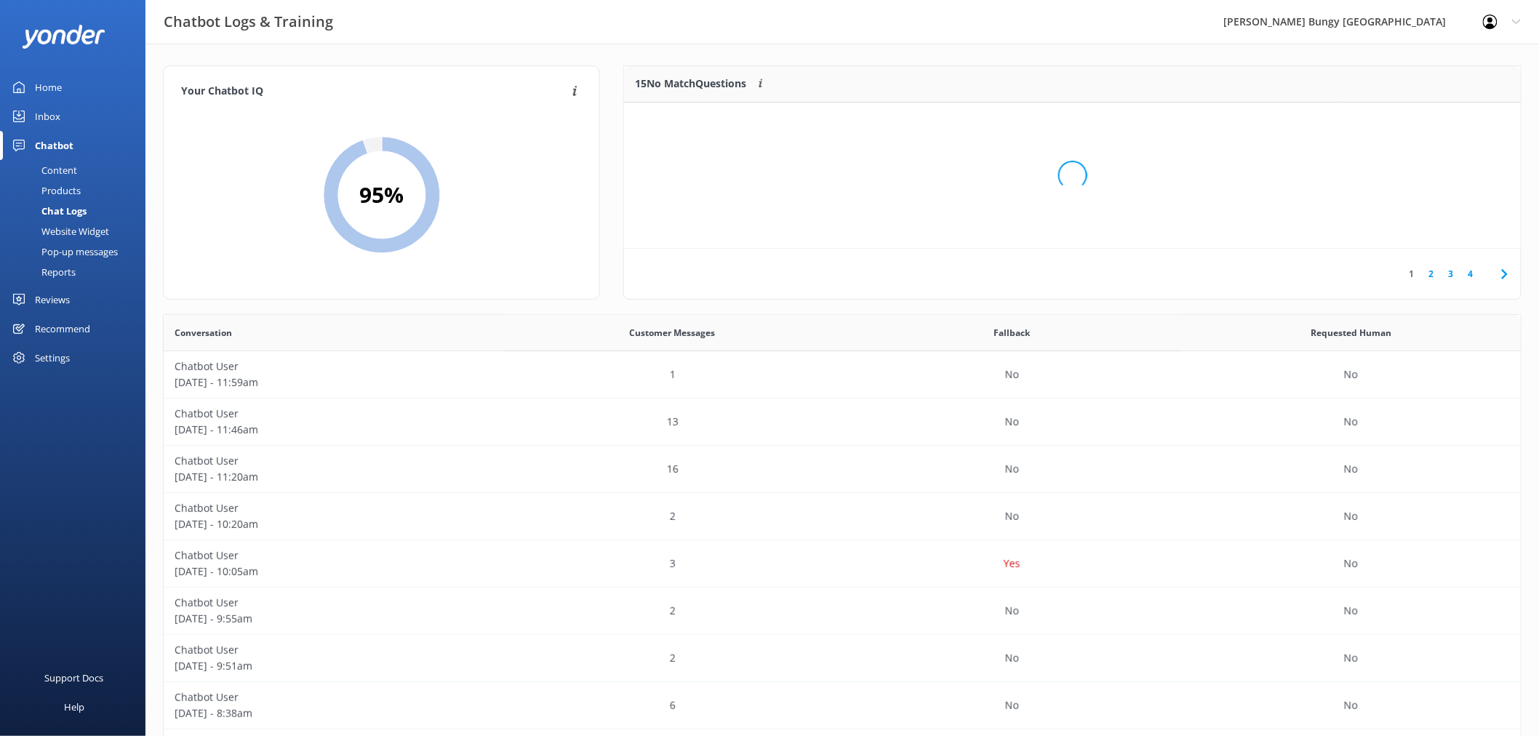
click at [1416, 121] on div "Loading.." at bounding box center [1073, 175] width 868 height 736
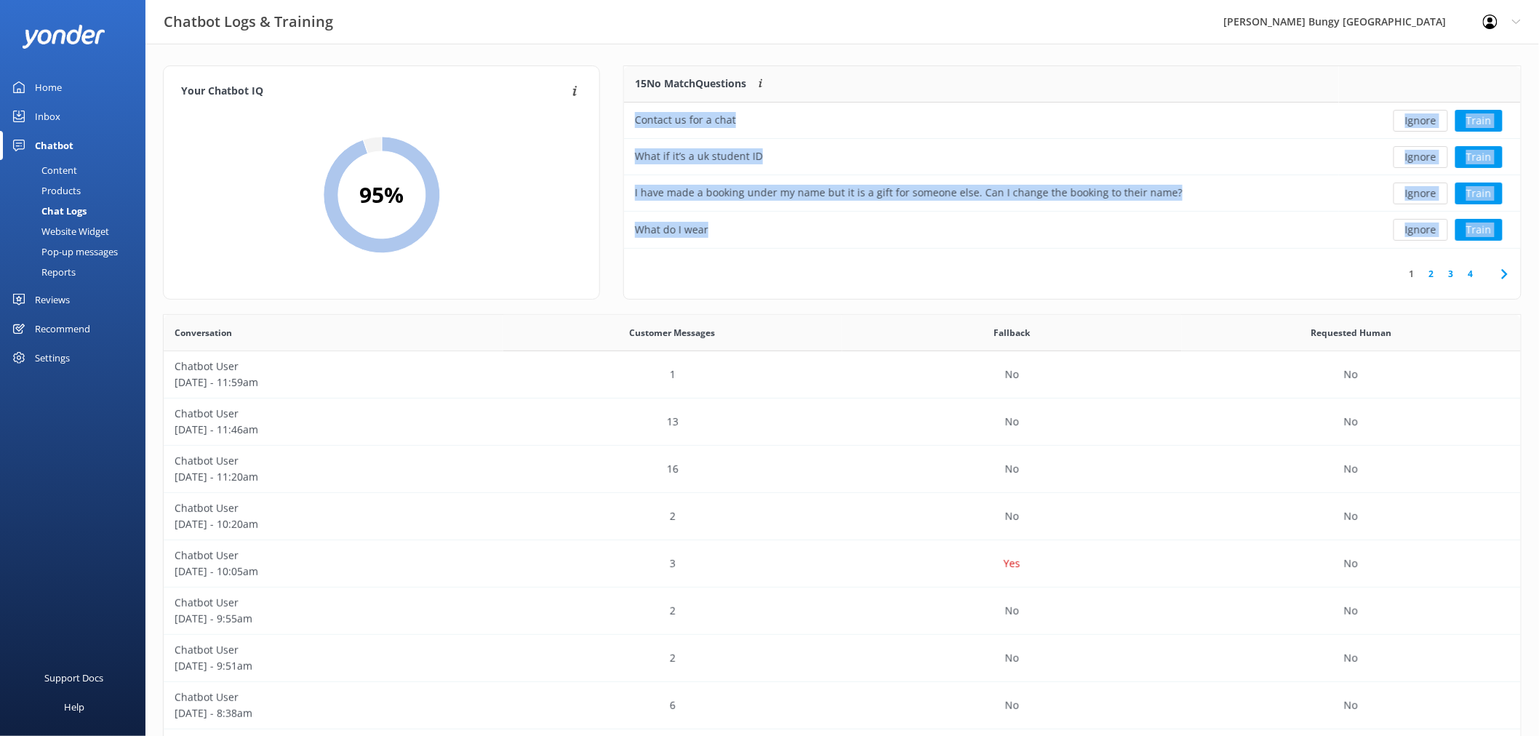
click at [1416, 121] on button "Ignore" at bounding box center [1420, 121] width 55 height 22
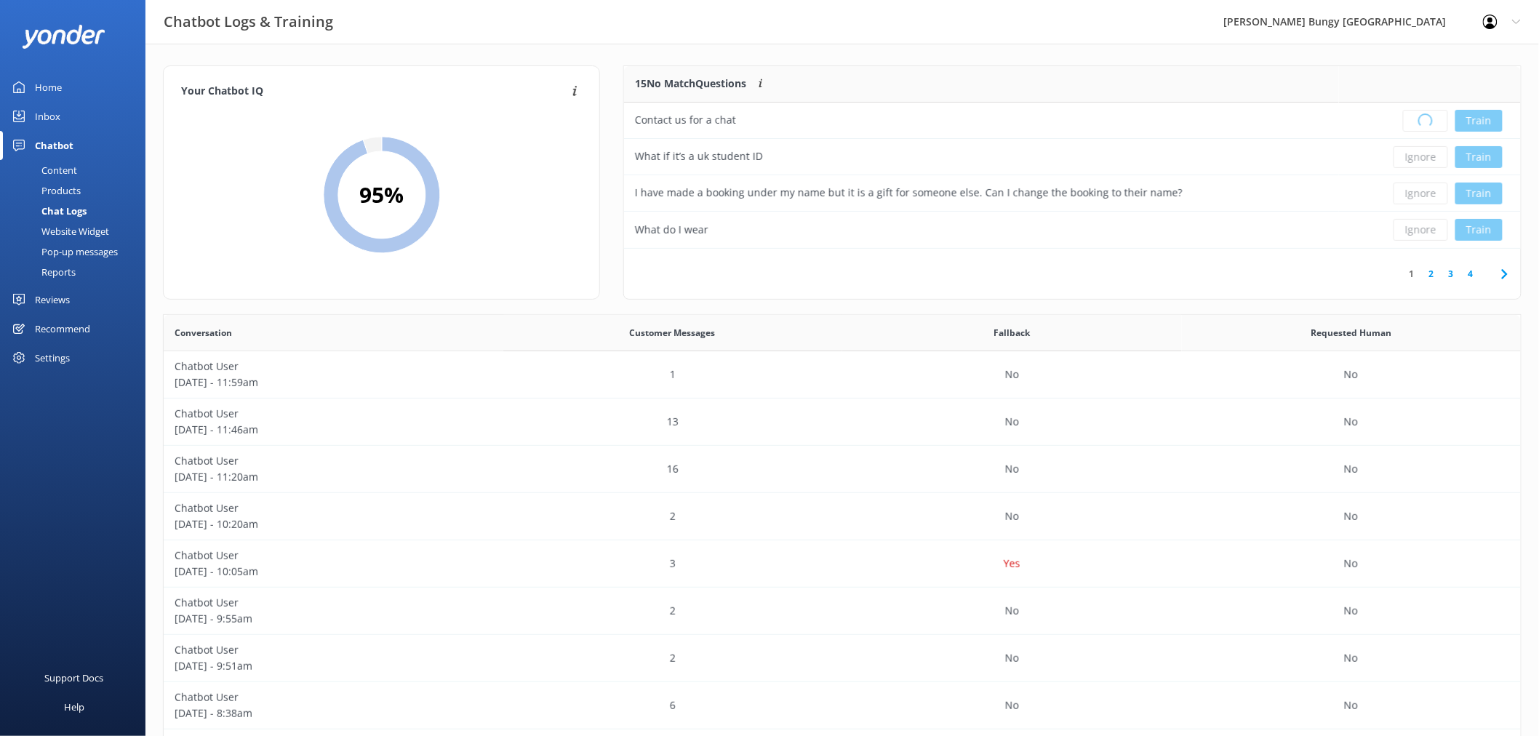
click at [1416, 121] on div "Loading.. Train" at bounding box center [1430, 121] width 160 height 22
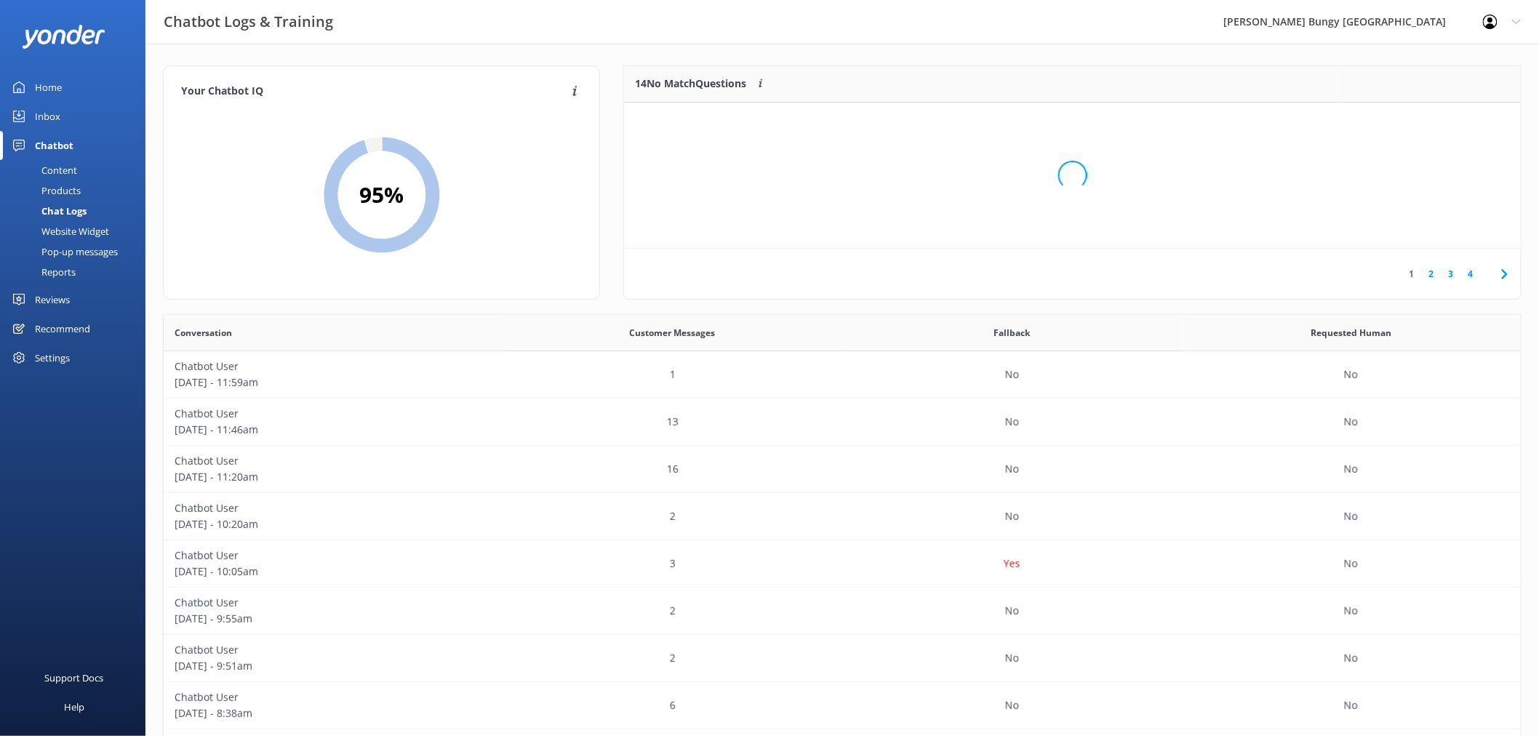
click at [1416, 121] on div "Loading.." at bounding box center [1073, 175] width 868 height 736
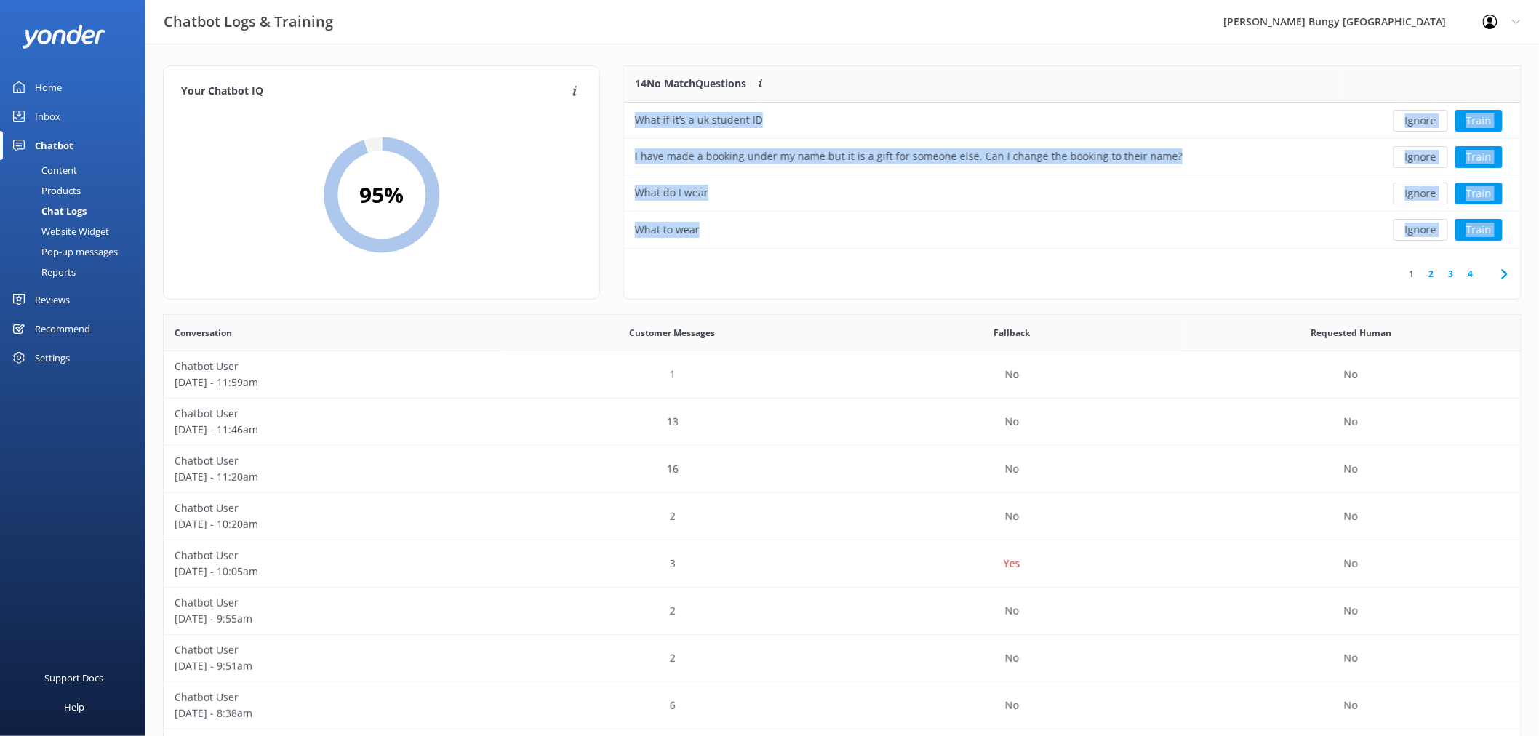
click at [1416, 121] on button "Ignore" at bounding box center [1420, 121] width 55 height 22
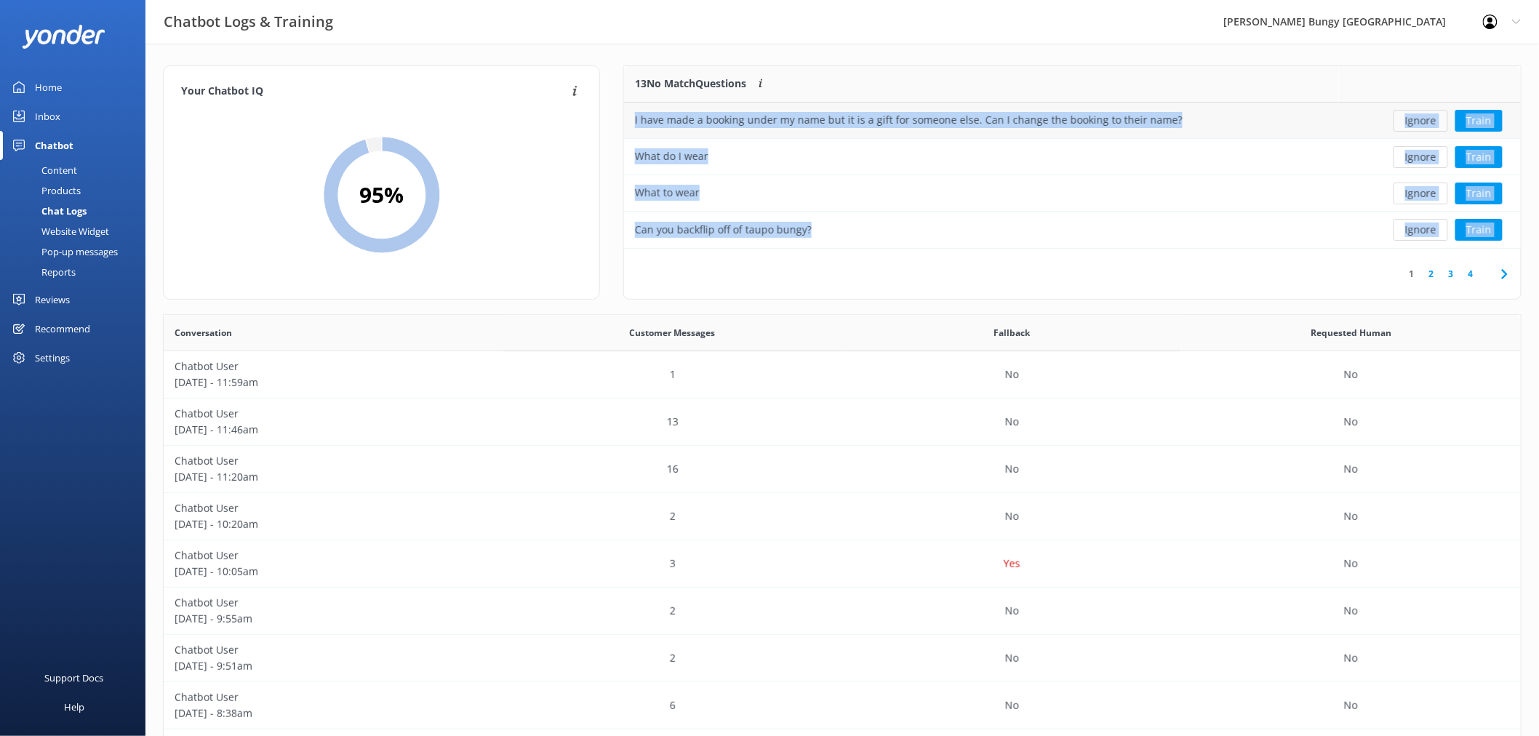
click at [1416, 121] on button "Ignore" at bounding box center [1420, 121] width 55 height 22
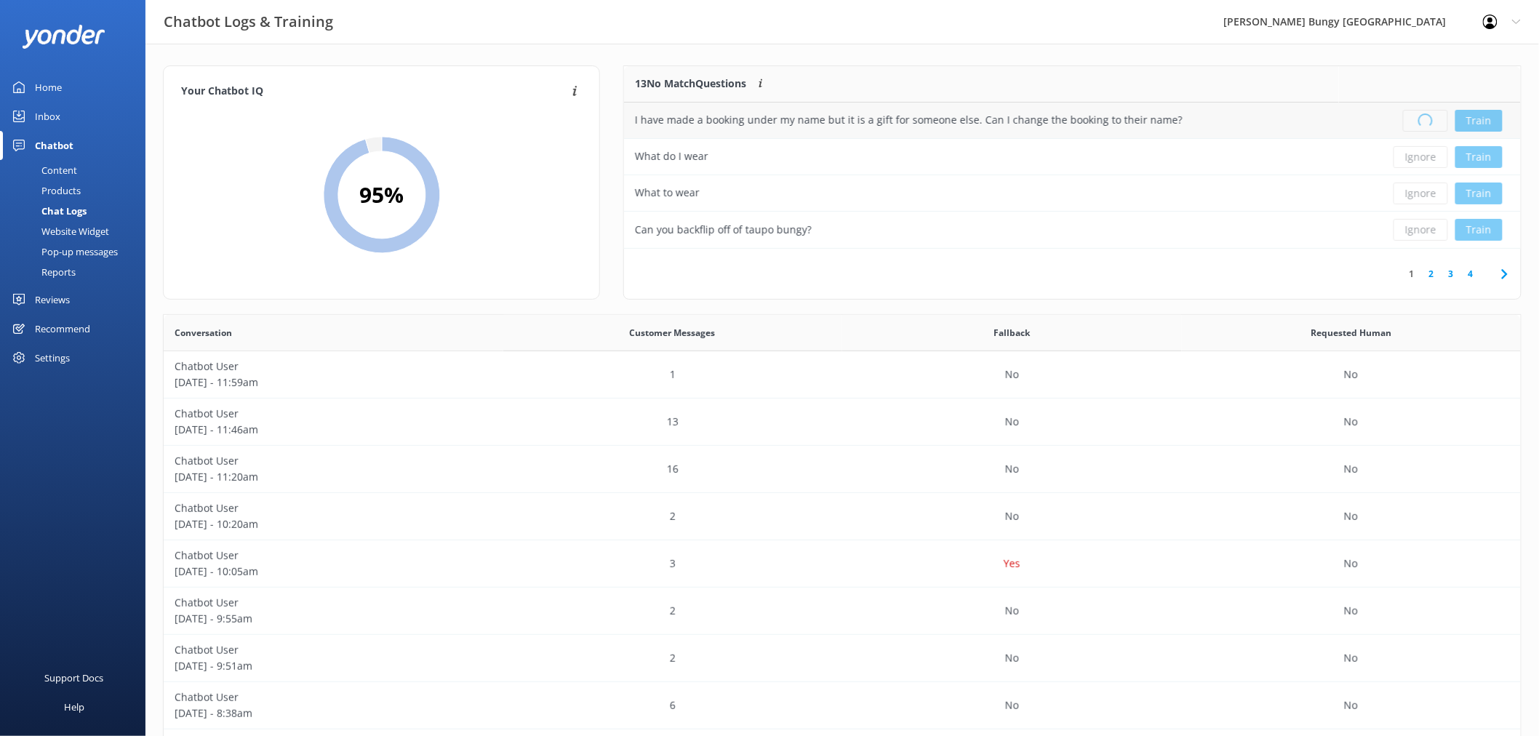
click at [1416, 121] on div "Loading.. Train" at bounding box center [1430, 121] width 160 height 22
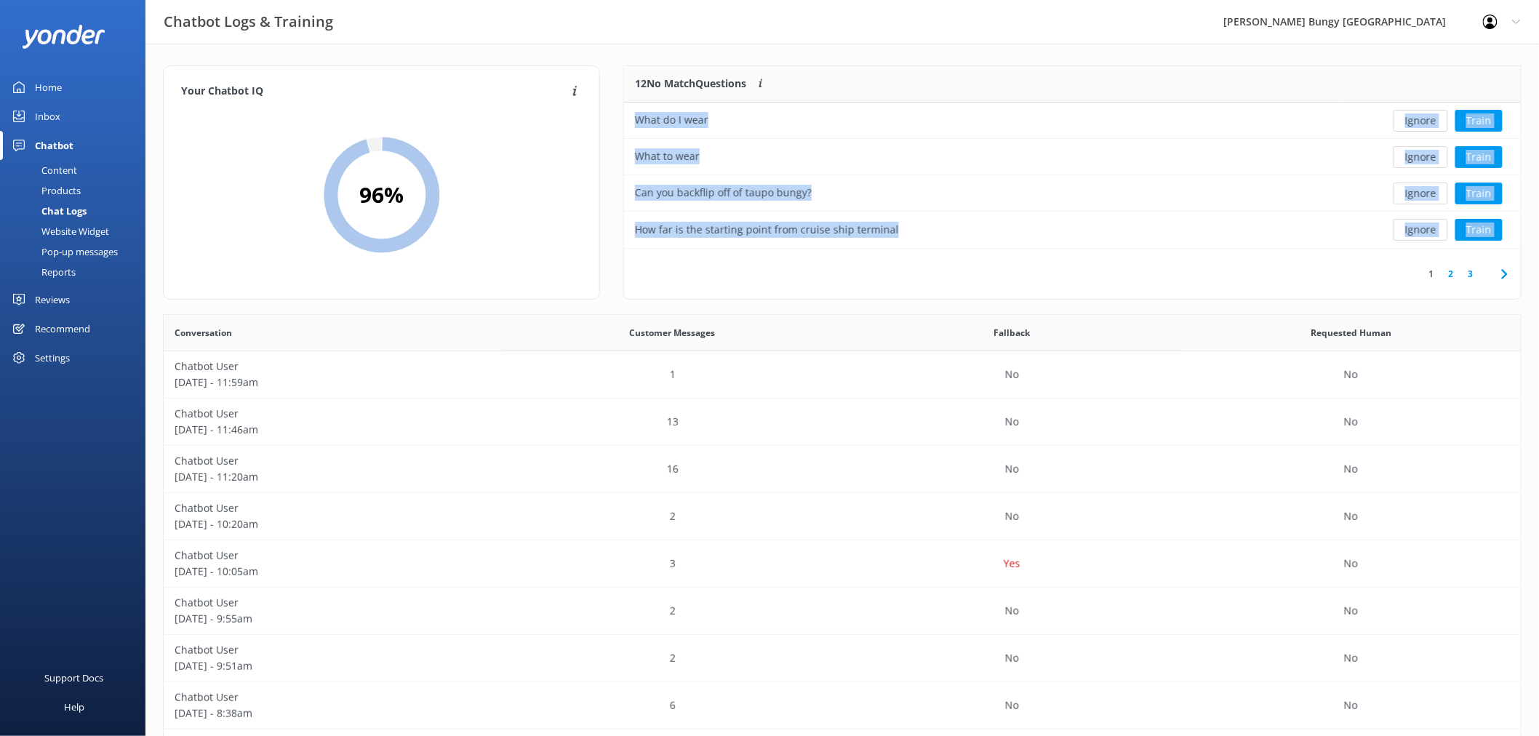
click at [1416, 121] on button "Ignore" at bounding box center [1420, 121] width 55 height 22
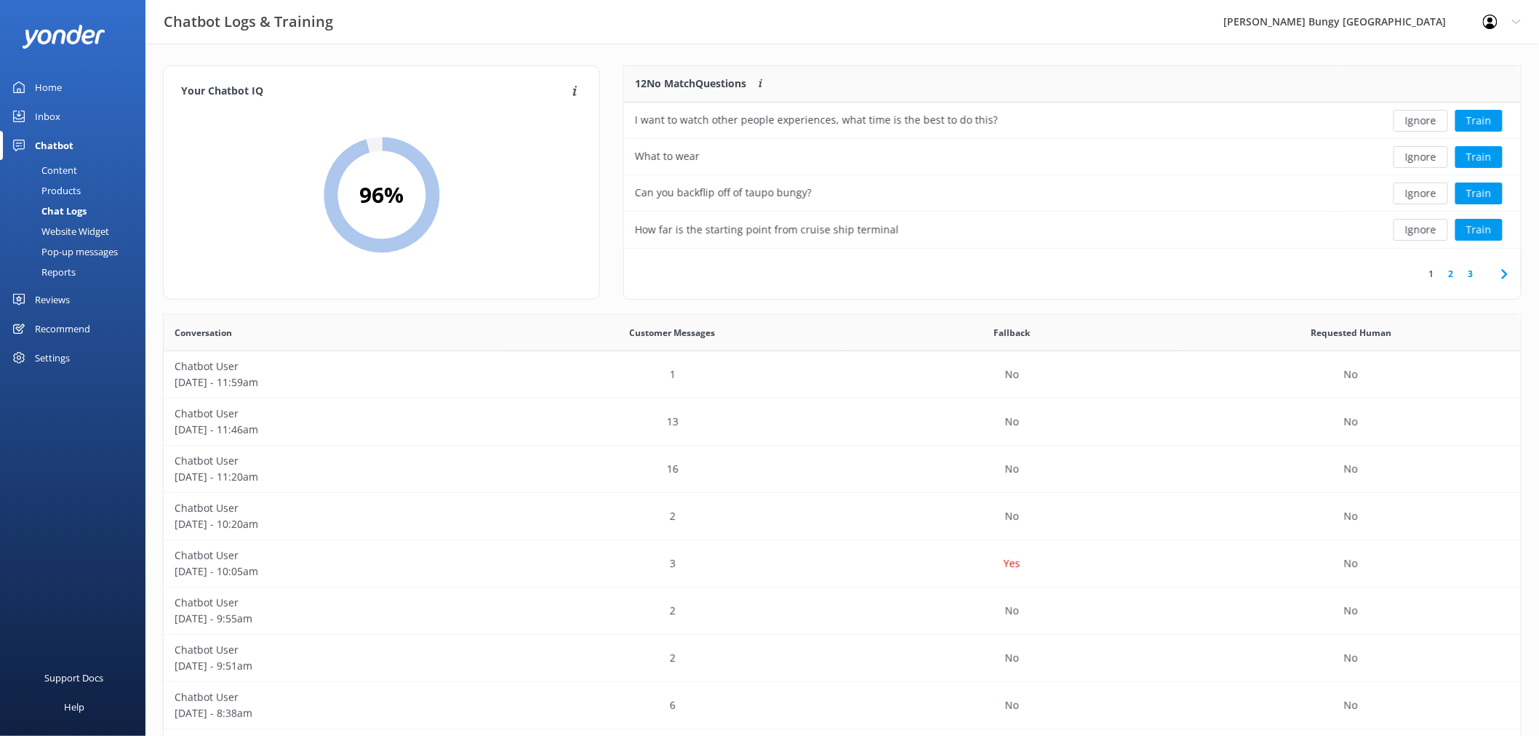
click at [1416, 121] on button "Ignore" at bounding box center [1420, 121] width 55 height 22
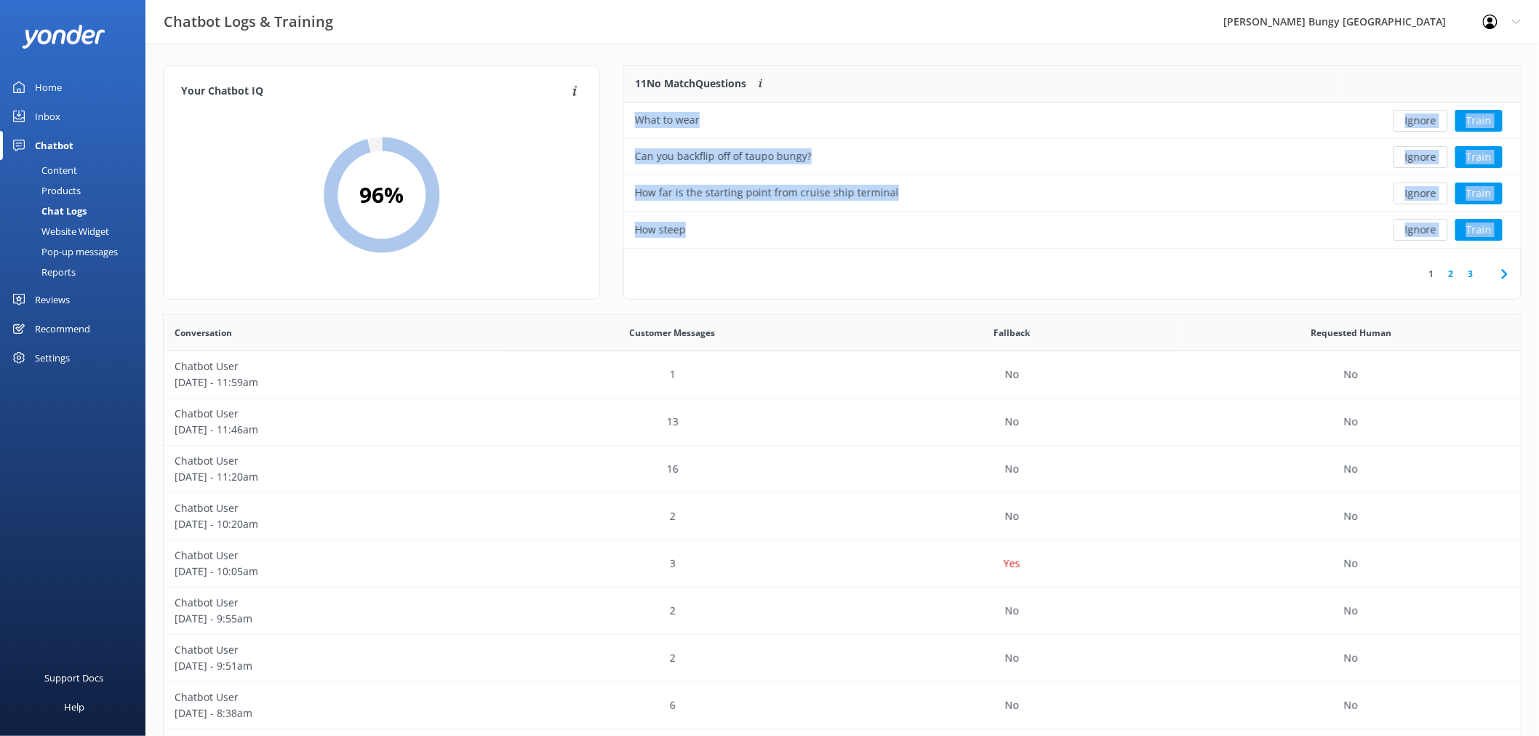
click at [1416, 121] on button "Ignore" at bounding box center [1420, 121] width 55 height 22
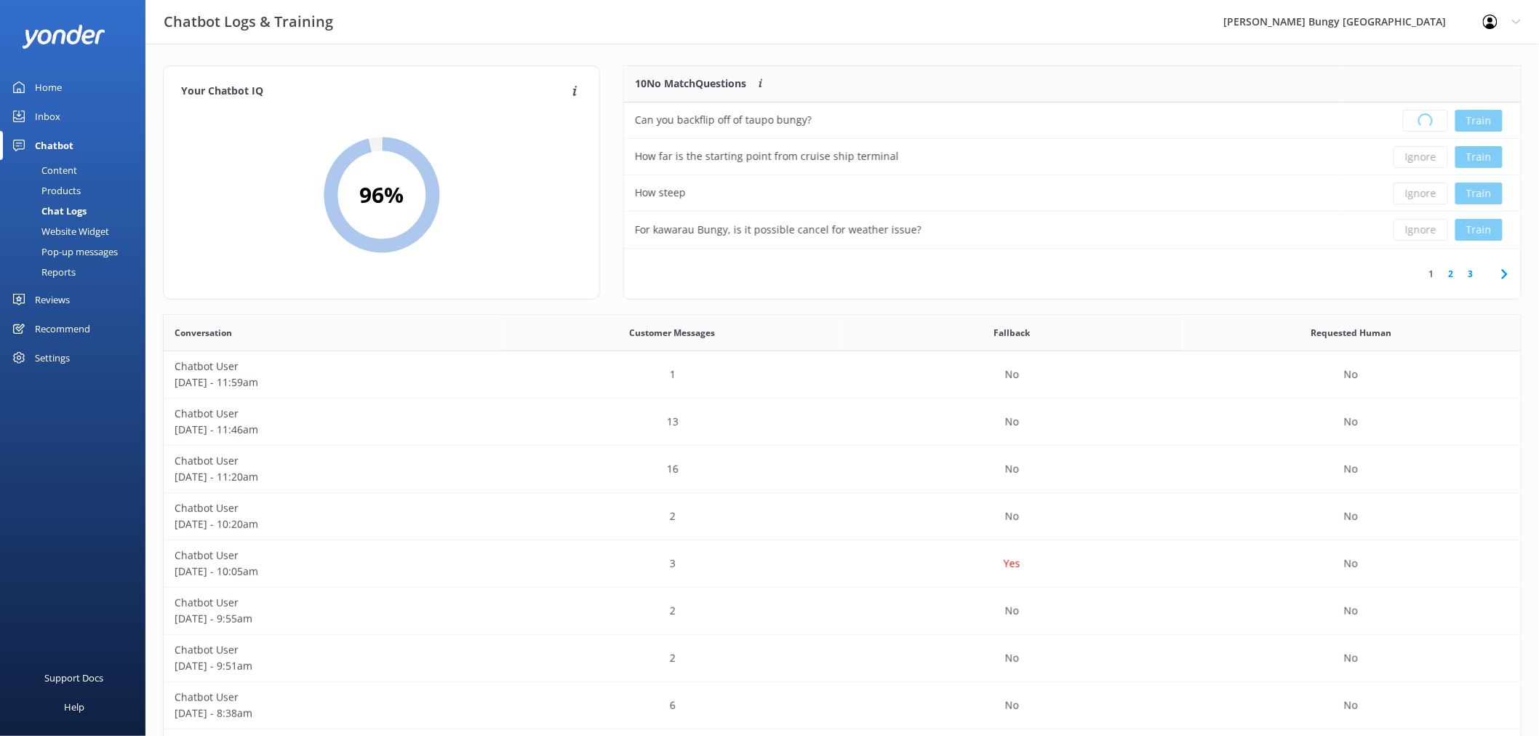
click at [1416, 121] on div "Loading.. Train" at bounding box center [1430, 121] width 160 height 22
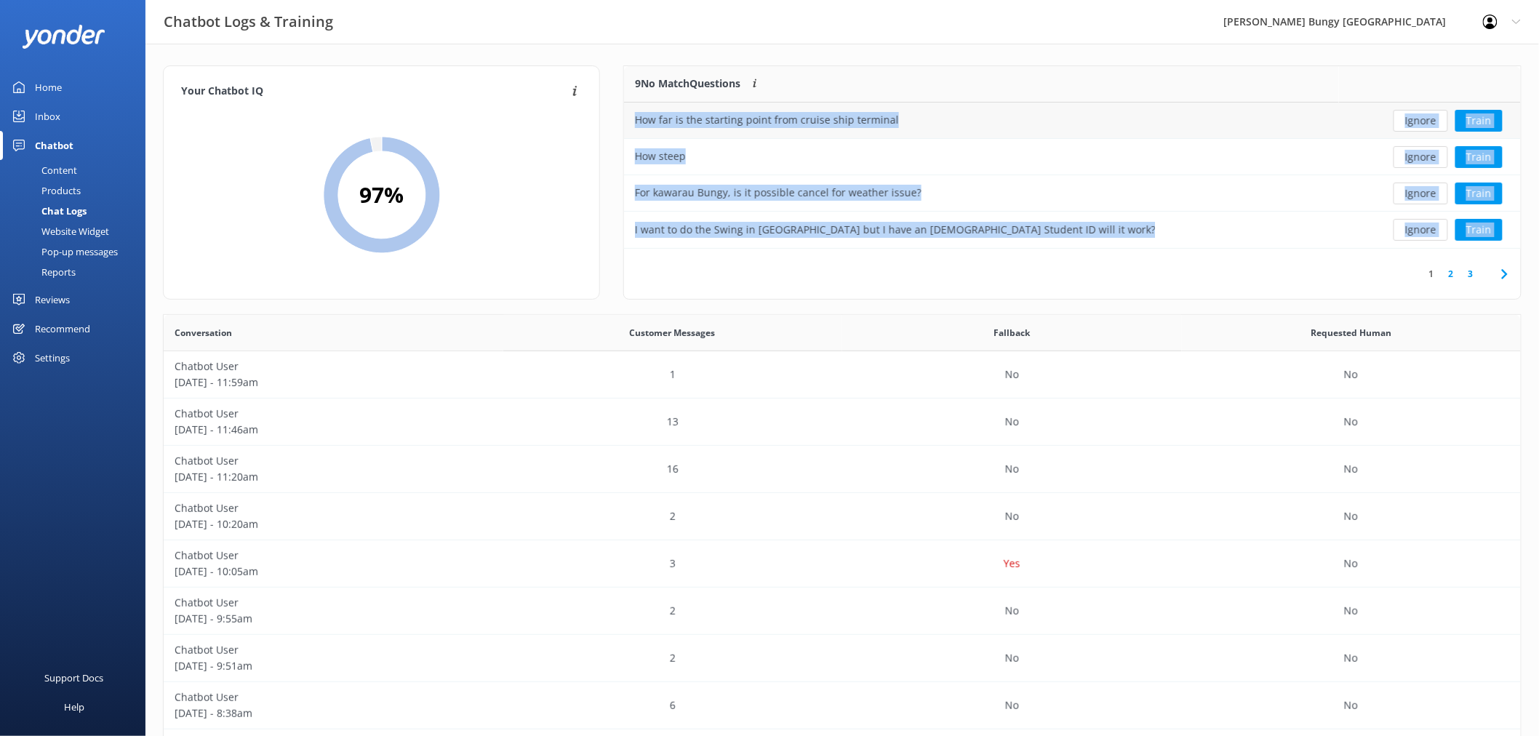
click at [1422, 121] on button "Ignore" at bounding box center [1420, 121] width 55 height 22
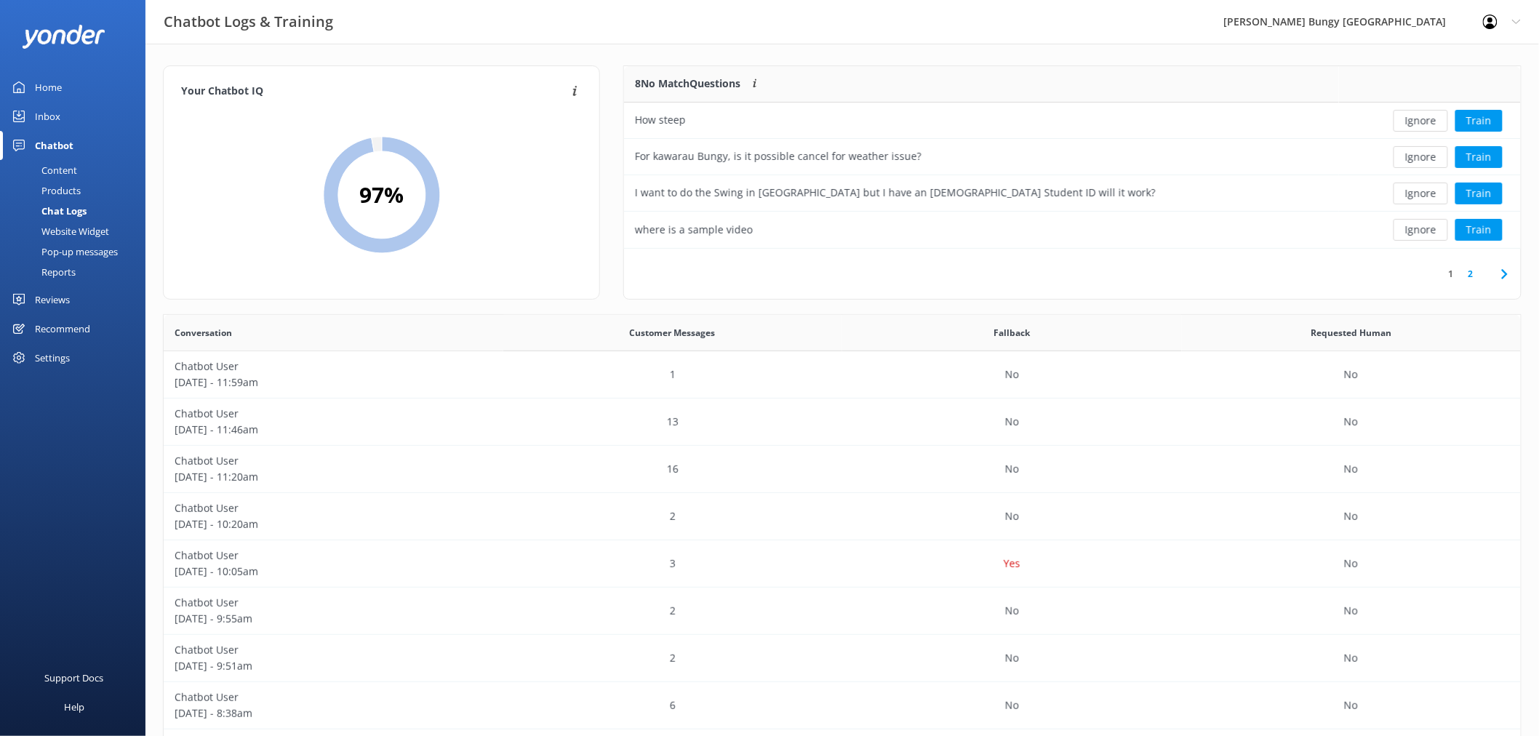
click at [1422, 118] on button "Ignore" at bounding box center [1420, 121] width 55 height 22
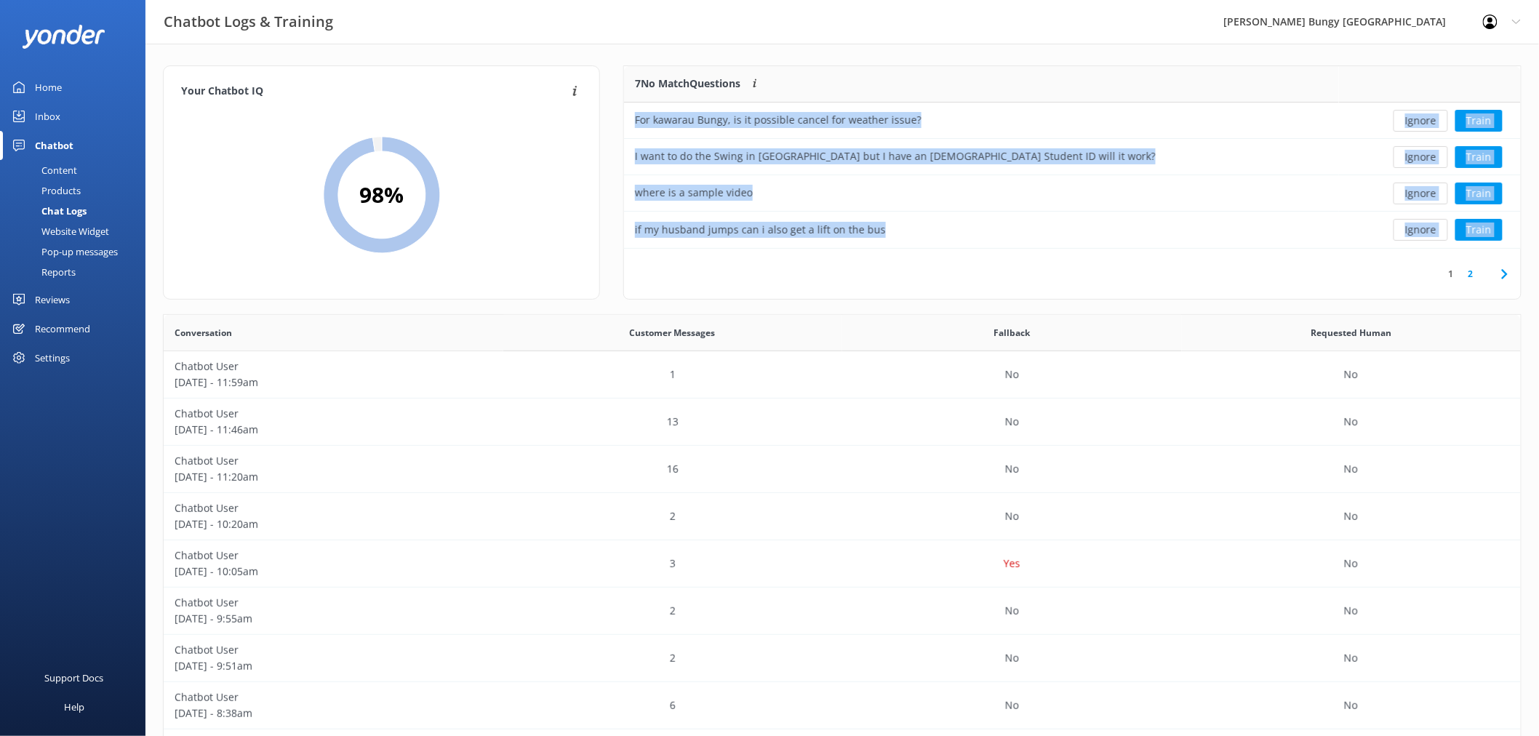
click at [1422, 118] on button "Ignore" at bounding box center [1420, 121] width 55 height 22
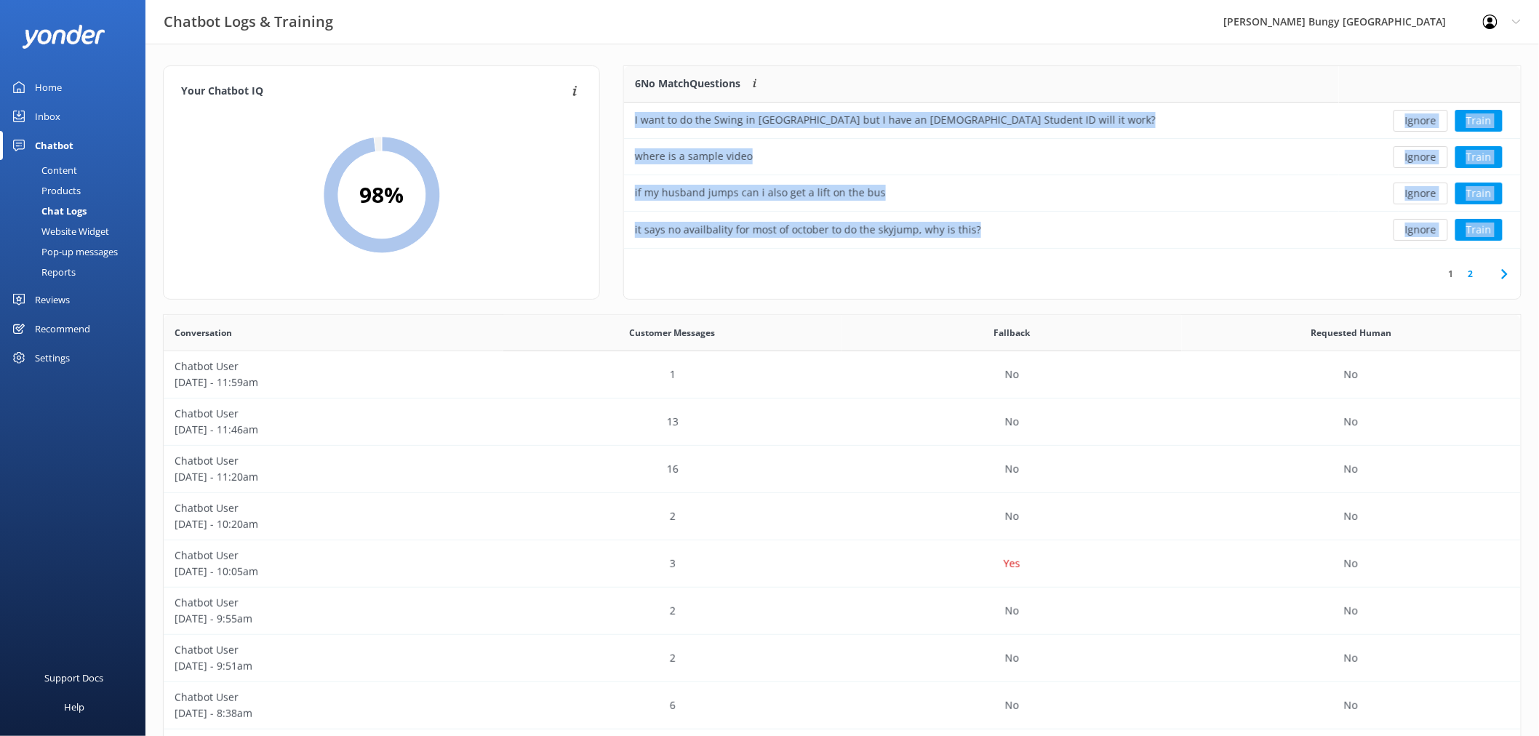
click at [1422, 118] on button "Ignore" at bounding box center [1420, 121] width 55 height 22
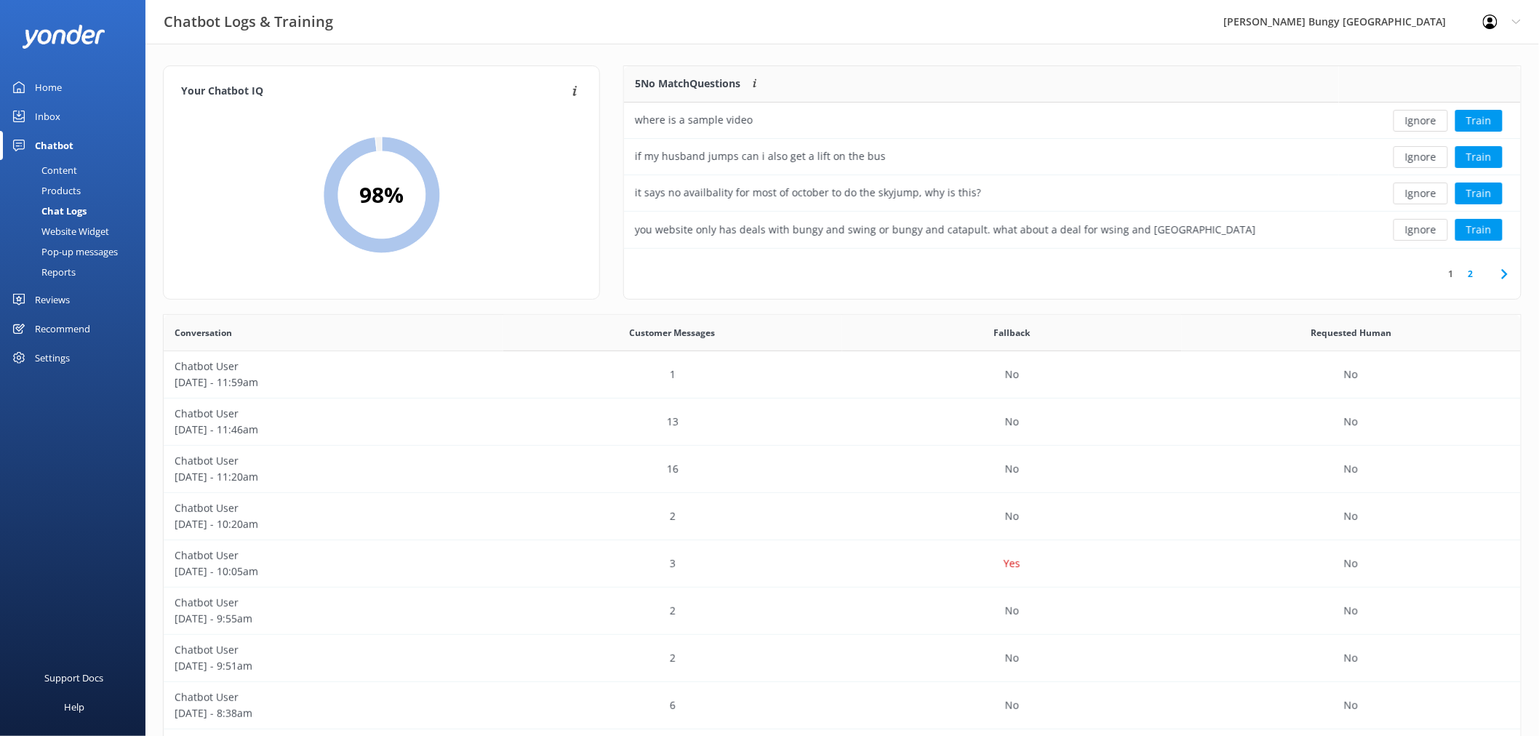
click at [1422, 118] on button "Ignore" at bounding box center [1420, 121] width 55 height 22
click at [1422, 118] on div "Loading.. Train" at bounding box center [1430, 121] width 160 height 22
click at [1422, 118] on button "Ignore" at bounding box center [1420, 121] width 55 height 22
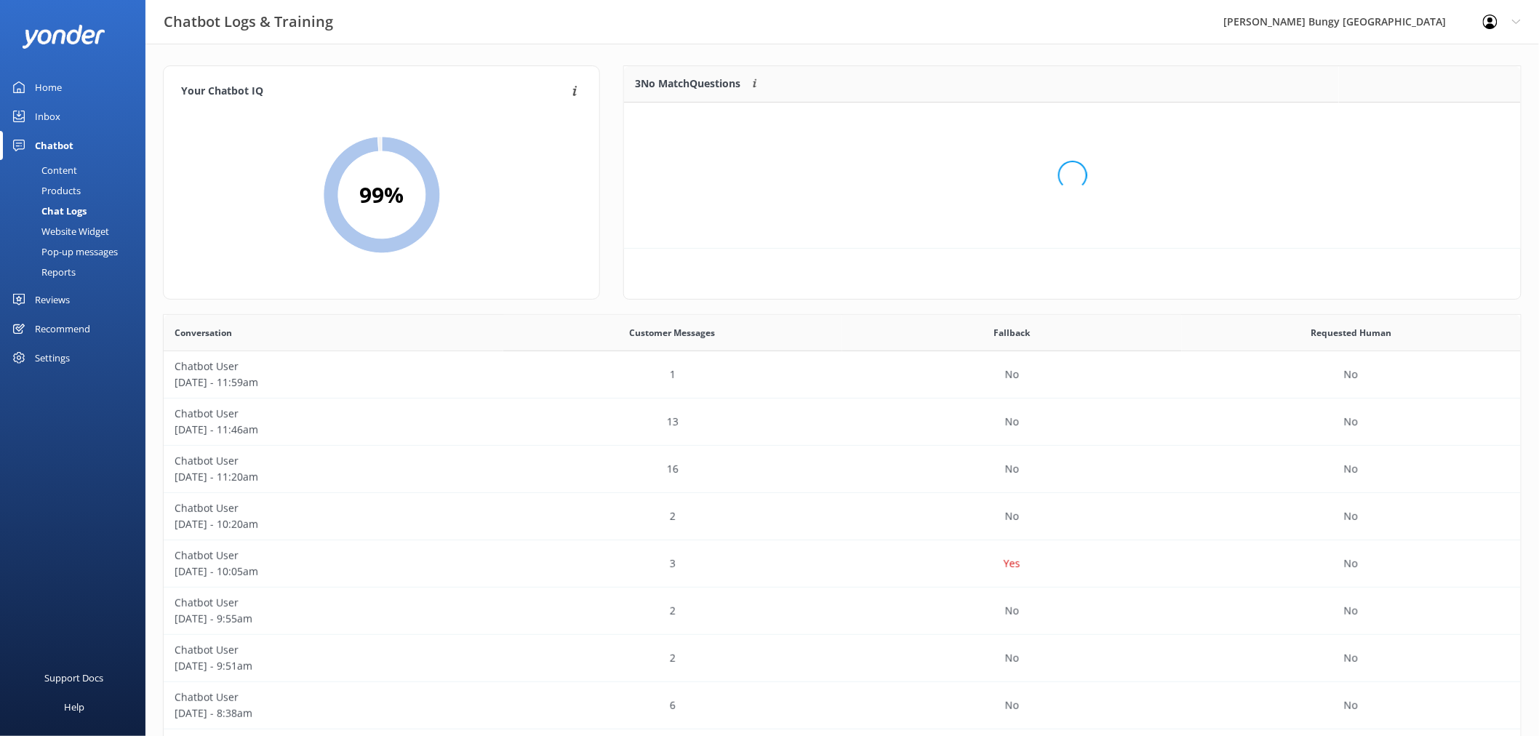
scroll to position [134, 884]
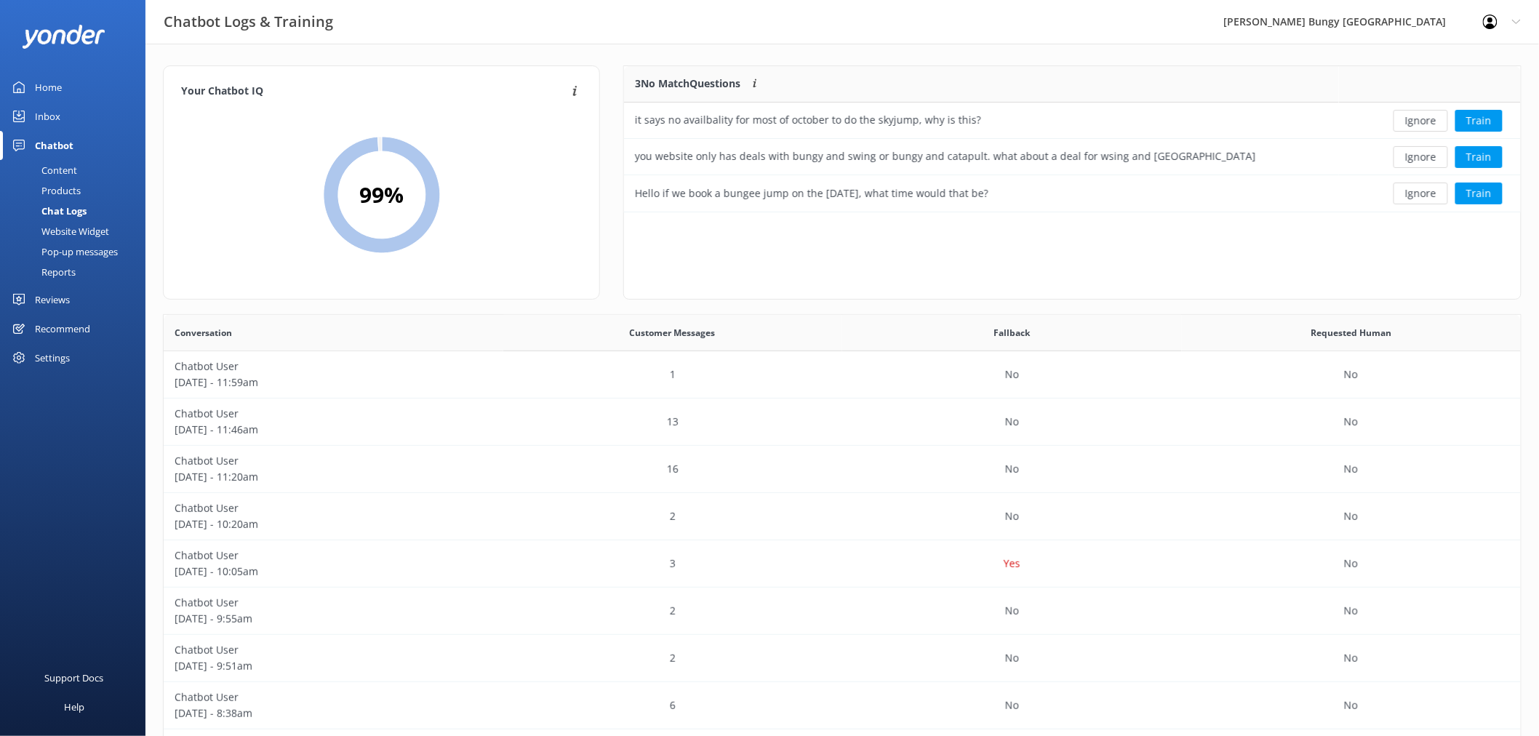
click at [1422, 118] on button "Ignore" at bounding box center [1420, 121] width 55 height 22
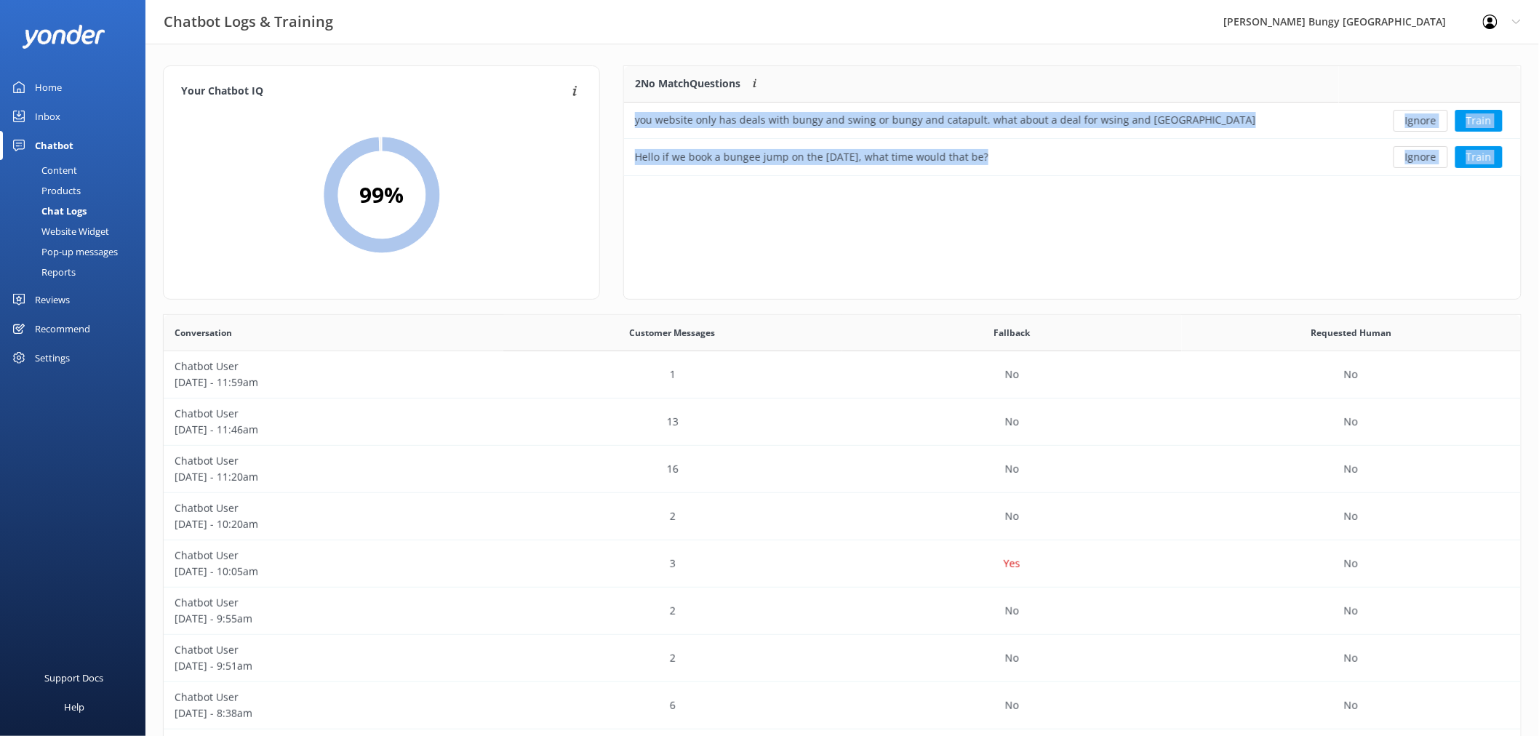
scroll to position [97, 884]
click at [1422, 118] on button "Ignore" at bounding box center [1420, 121] width 55 height 22
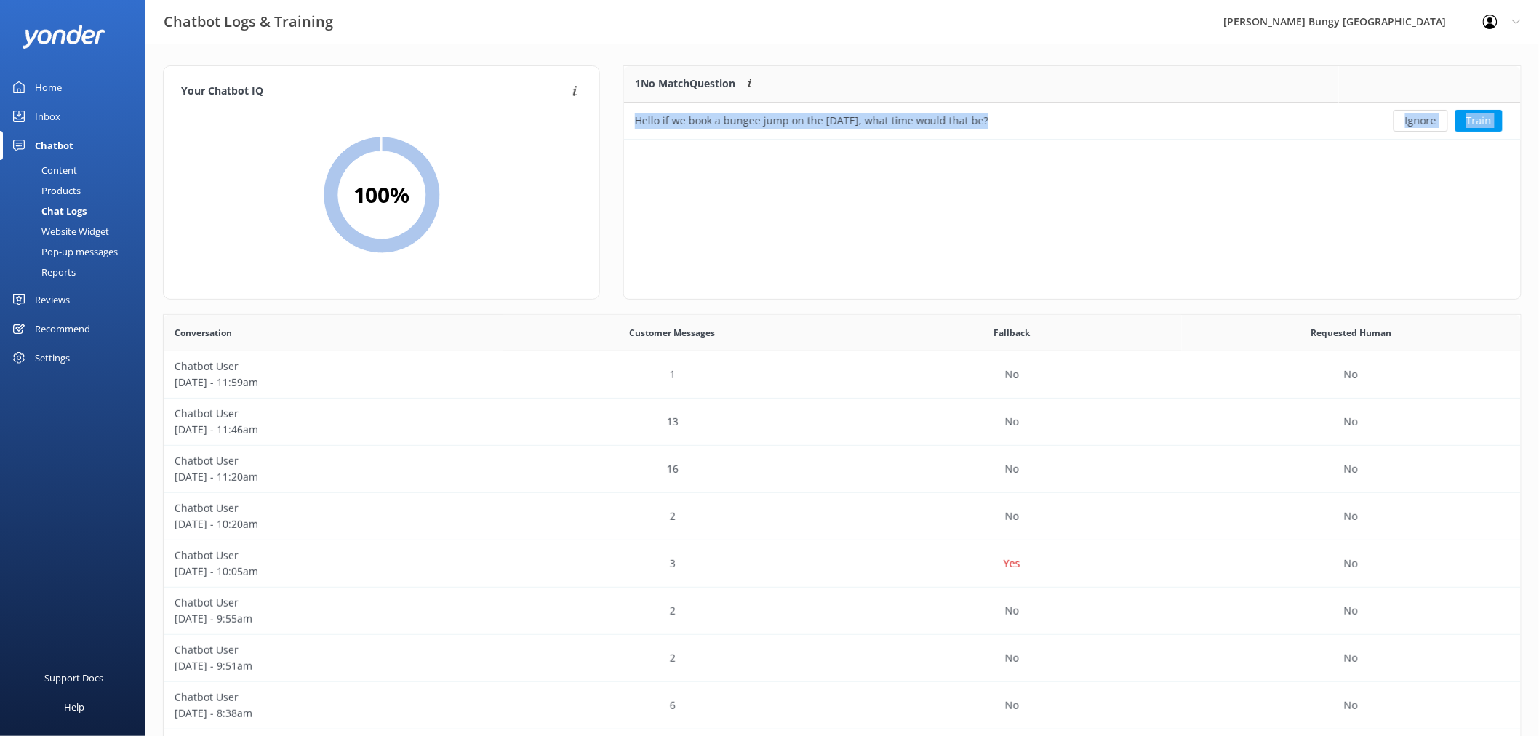
scroll to position [61, 884]
click at [1422, 118] on button "Ignore" at bounding box center [1420, 121] width 55 height 22
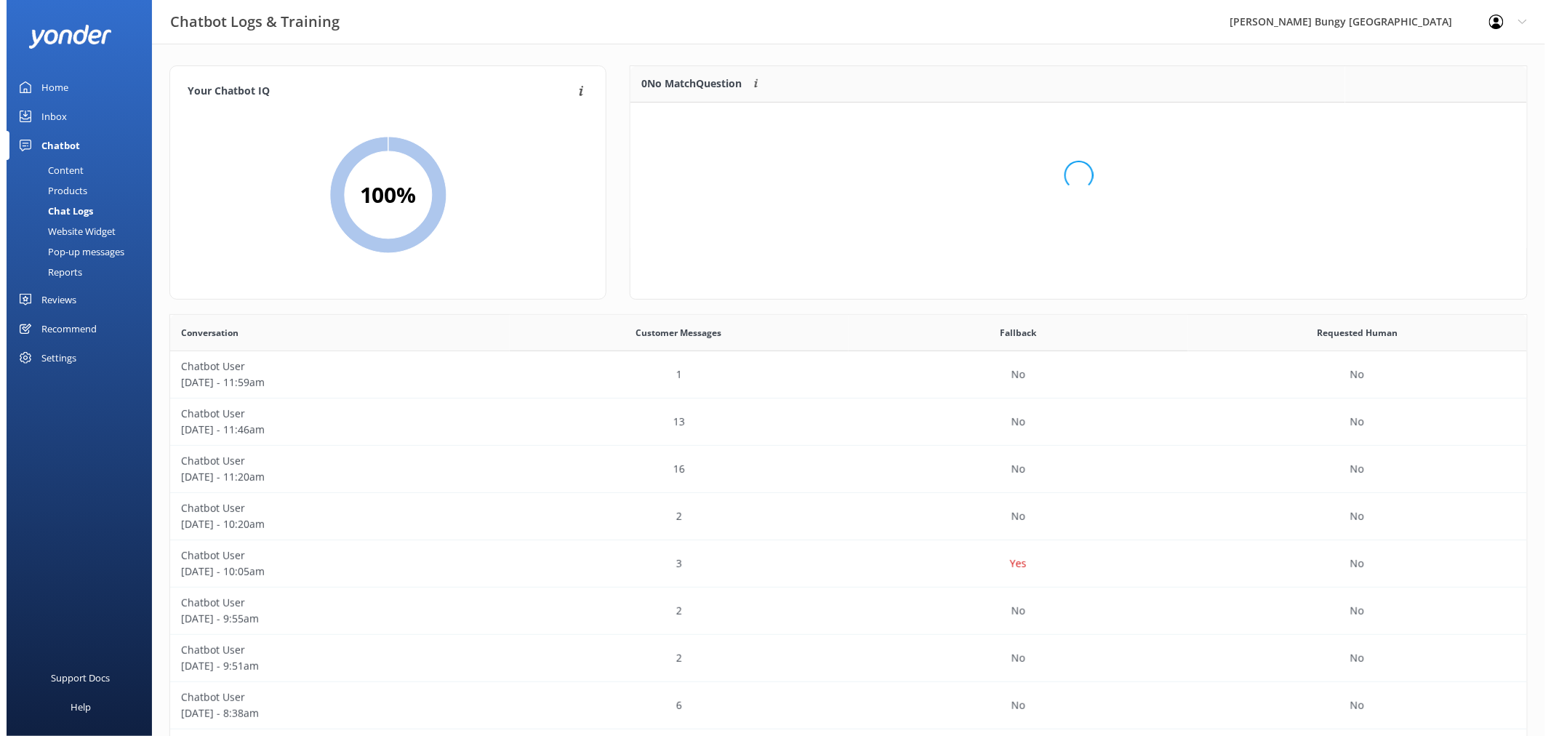
scroll to position [169, 884]
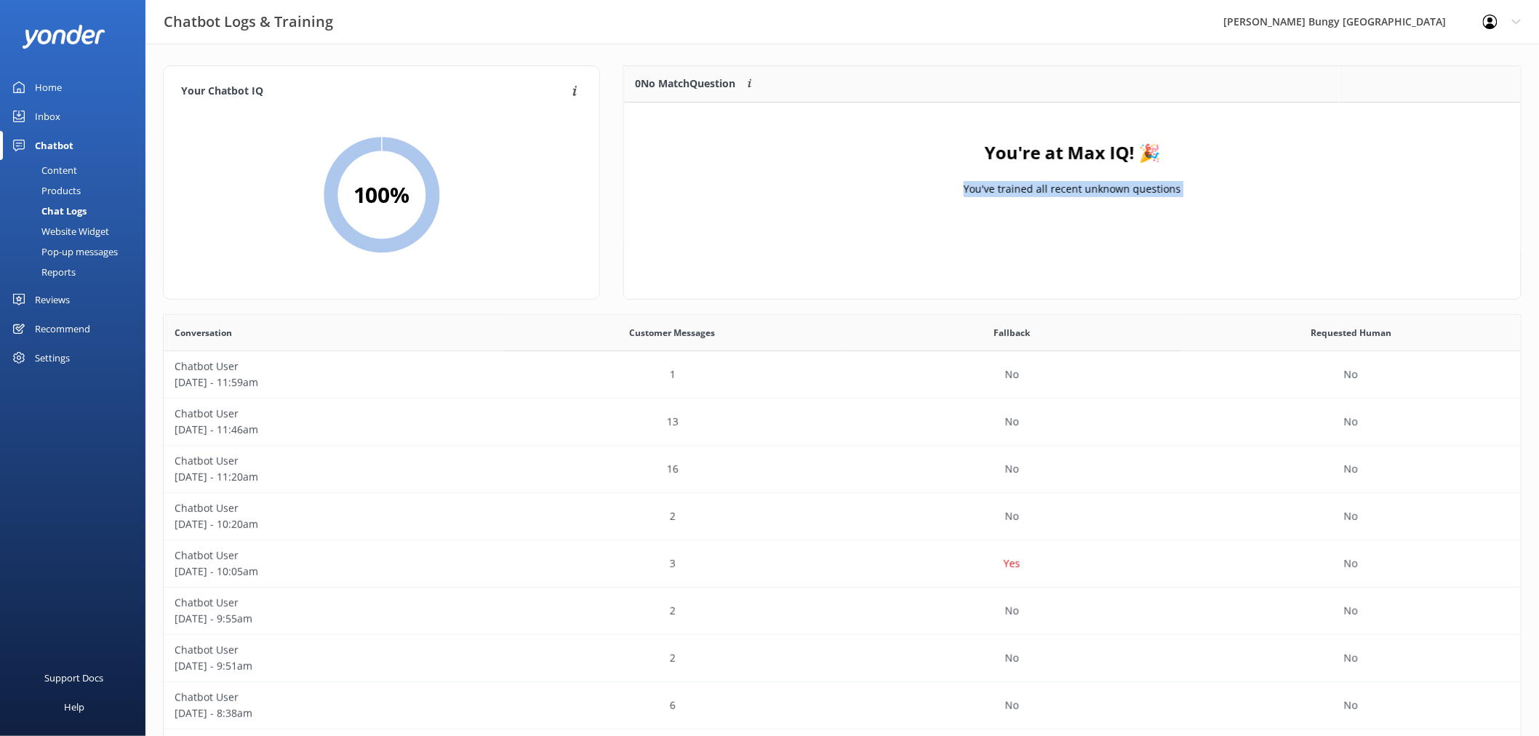
click at [1422, 118] on div "You're at Max IQ! 🎉 You've trained all recent unknown questions" at bounding box center [1072, 175] width 897 height 145
click at [71, 114] on link "Inbox" at bounding box center [72, 116] width 145 height 29
